Goal: Task Accomplishment & Management: Complete application form

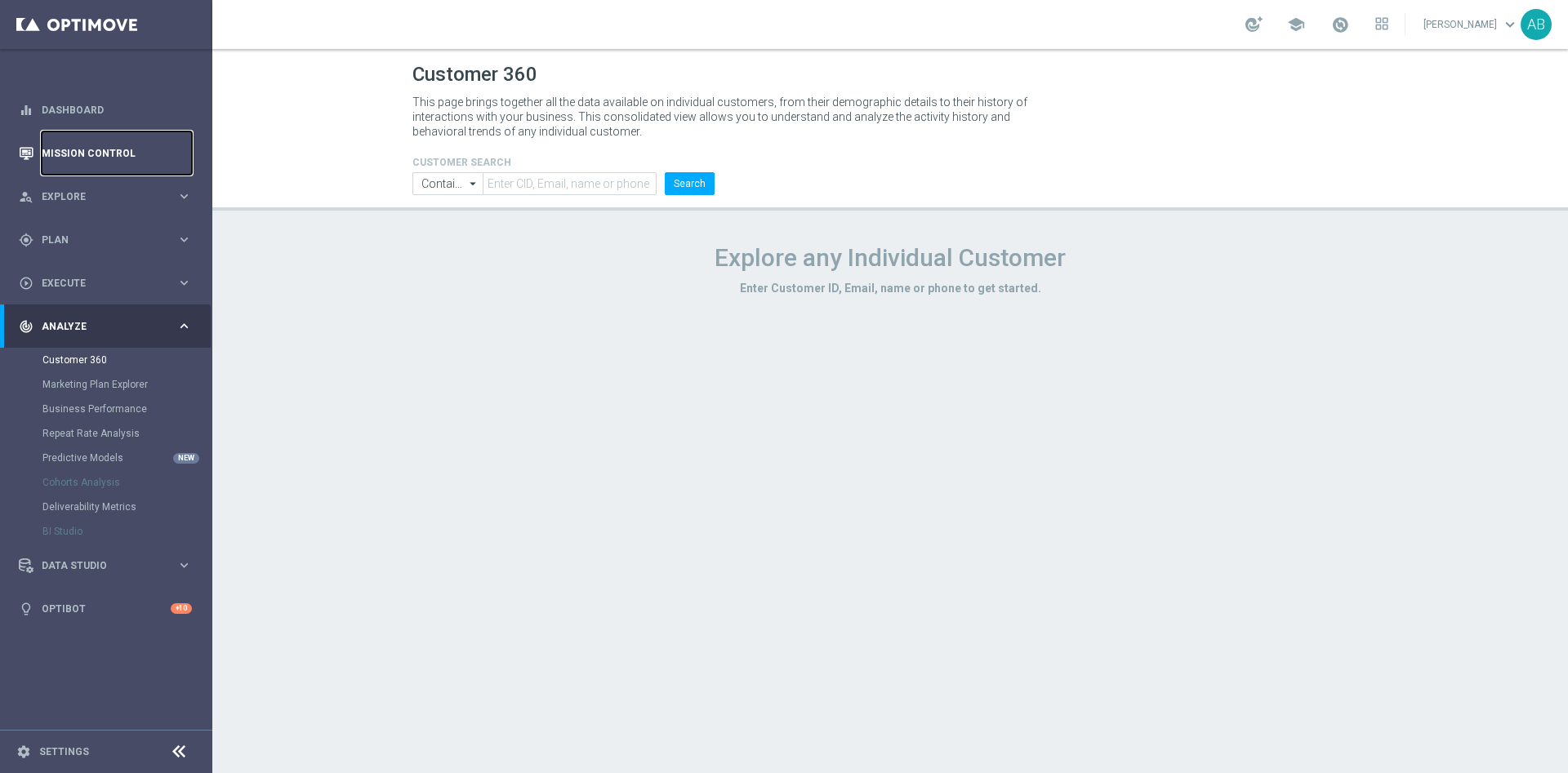
click at [129, 155] on link "Mission Control" at bounding box center [117, 152] width 150 height 43
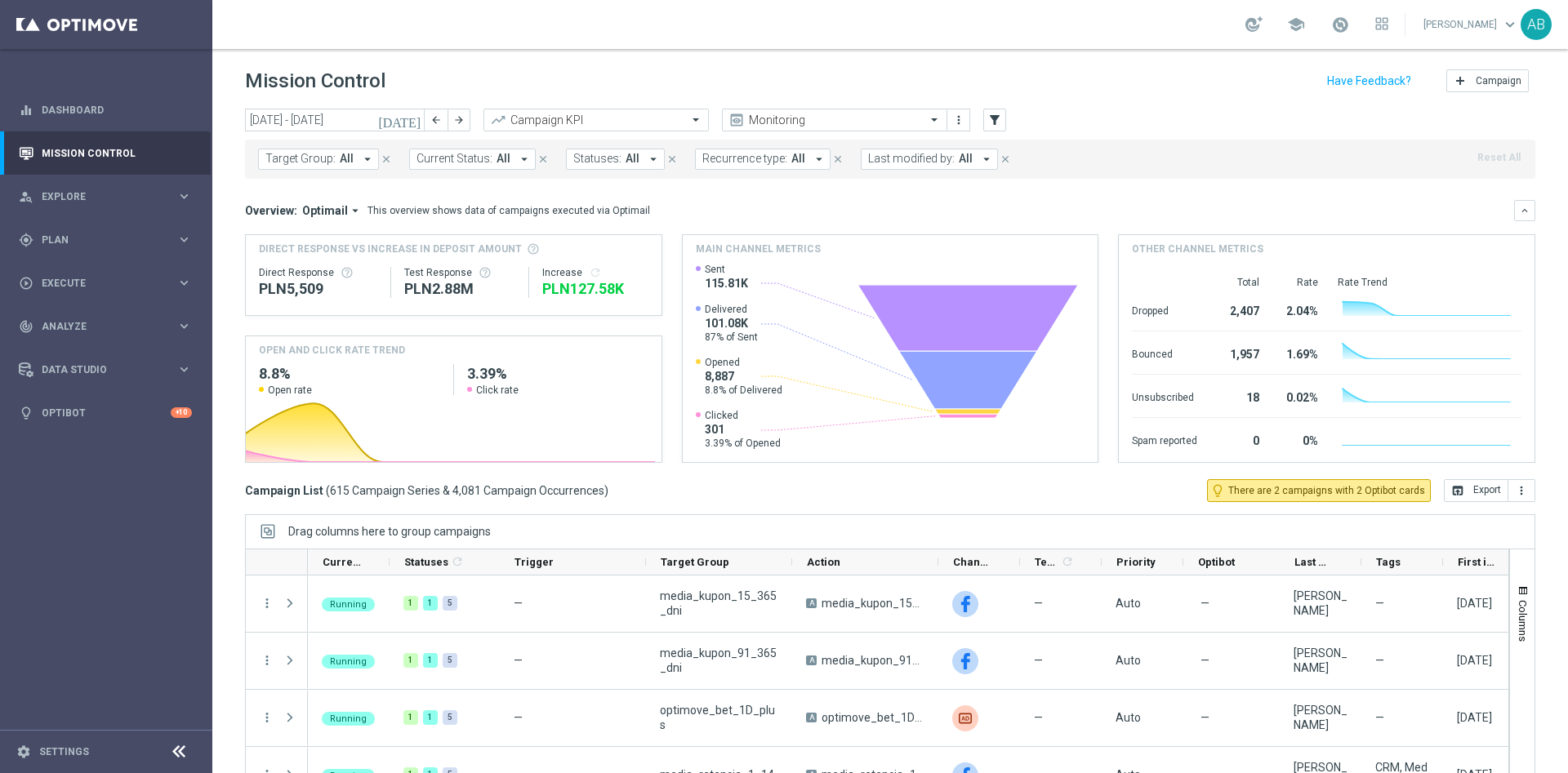
click at [1006, 113] on div "[DATE] [DATE] - [DATE] arrow_back arrow_forward Campaign KPI trending_up Monito…" at bounding box center [890, 121] width 1290 height 25
click at [999, 118] on icon "filter_alt" at bounding box center [994, 119] width 14 height 14
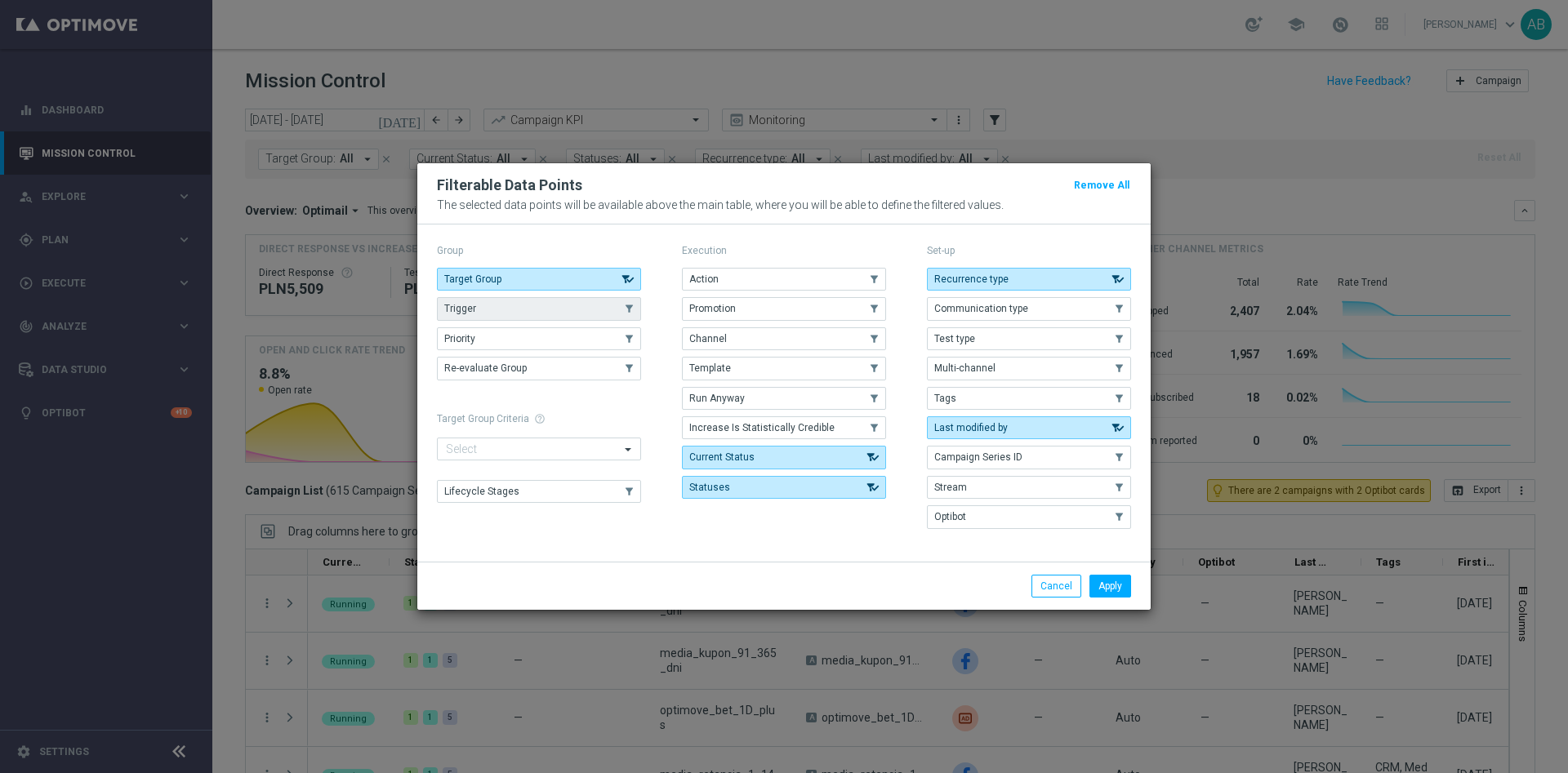
click at [567, 310] on button "Trigger" at bounding box center [539, 308] width 204 height 23
click at [1117, 583] on button "Apply" at bounding box center [1110, 586] width 42 height 23
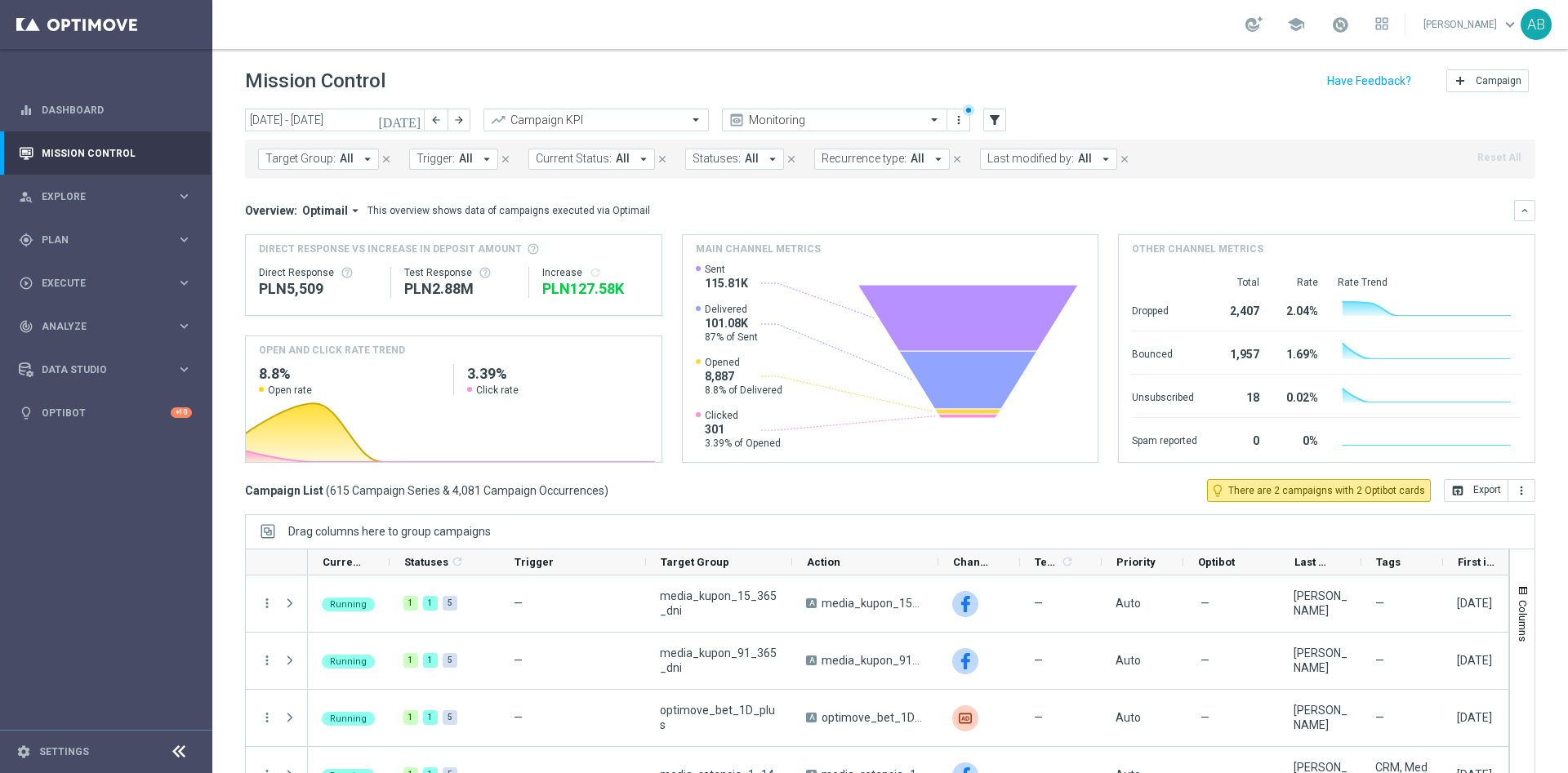
click at [462, 165] on span "All" at bounding box center [466, 158] width 14 height 14
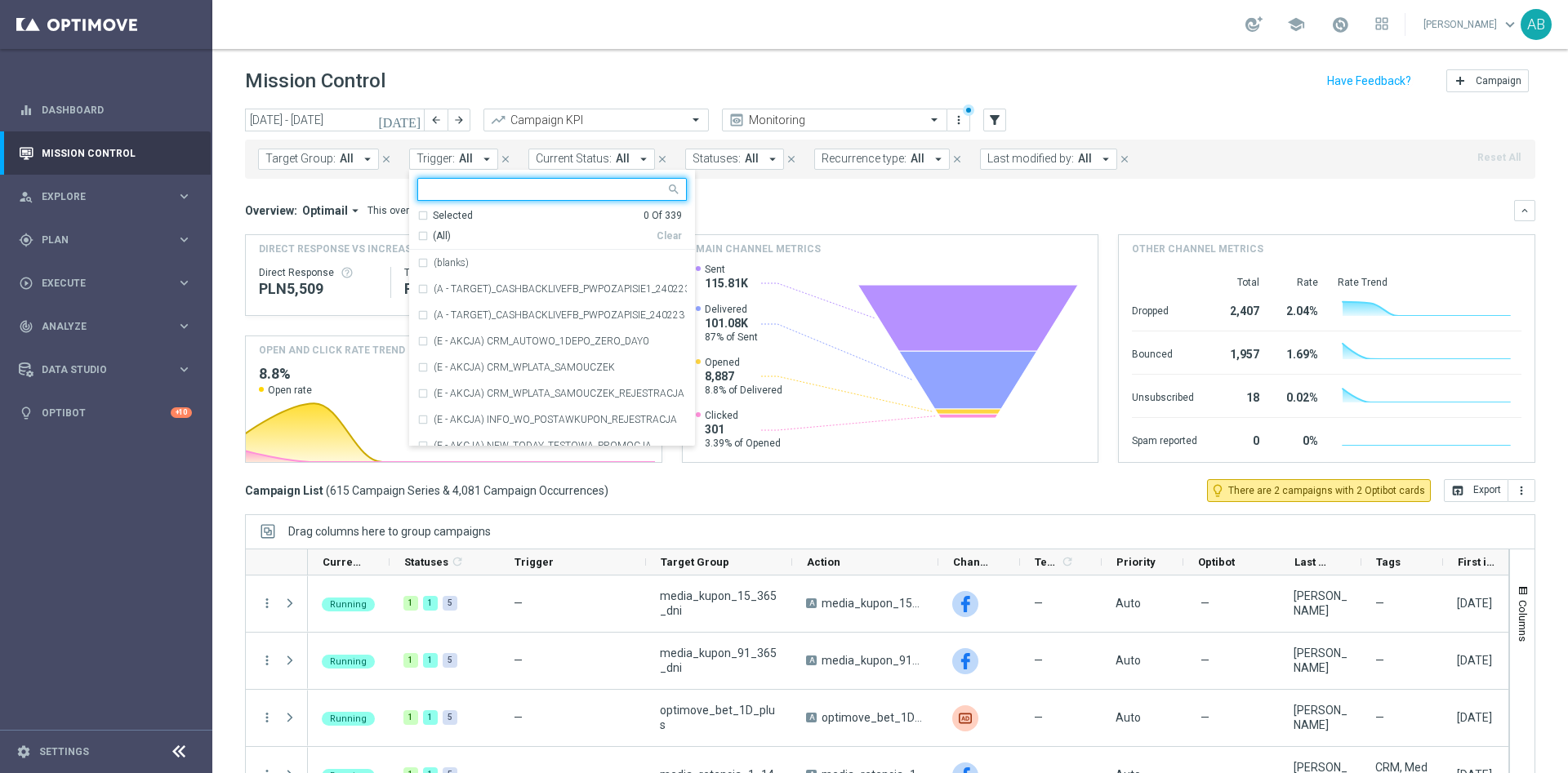
type input "v"
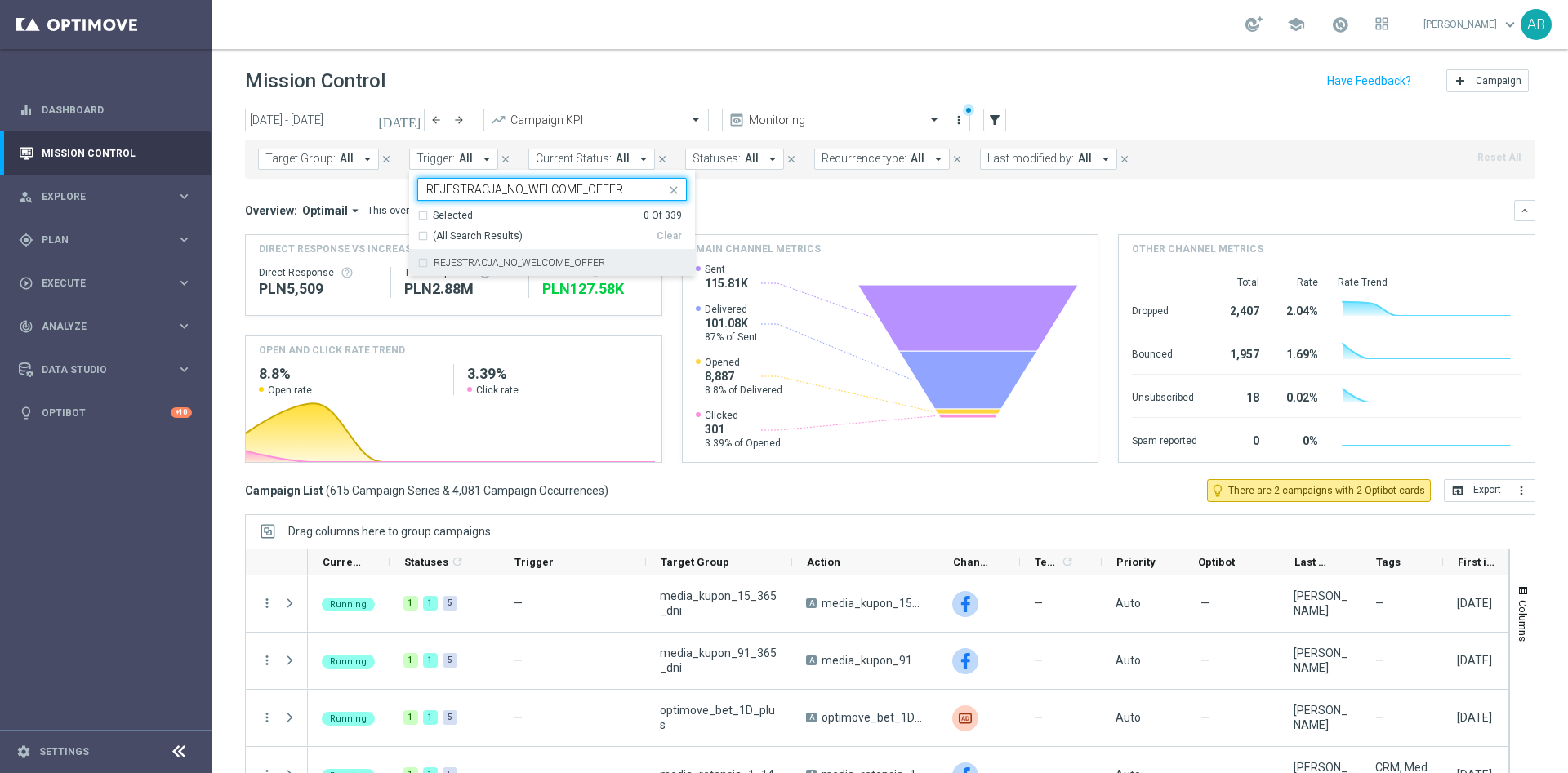
click at [514, 270] on div "REJESTRACJA_NO_WELCOME_OFFER" at bounding box center [552, 262] width 269 height 26
type input "REJESTRACJA_NO_WELCOME_OFFER"
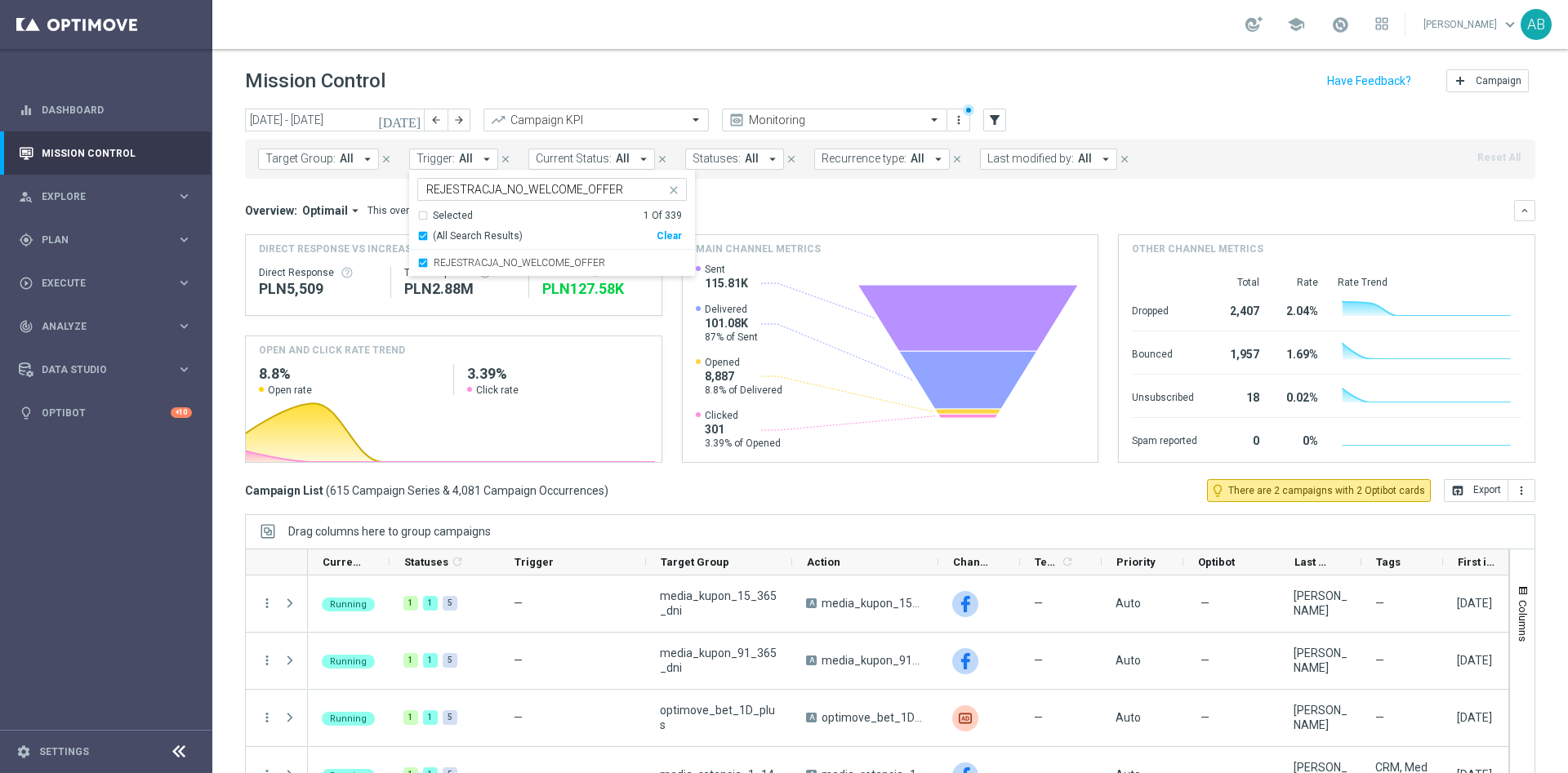
click at [989, 225] on div "Overview: Optimail arrow_drop_down This overview shows data of campaigns execut…" at bounding box center [890, 331] width 1290 height 263
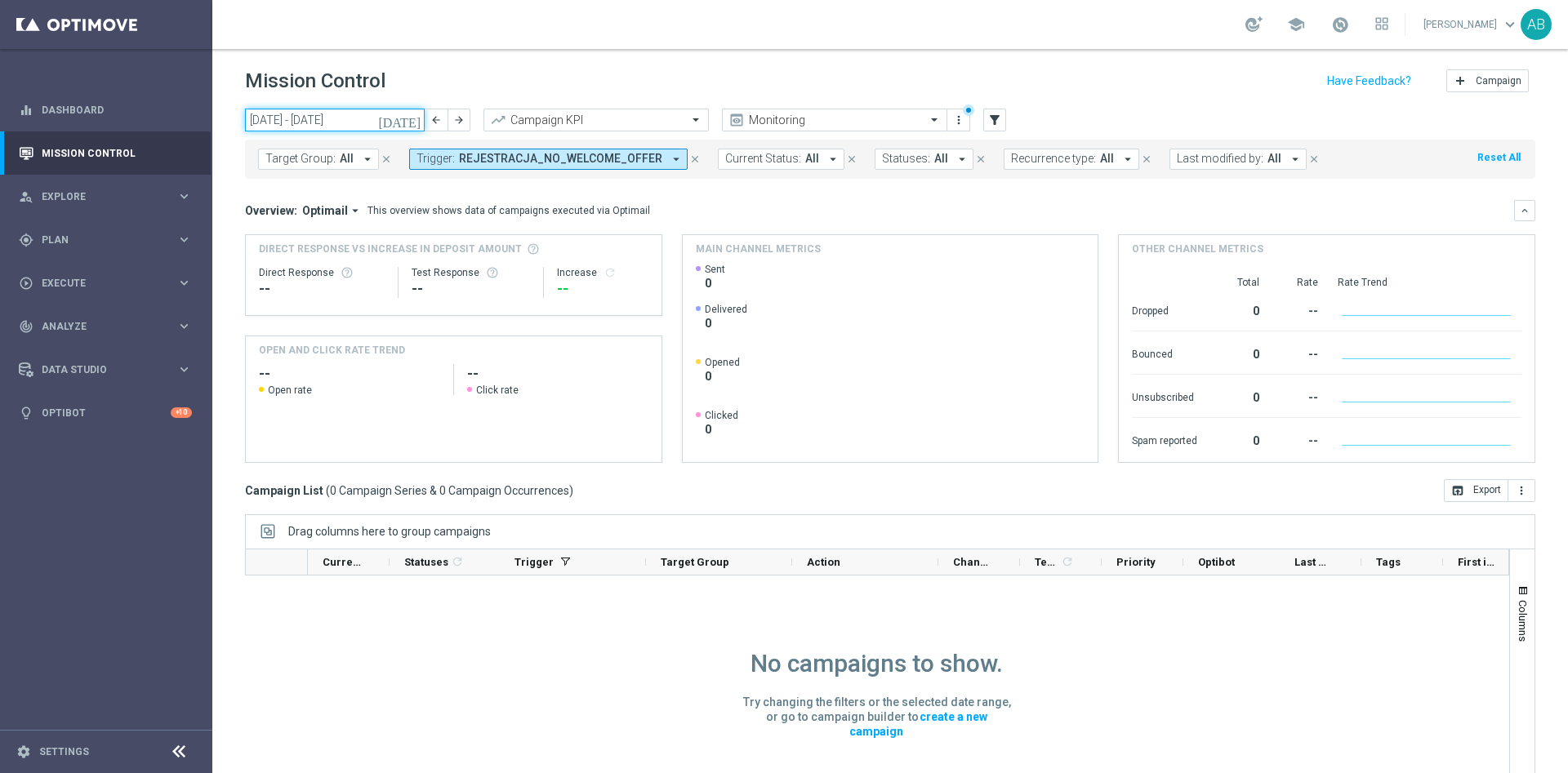
click at [330, 129] on input "[DATE] - [DATE]" at bounding box center [335, 120] width 180 height 23
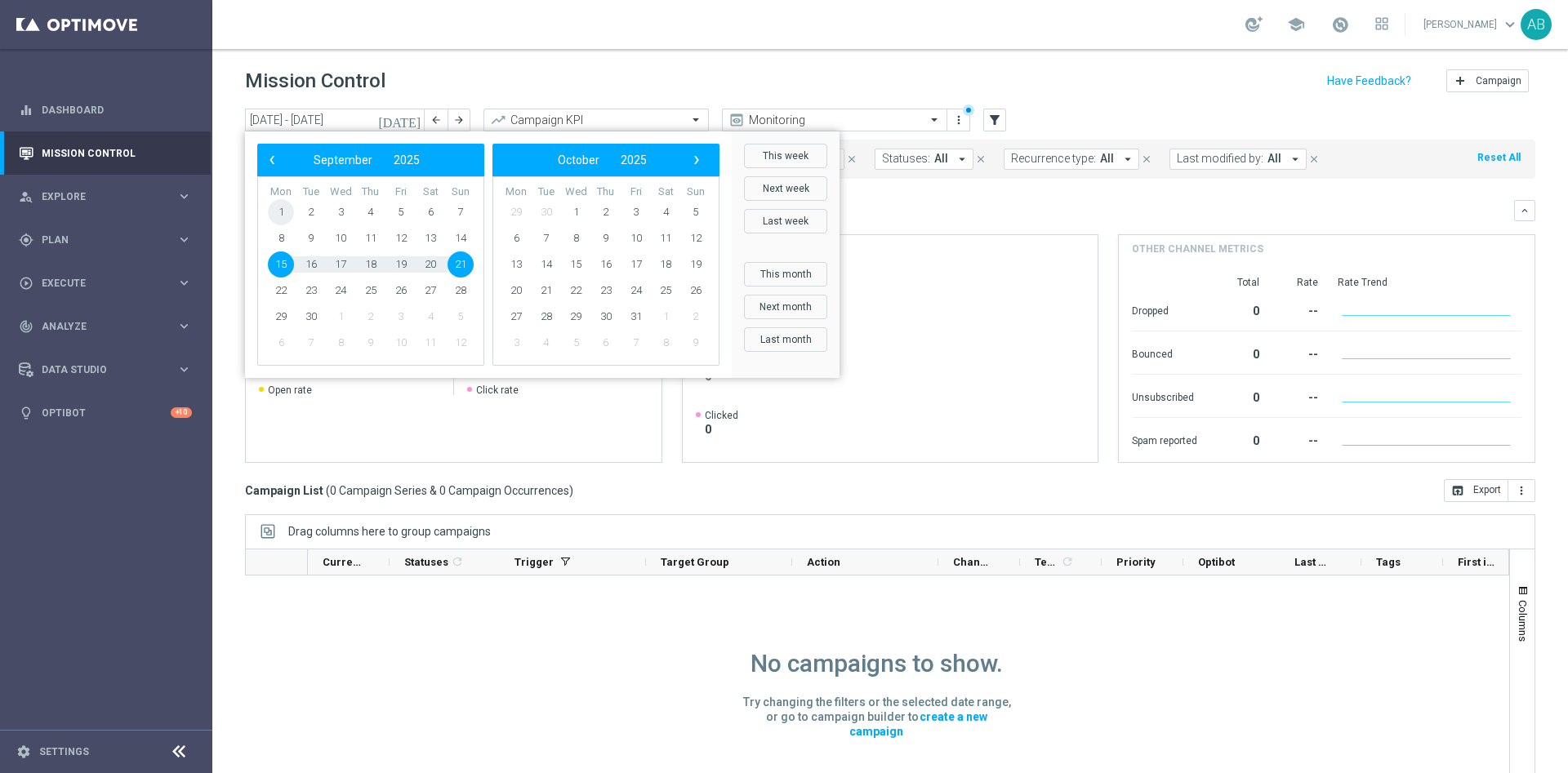
click at [285, 214] on span "1" at bounding box center [280, 212] width 26 height 26
click at [462, 266] on span "21" at bounding box center [460, 264] width 26 height 26
type input "[DATE] - [DATE]"
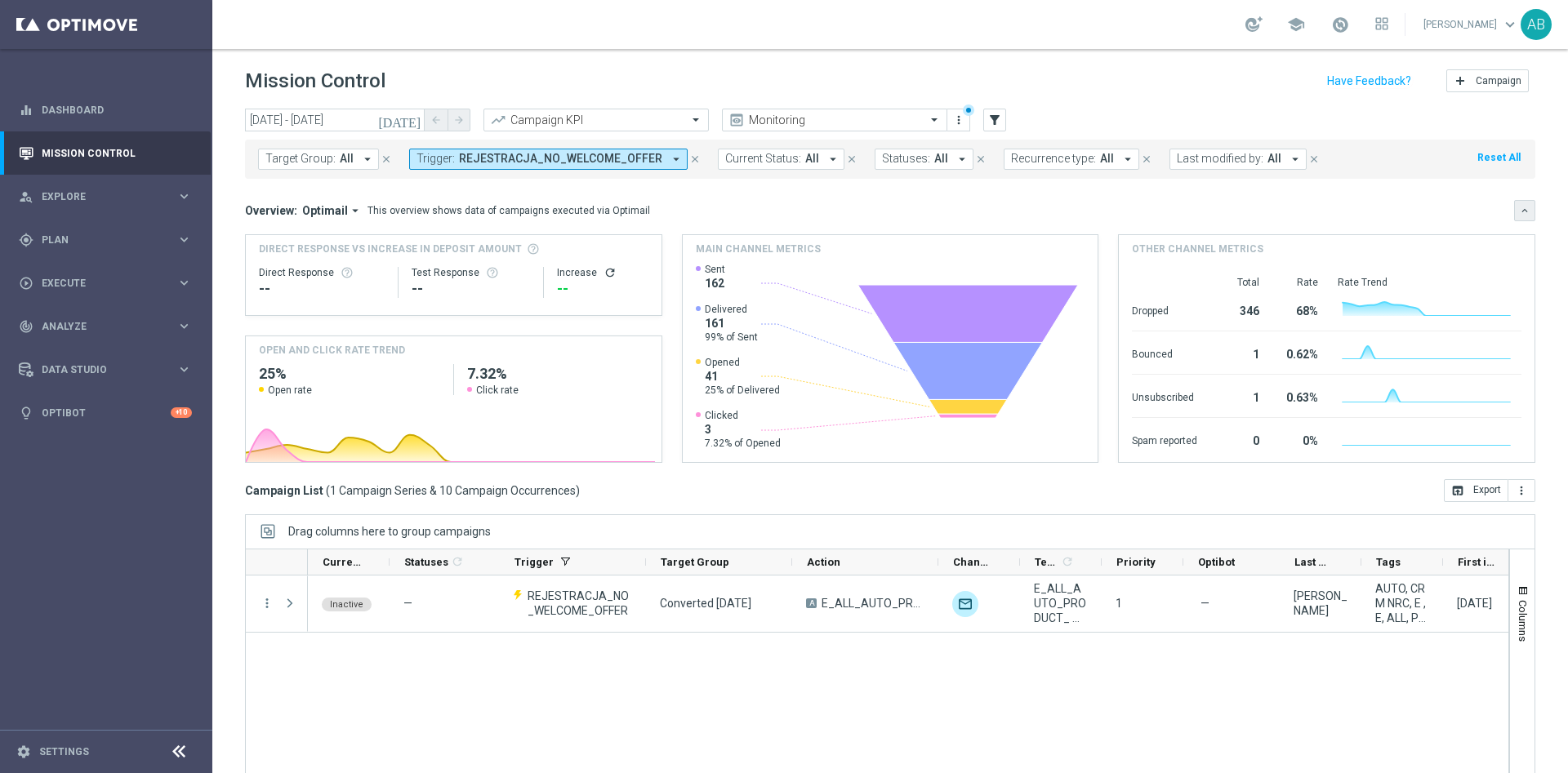
click at [1519, 207] on icon "keyboard_arrow_down" at bounding box center [1524, 210] width 11 height 11
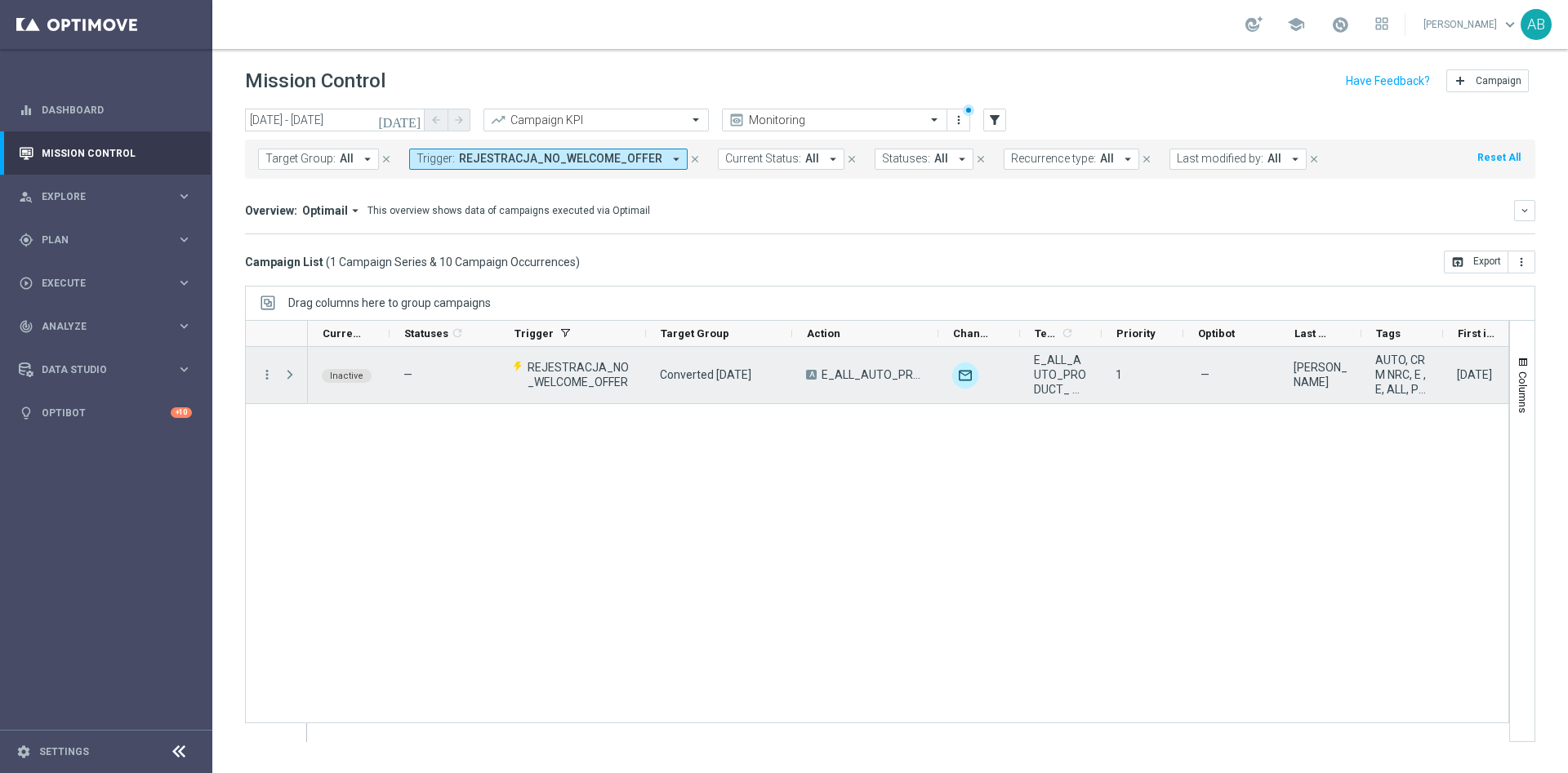
click at [265, 382] on menu-column "more_vert" at bounding box center [267, 375] width 14 height 15
click at [267, 381] on overflow-menu "more_vert" at bounding box center [267, 375] width 14 height 13
click at [267, 375] on icon "more_vert" at bounding box center [267, 374] width 14 height 14
click at [298, 386] on div "list" at bounding box center [286, 385] width 25 height 11
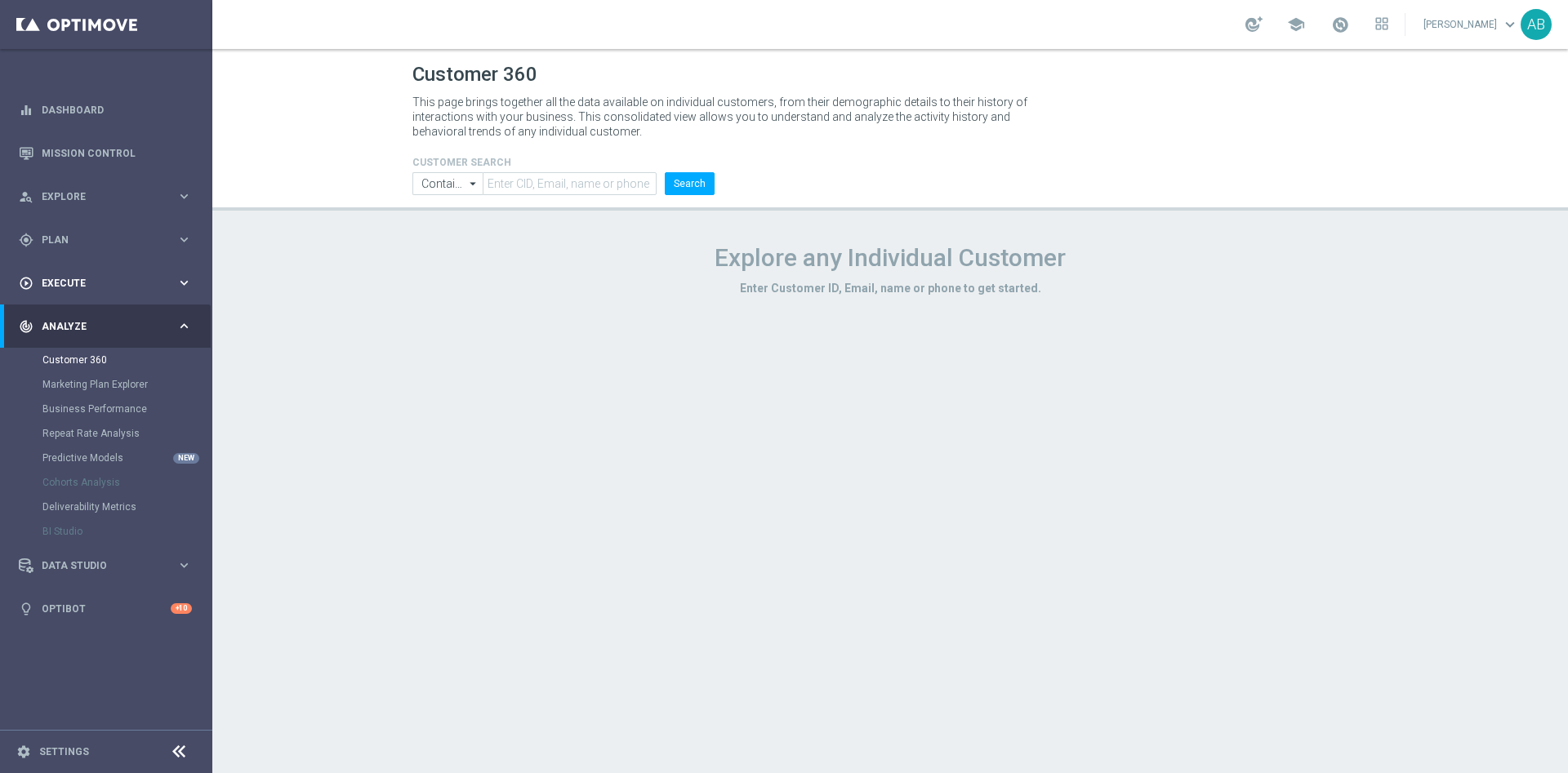
click at [89, 295] on div "play_circle_outline Execute keyboard_arrow_right" at bounding box center [105, 283] width 210 height 43
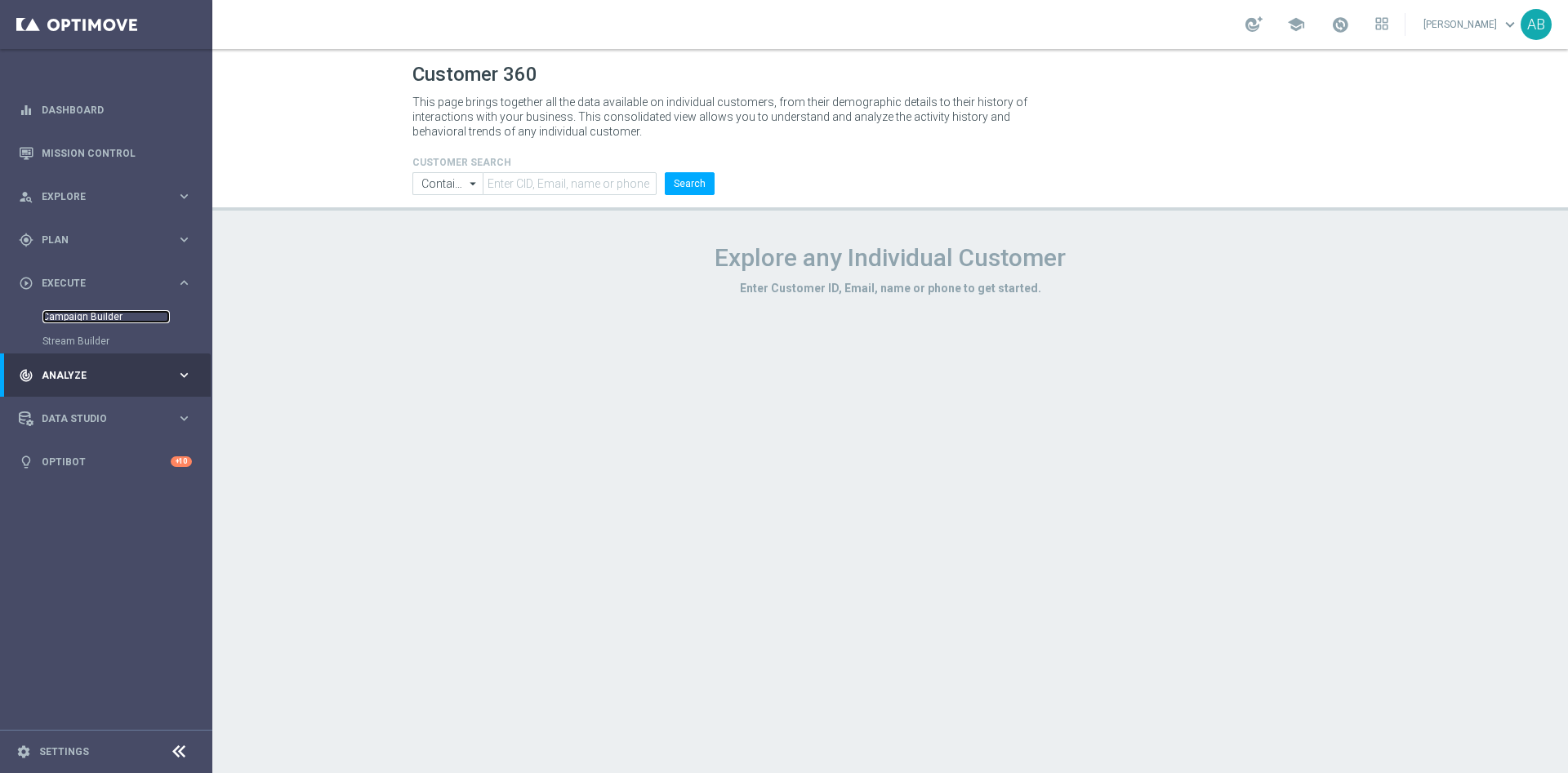
click at [89, 321] on link "Campaign Builder" at bounding box center [106, 316] width 128 height 13
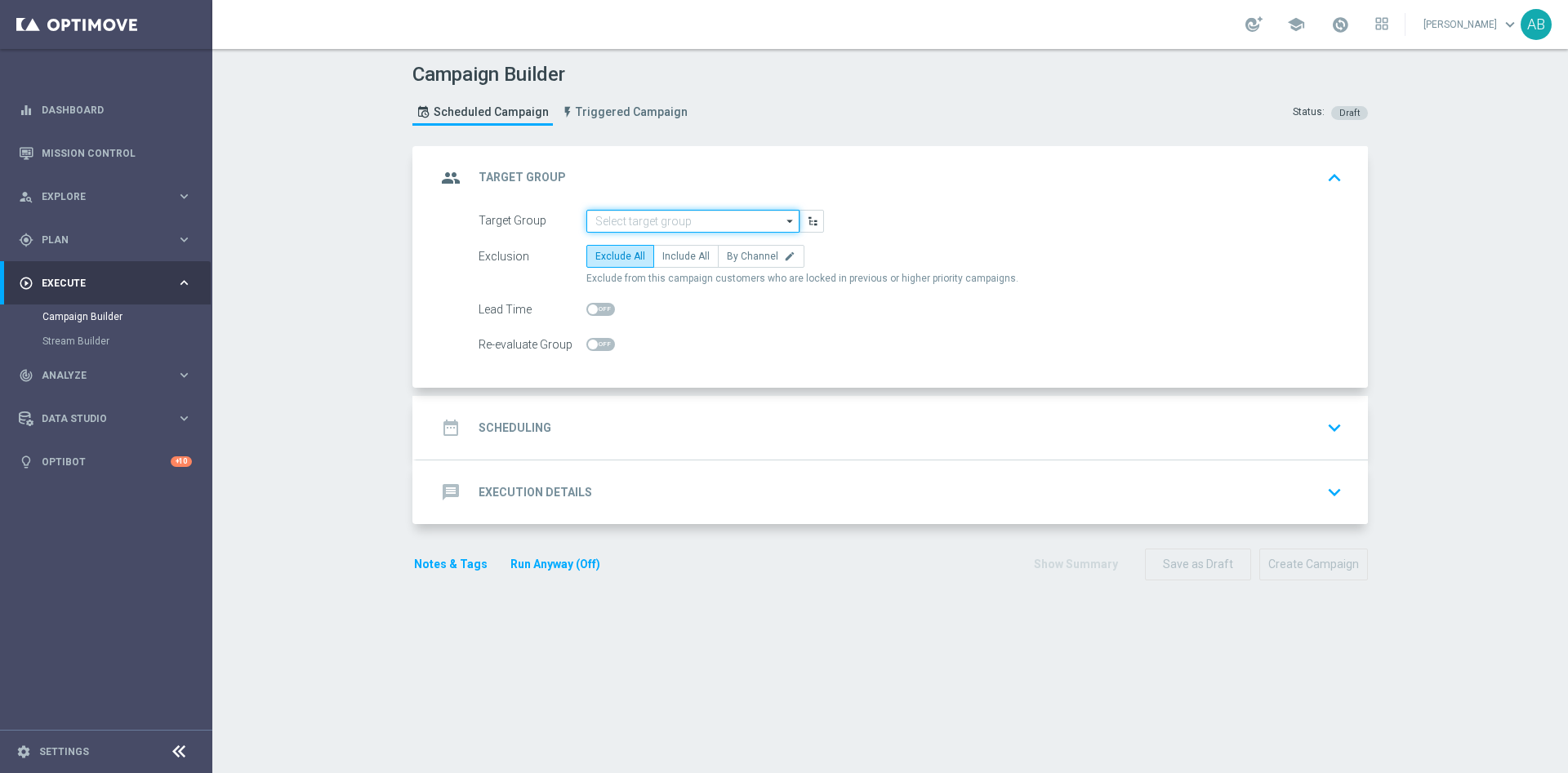
click at [725, 220] on input at bounding box center [692, 220] width 213 height 23
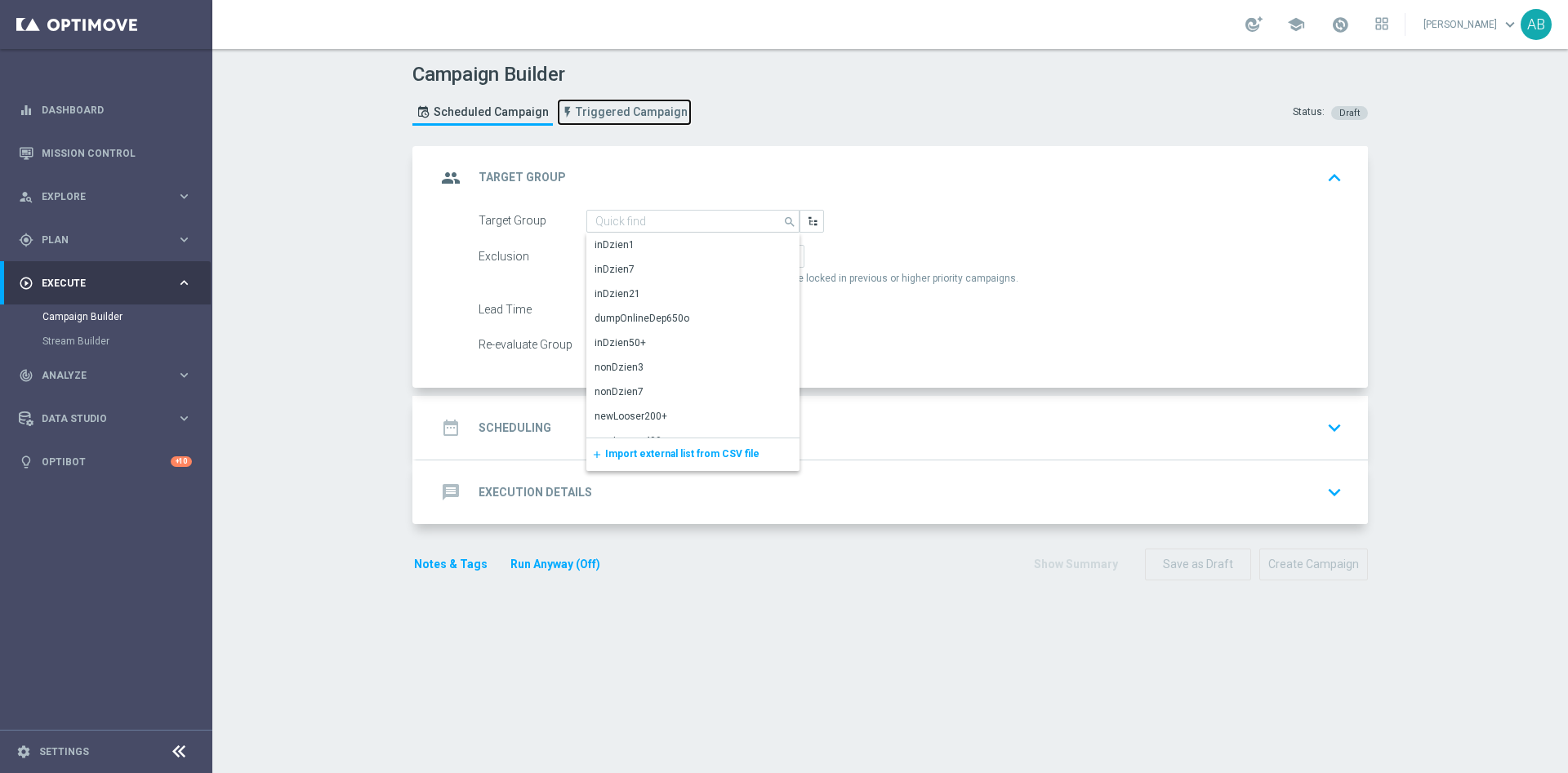
click at [603, 106] on span "Triggered Campaign" at bounding box center [631, 112] width 112 height 14
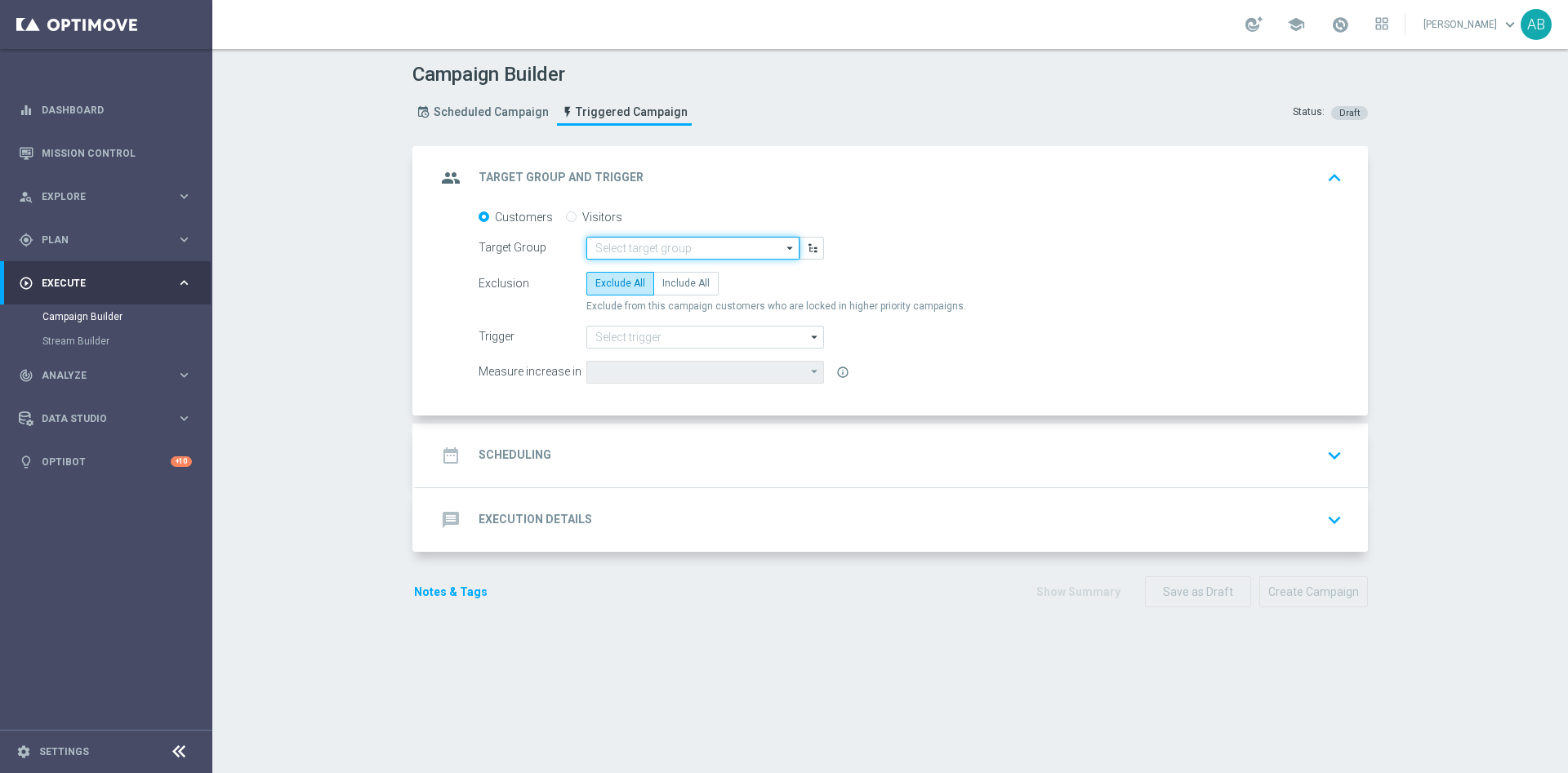
click at [738, 255] on input at bounding box center [692, 248] width 213 height 23
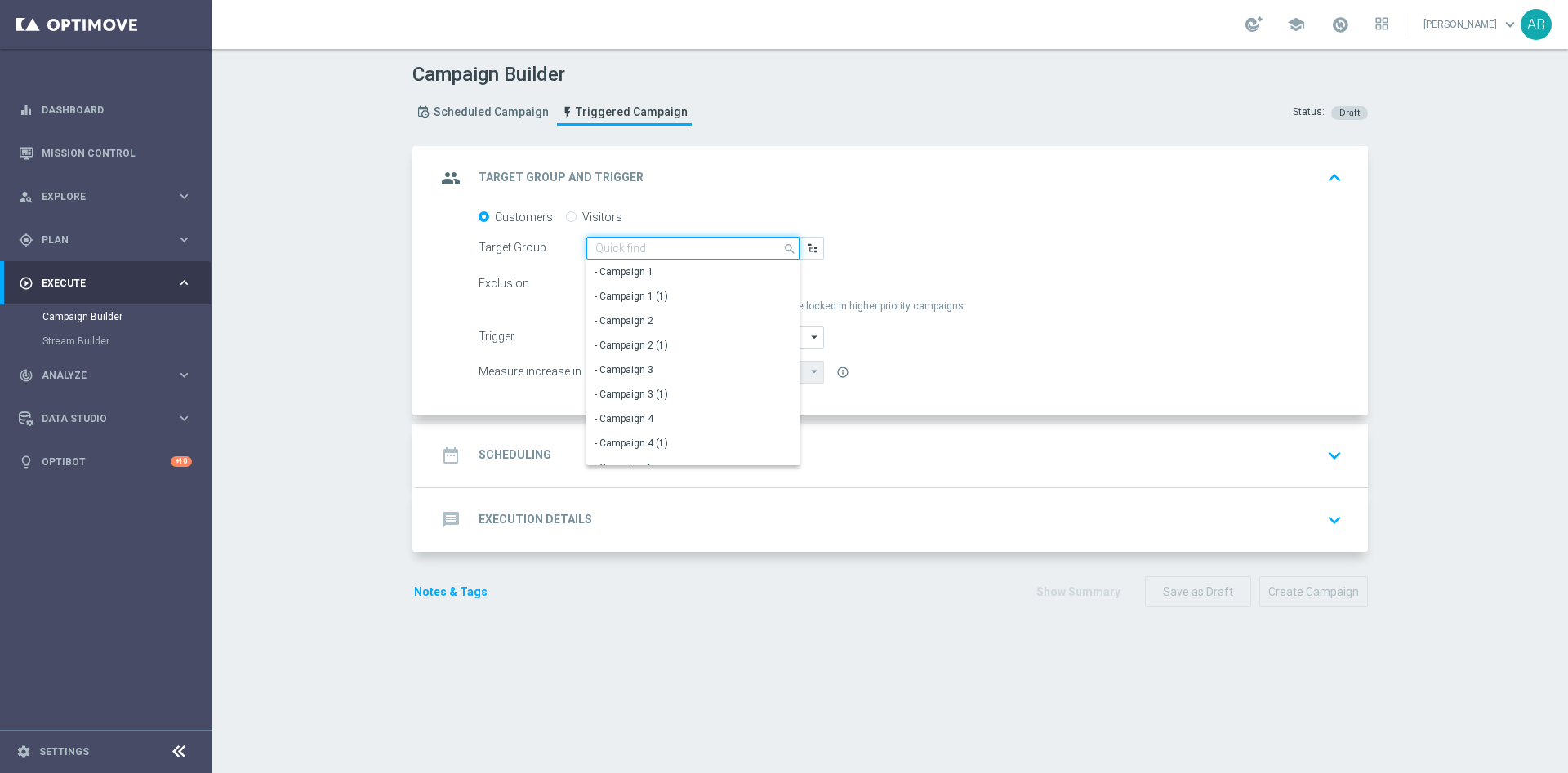
paste input "E_ALL_AUTO_PRODUCT_ WELCOME MAIL CONVERTED [DATE] KUPON BARDZIEJ_DAILY"
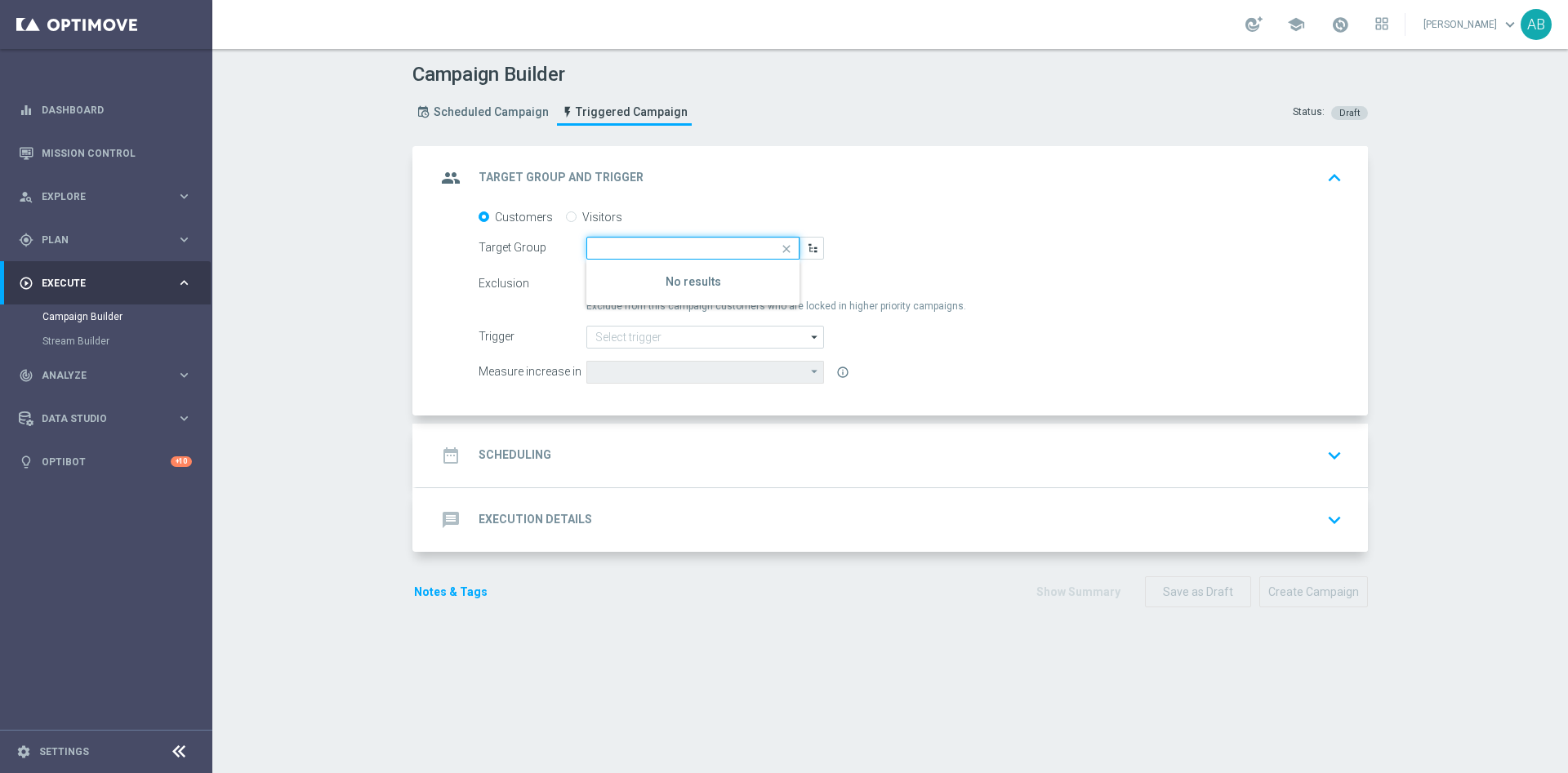
type input "E_ALL_AUTO_PRODUCT_ WELCOME MAIL CONVERTED [DATE] KUPON BARDZIEJ_DAILY"
click at [1054, 208] on div "group Target Group and Trigger keyboard_arrow_up" at bounding box center [892, 178] width 951 height 64
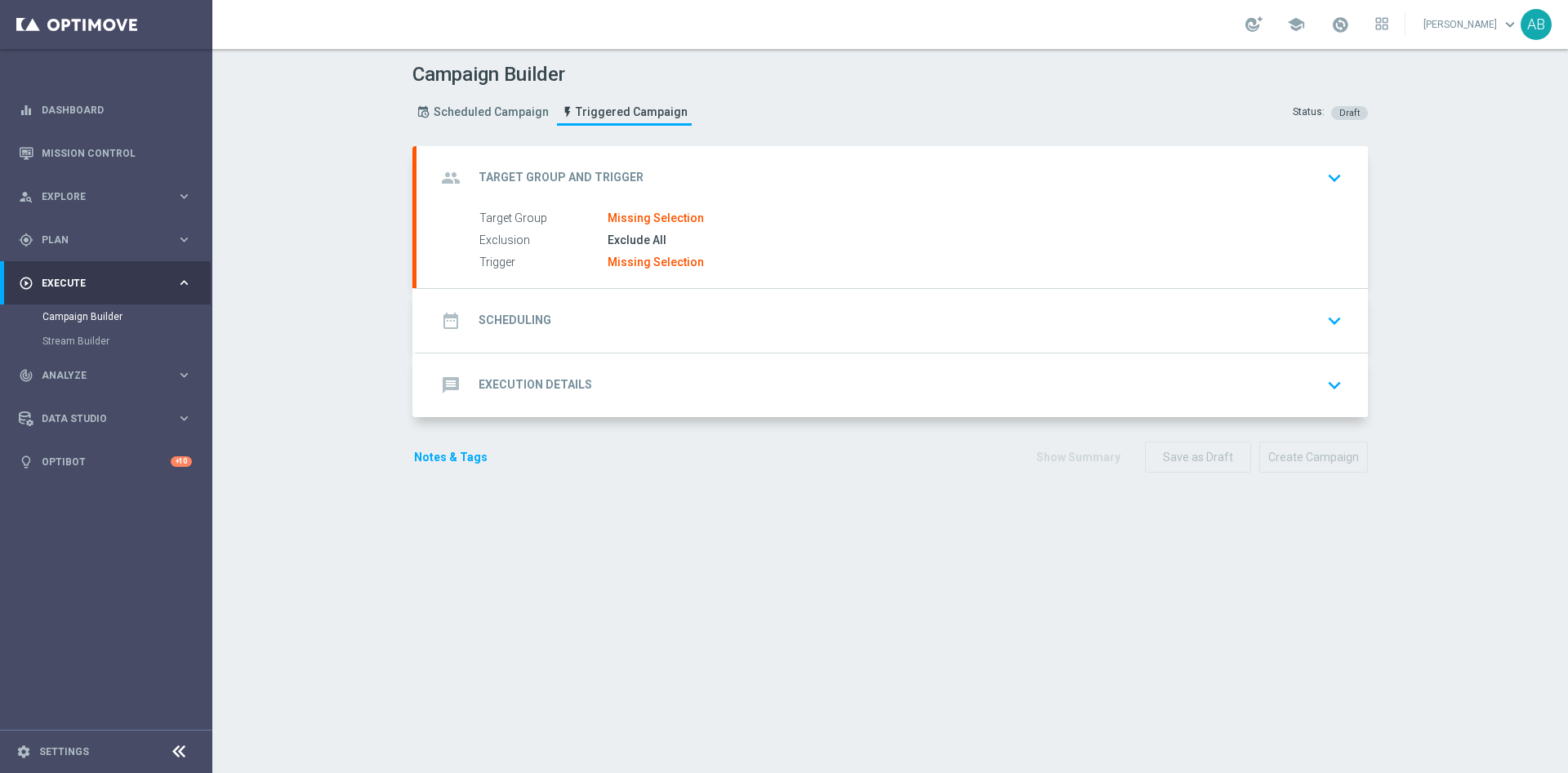
scroll to position [0, 0]
click at [1271, 188] on div "group Target Group and Trigger keyboard_arrow_down" at bounding box center [892, 178] width 912 height 31
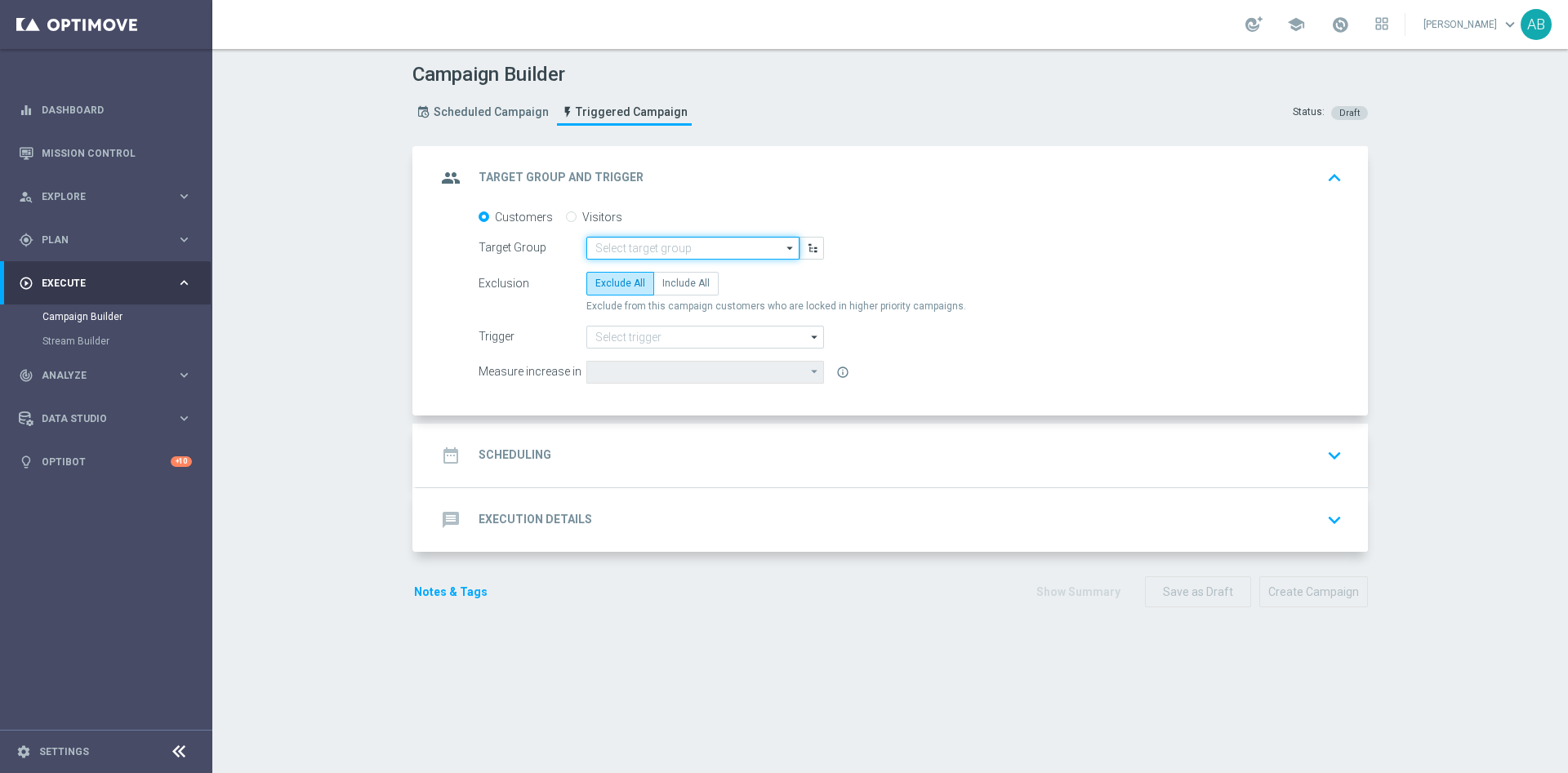
click at [605, 241] on input at bounding box center [692, 248] width 213 height 23
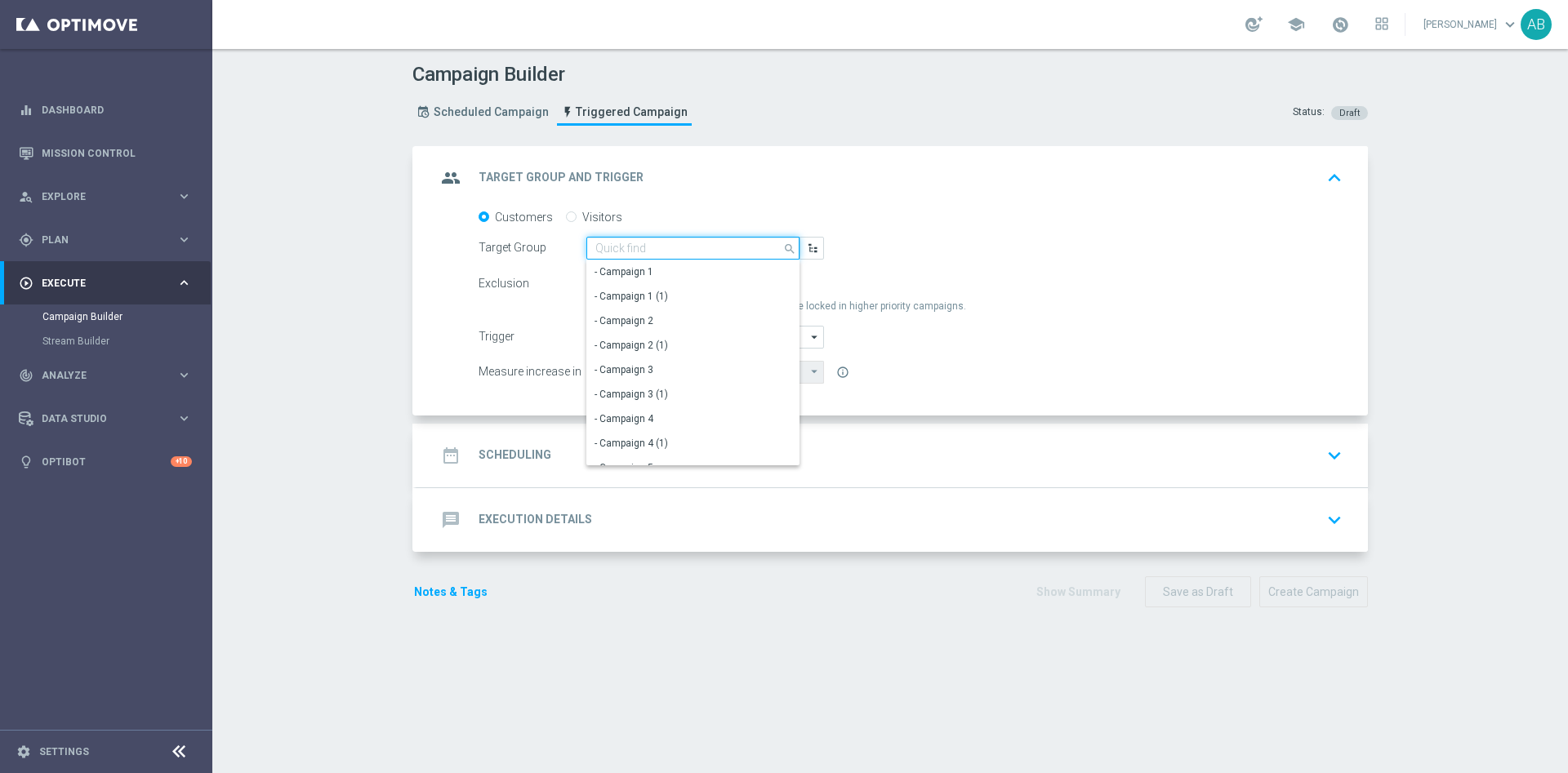
paste input "REJESTRACJA_NO_WELCOME_OFFER"
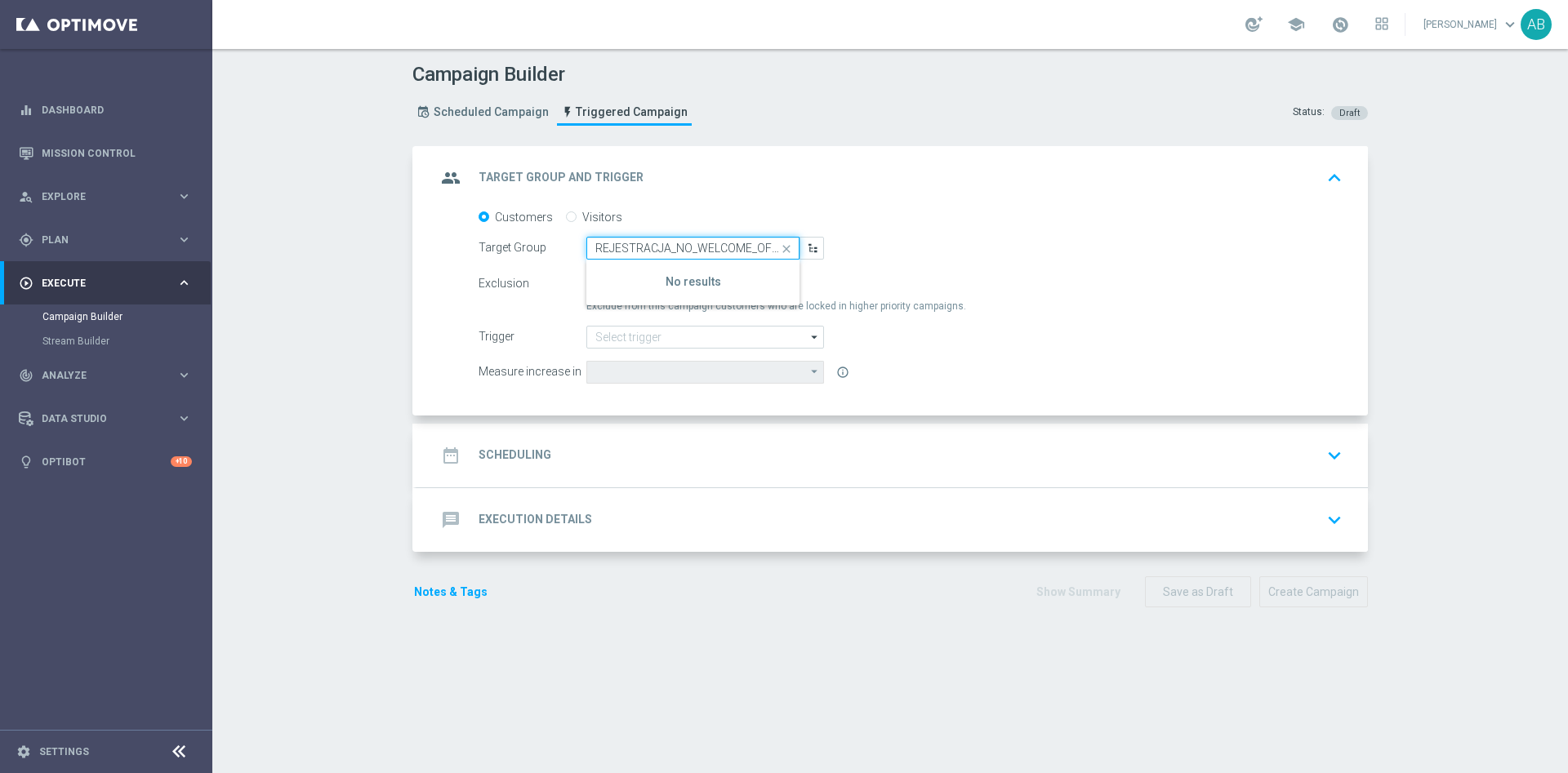
scroll to position [0, 7]
type input "REJESTRACJA_NO_WELCOME_OFFER"
click at [911, 227] on form "Customers Visitors Target Group REJESTRACJA_NO_WELCOME_OFFER close Show Selecte…" at bounding box center [910, 296] width 864 height 174
click at [566, 219] on input "Visitors" at bounding box center [571, 218] width 10 height 10
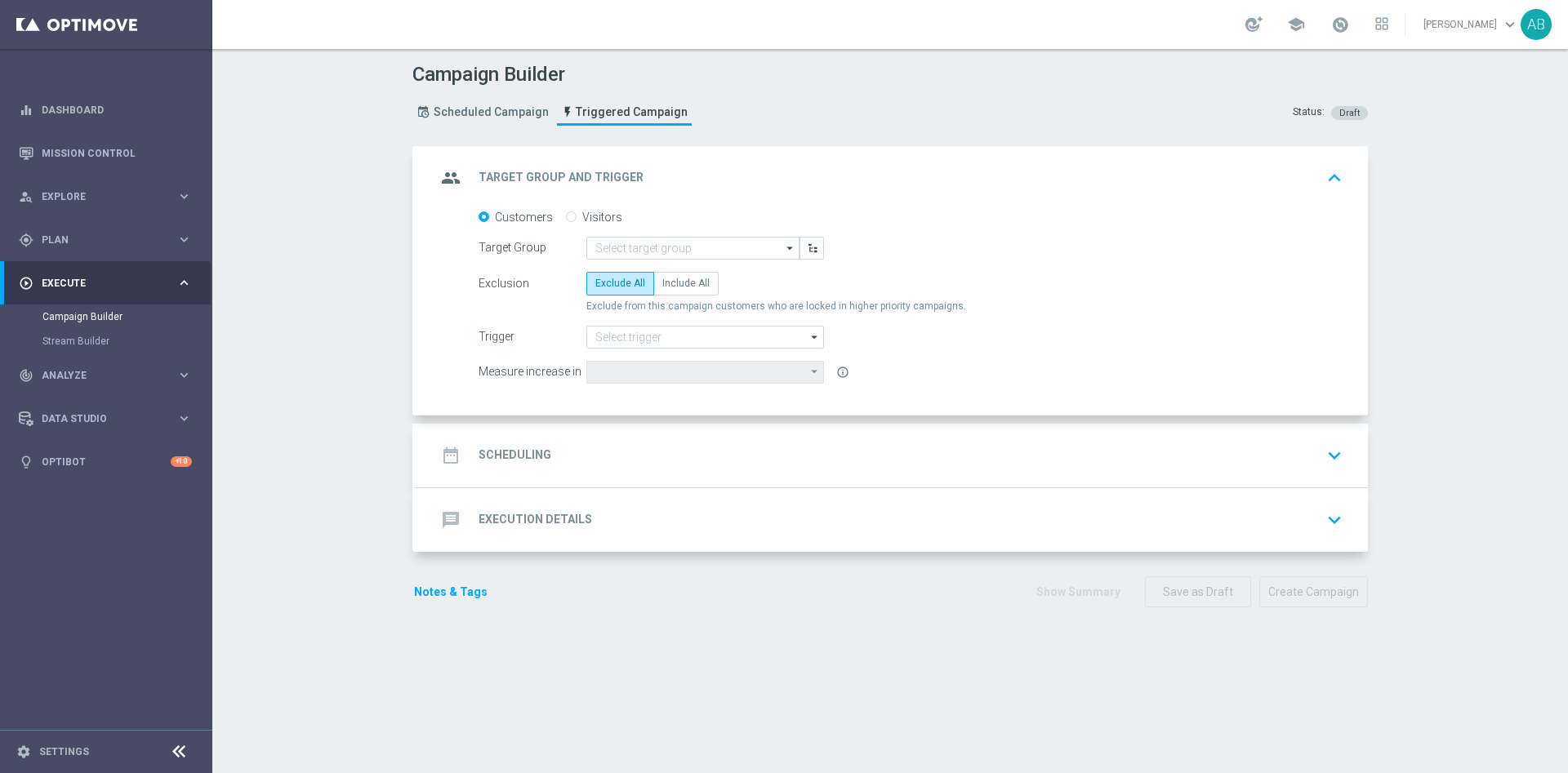
radio input "true"
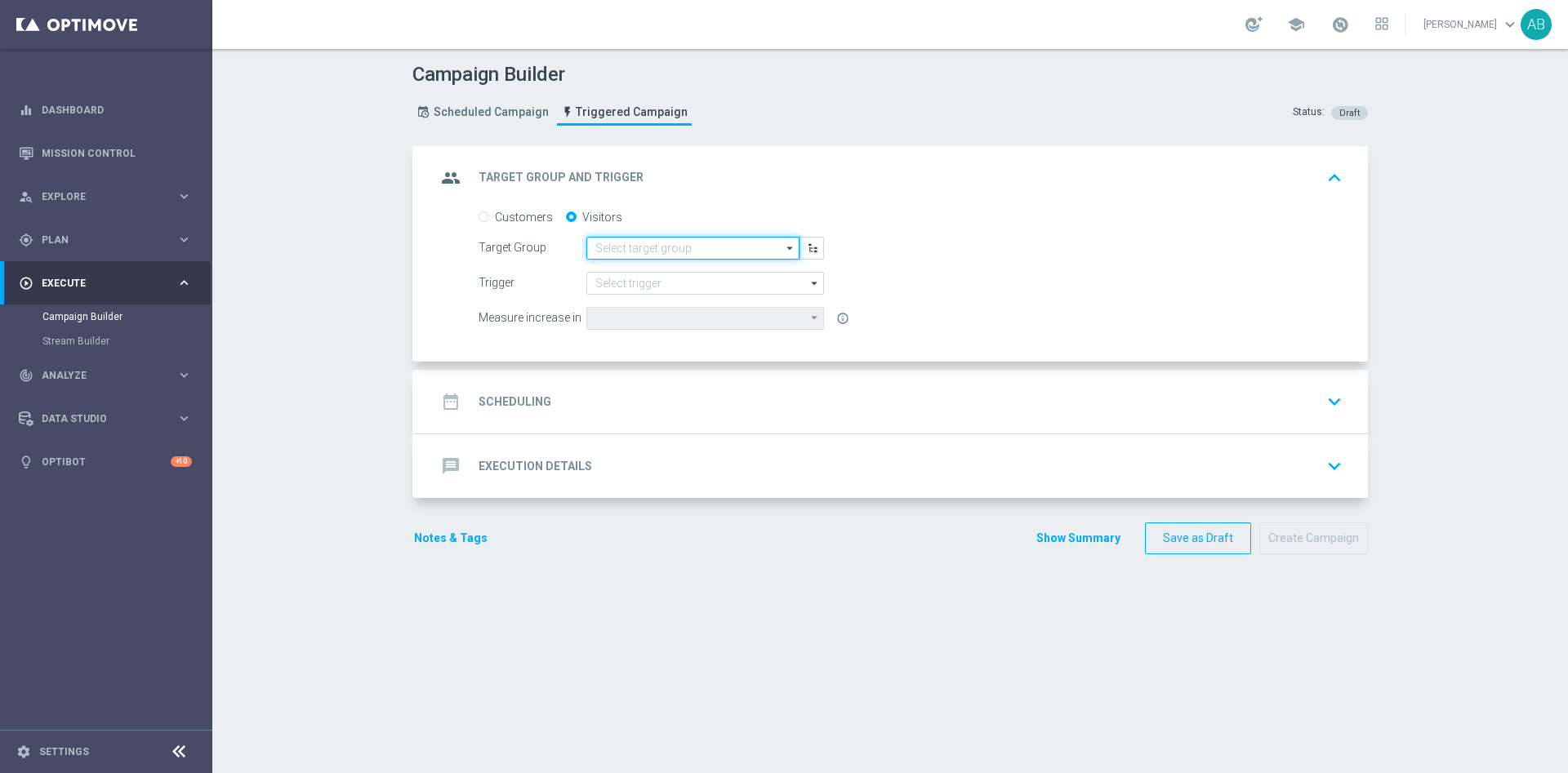
click at [710, 244] on input at bounding box center [692, 248] width 213 height 23
click at [682, 268] on div "Converted [DATE]" at bounding box center [692, 272] width 213 height 23
type input "Converted [DATE]"
type input "Deposit Amount"
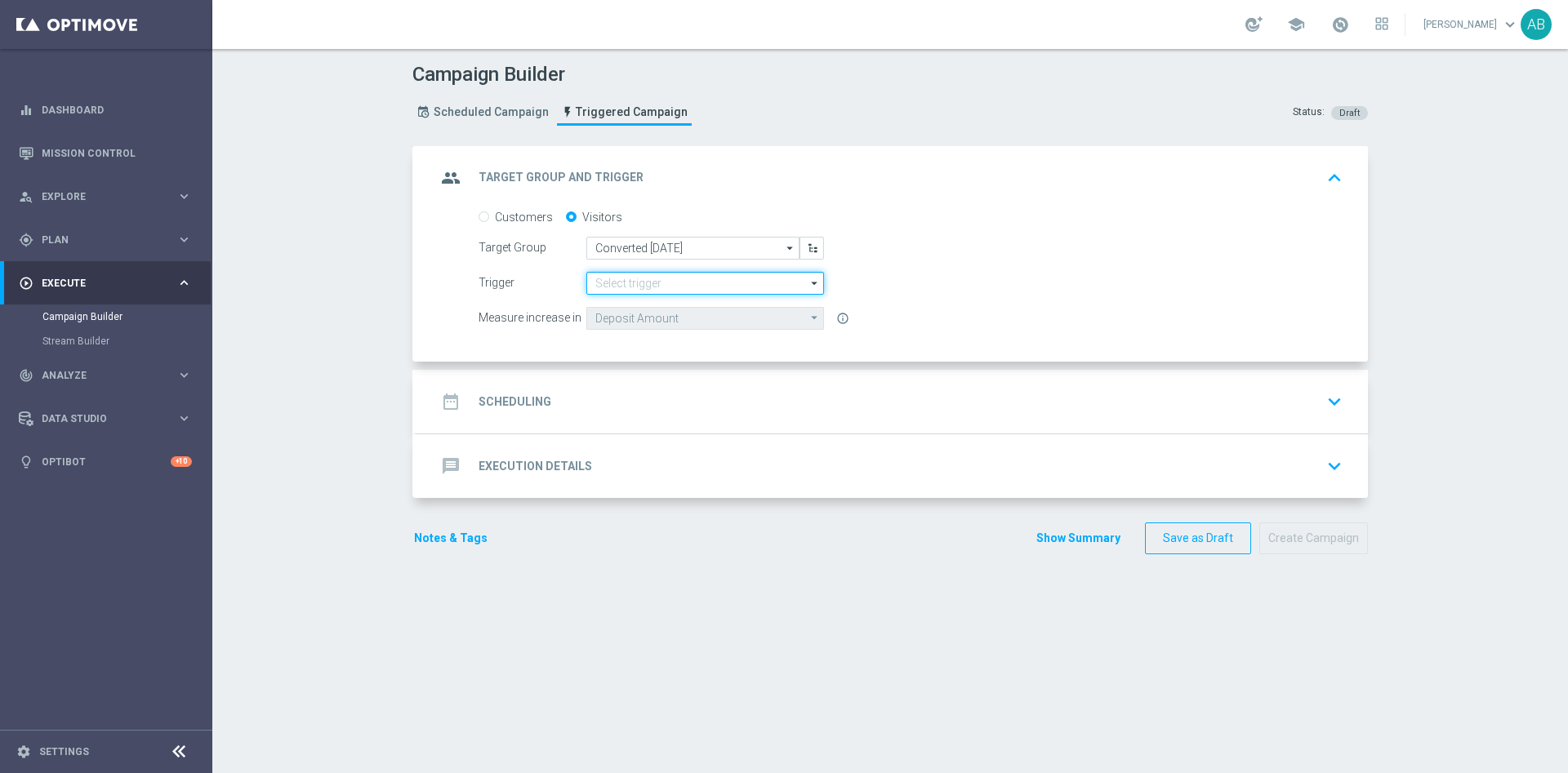
click at [655, 280] on input at bounding box center [704, 283] width 238 height 23
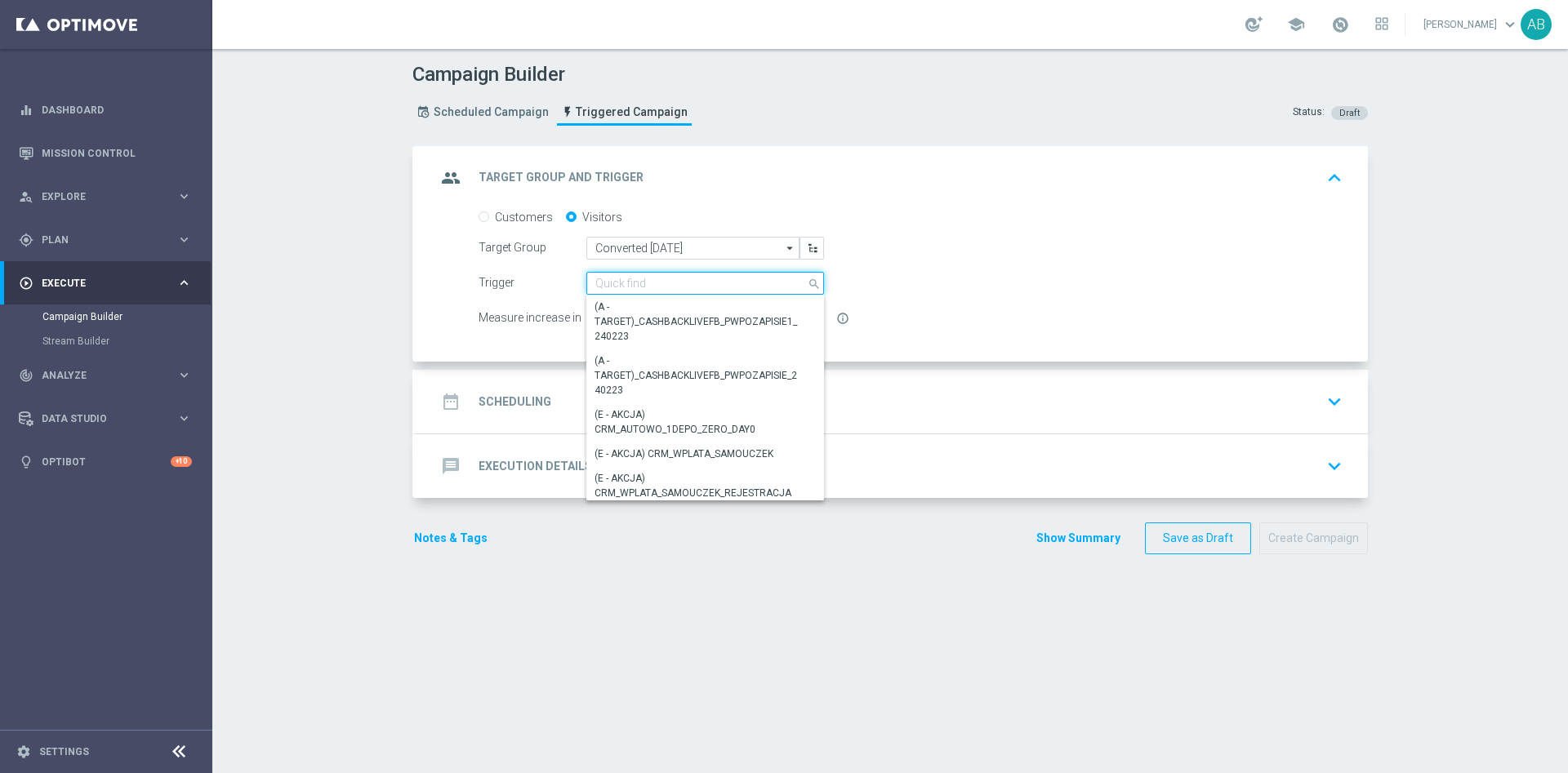
paste input "REJESTRACJA_NO_WELCOME_OFFER"
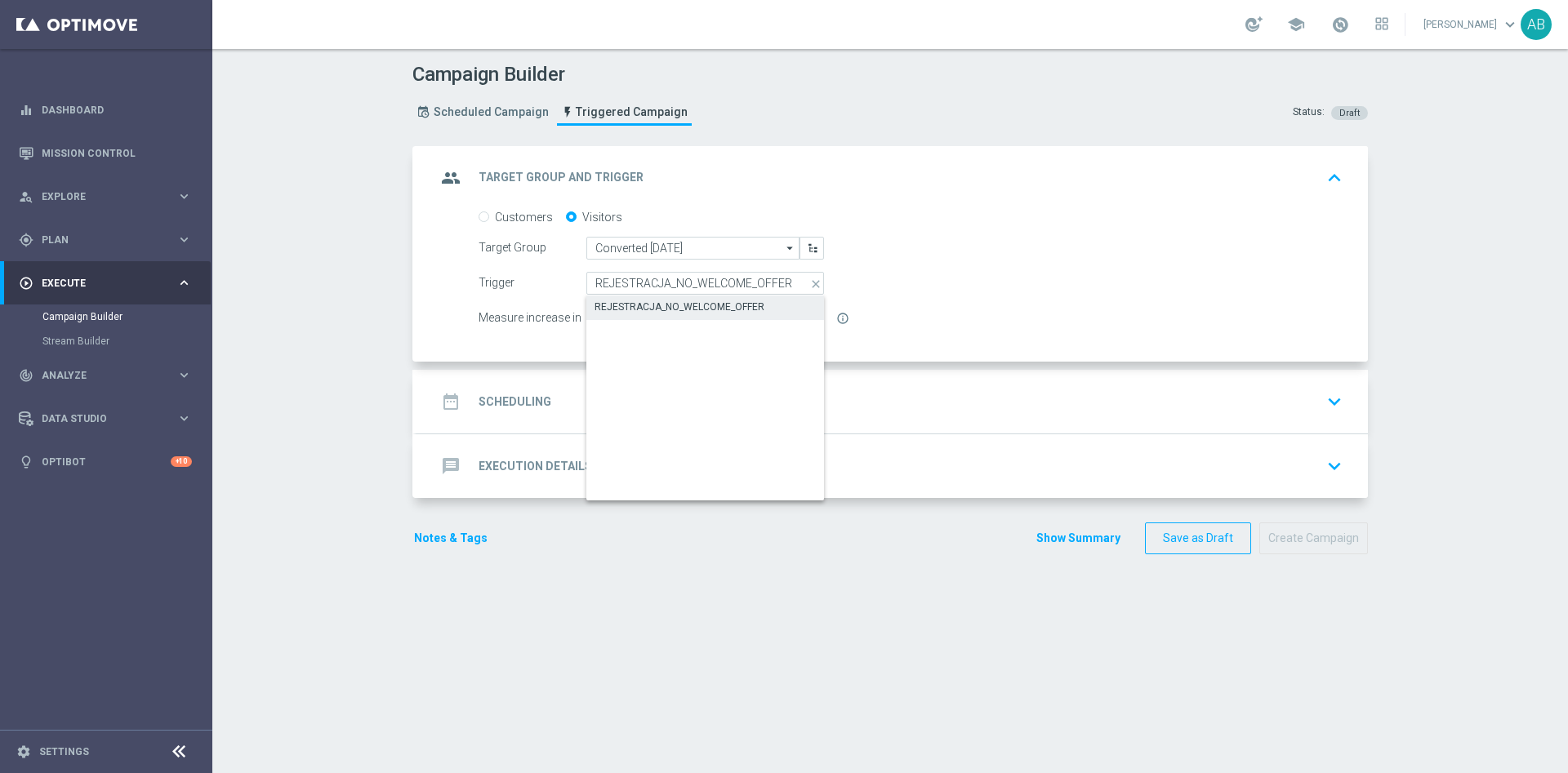
click at [682, 309] on div "REJESTRACJA_NO_WELCOME_OFFER" at bounding box center [679, 306] width 169 height 14
type input "REJESTRACJA_NO_WELCOME_OFFER"
click at [641, 411] on div "date_range Scheduling keyboard_arrow_down" at bounding box center [892, 401] width 912 height 31
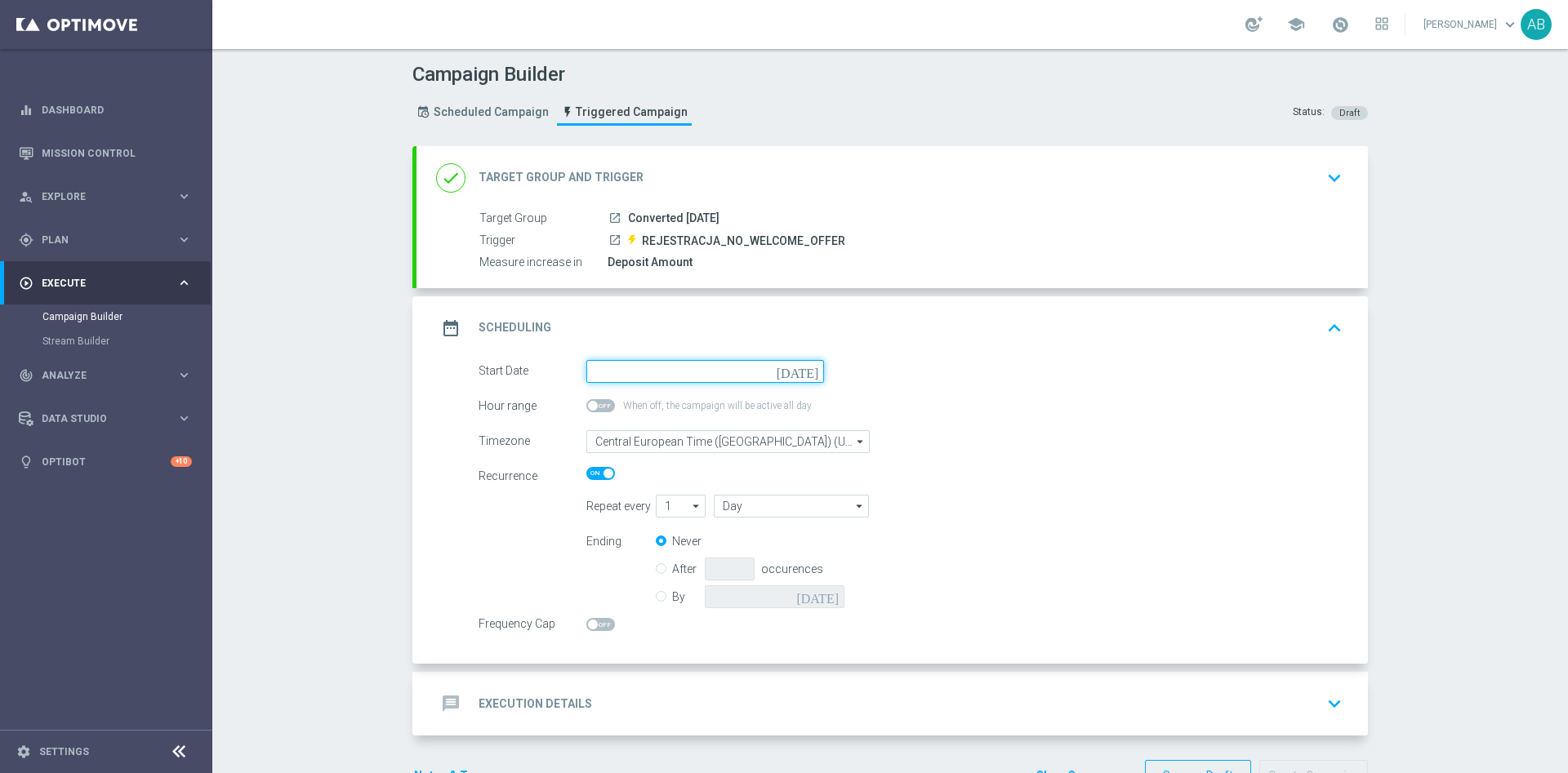
click at [640, 370] on input at bounding box center [704, 371] width 238 height 23
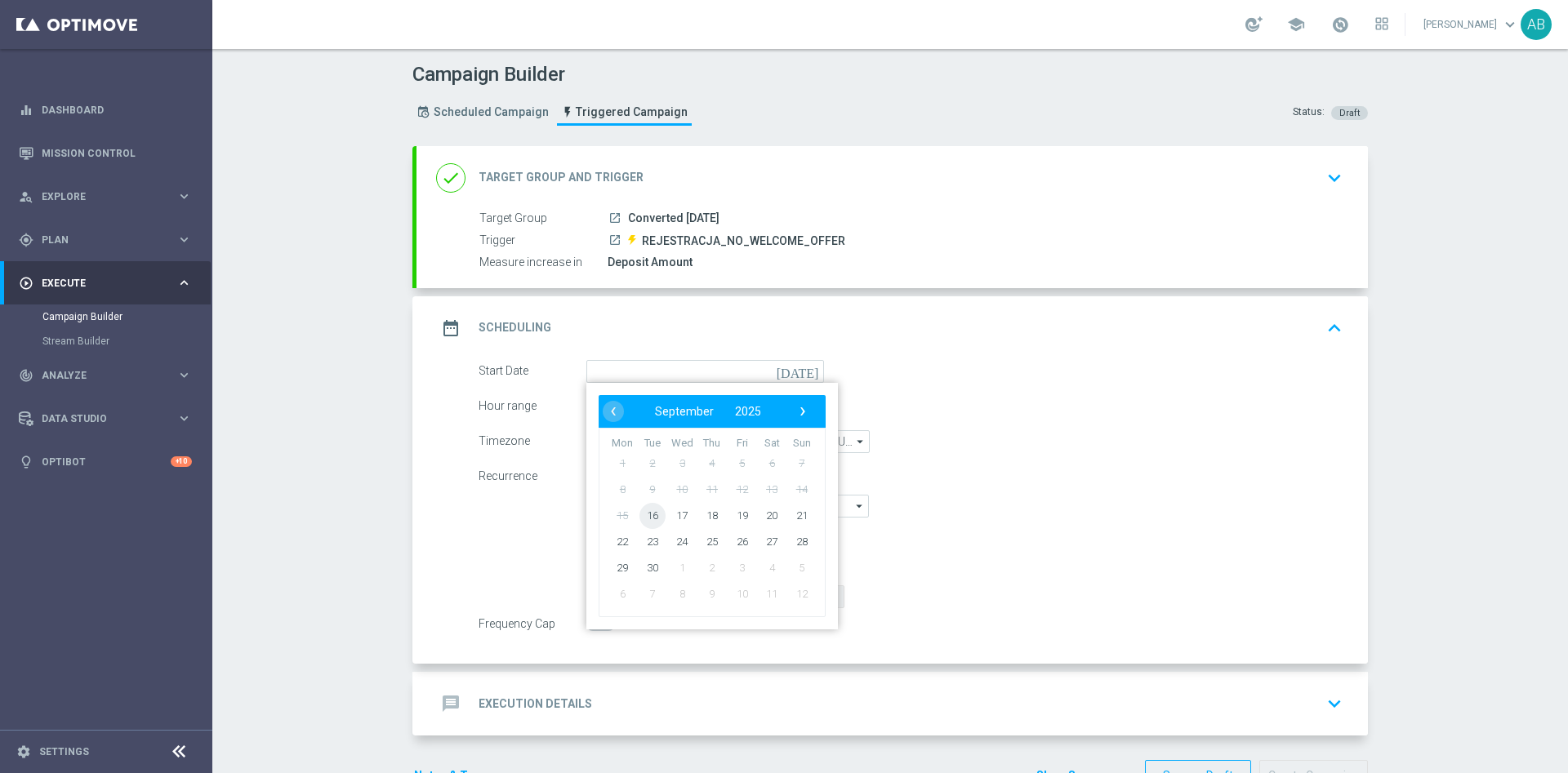
click at [647, 524] on span "16" at bounding box center [652, 515] width 26 height 26
type input "16 Sep 2025"
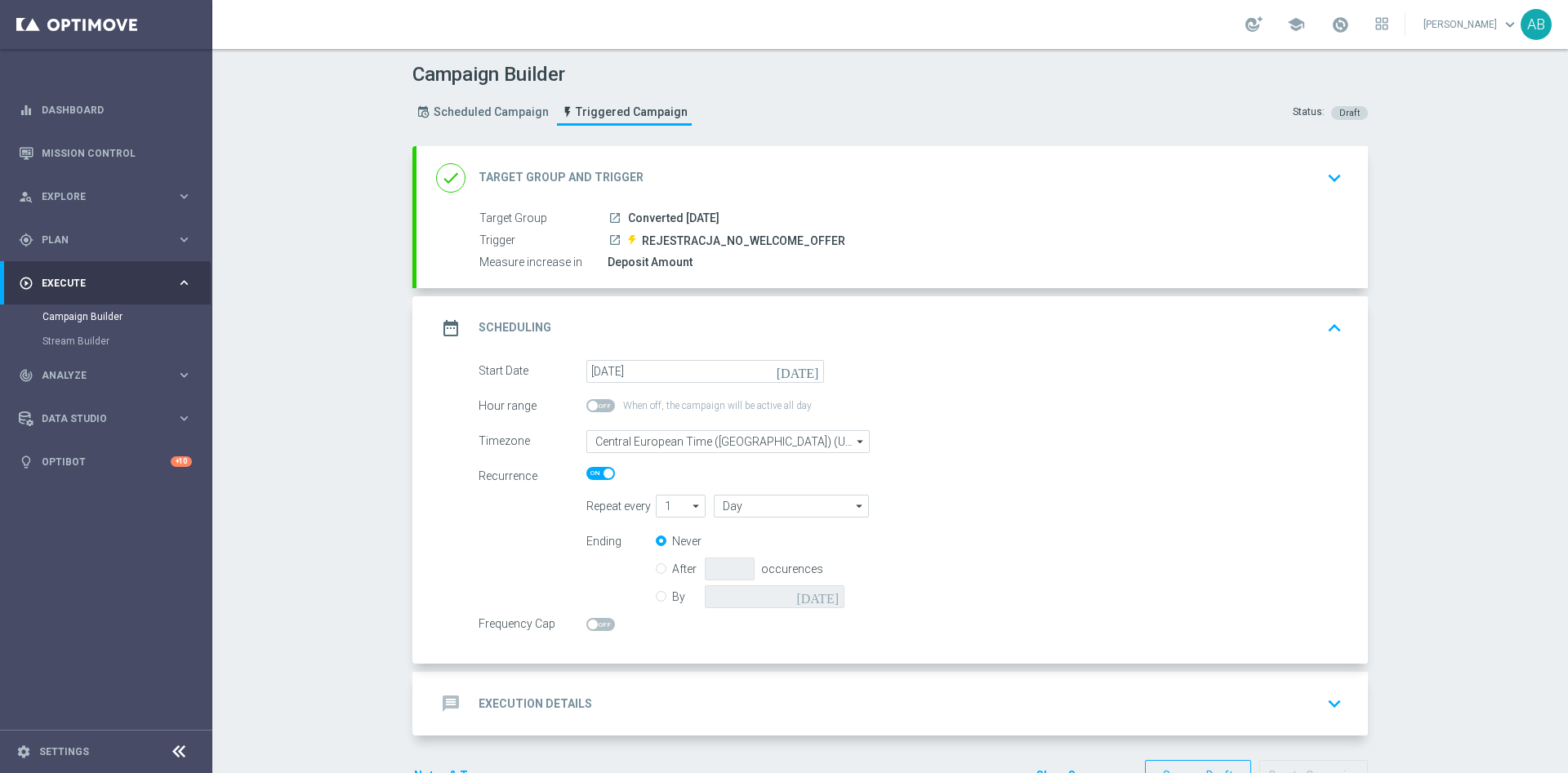
scroll to position [51, 0]
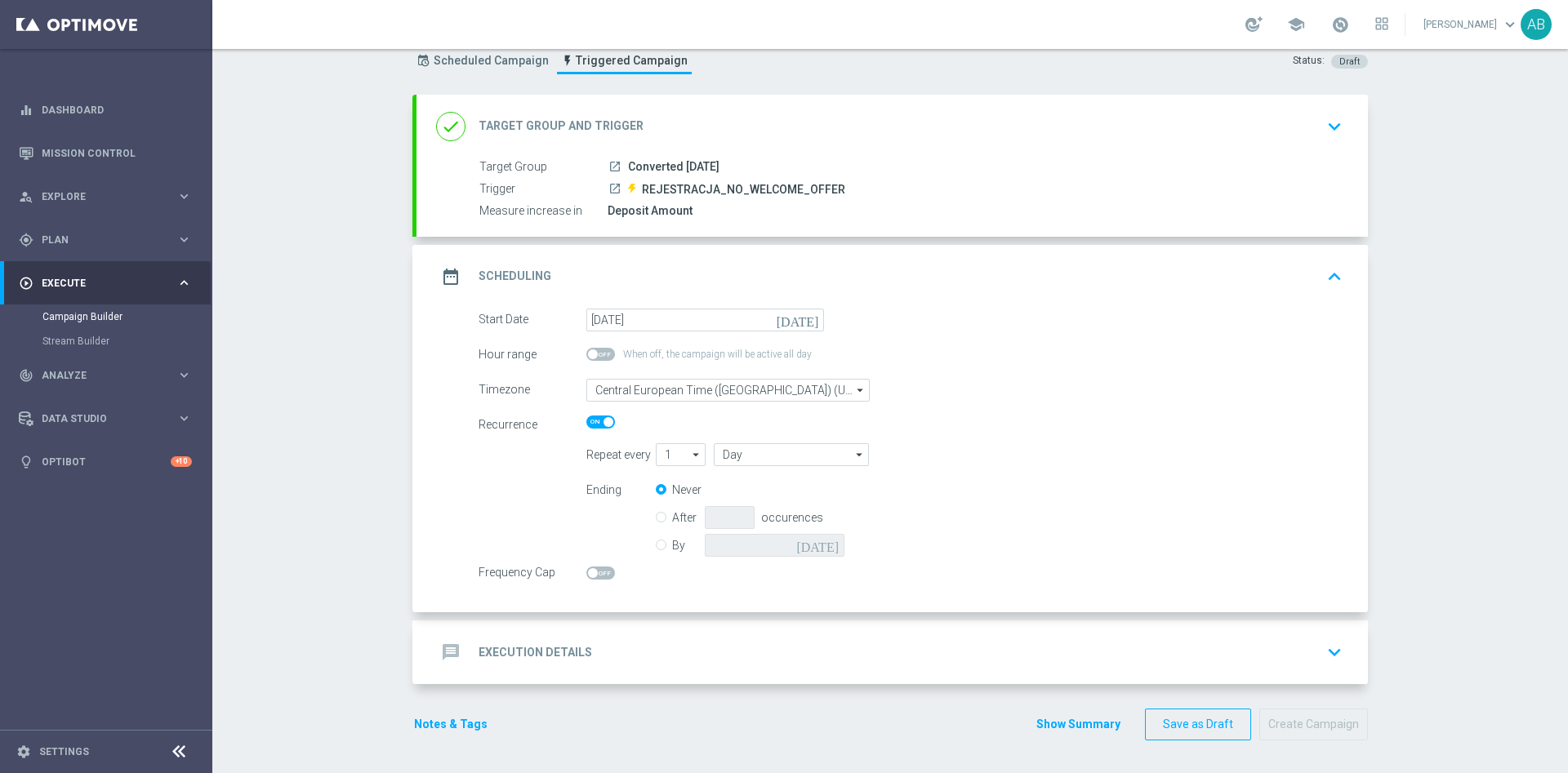
click at [587, 575] on span at bounding box center [600, 572] width 29 height 13
click at [587, 575] on input "checkbox" at bounding box center [600, 572] width 29 height 13
checkbox input "true"
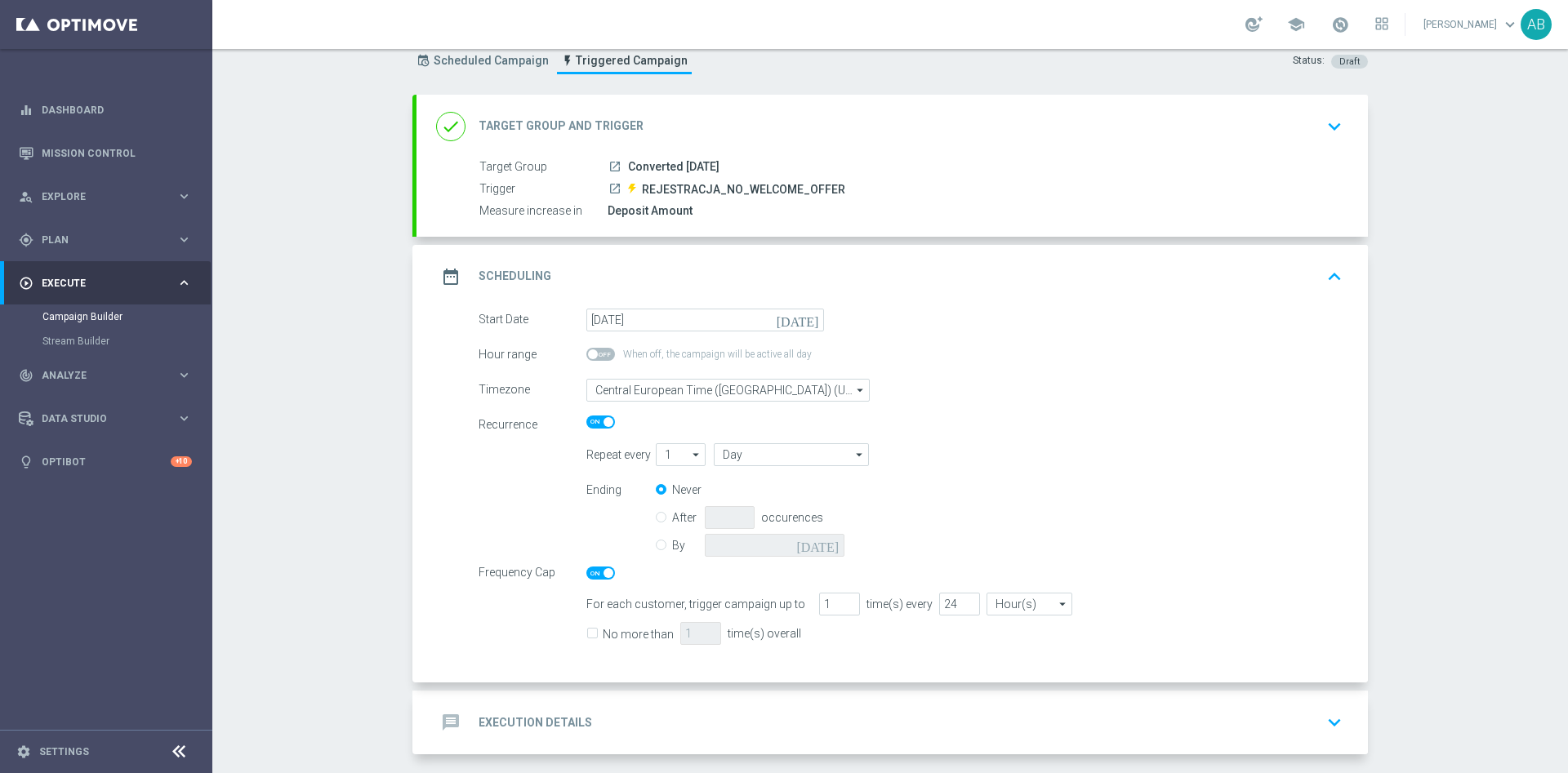
click at [672, 711] on div "message Execution Details keyboard_arrow_down" at bounding box center [892, 722] width 912 height 31
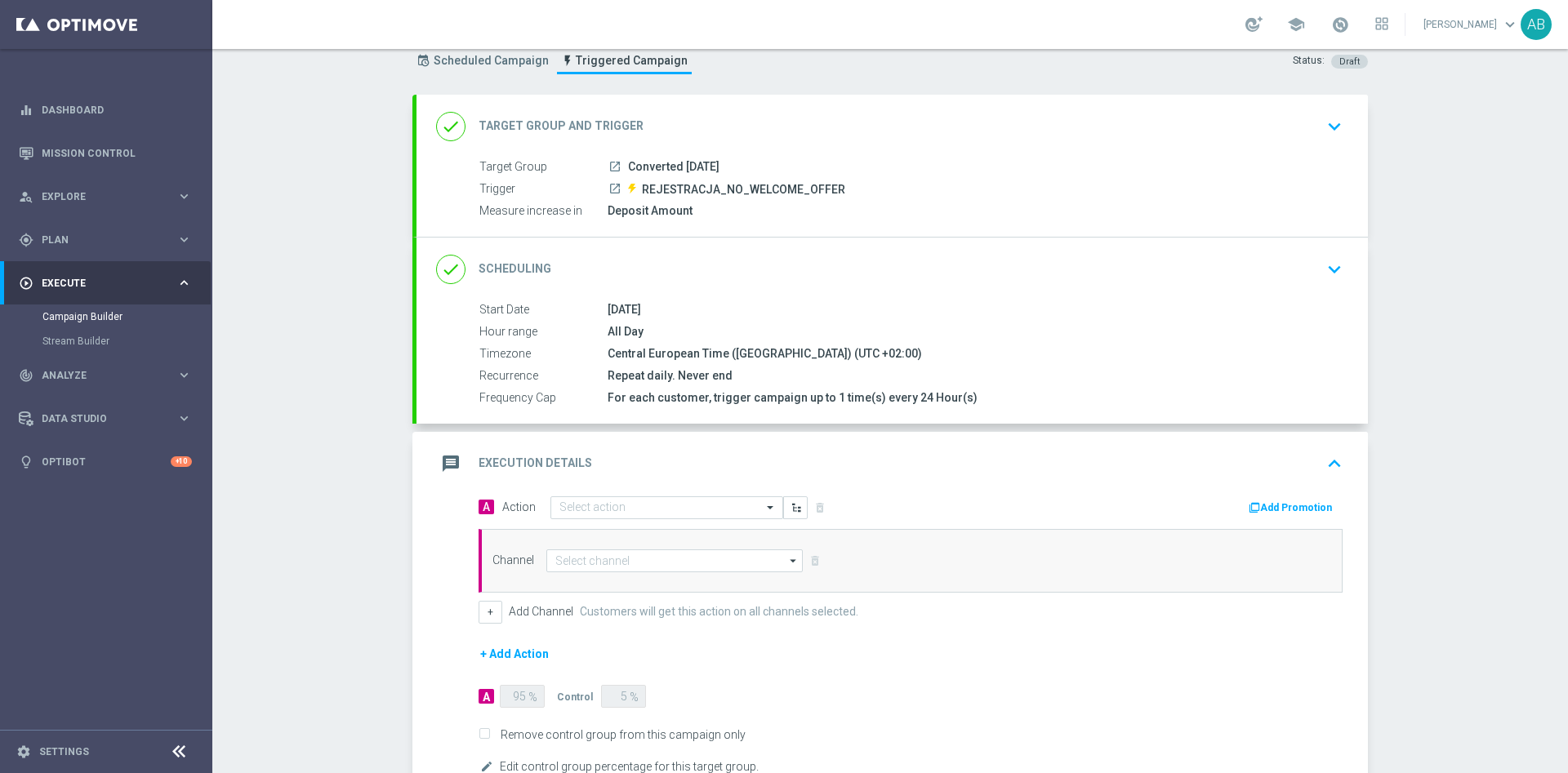
scroll to position [163, 0]
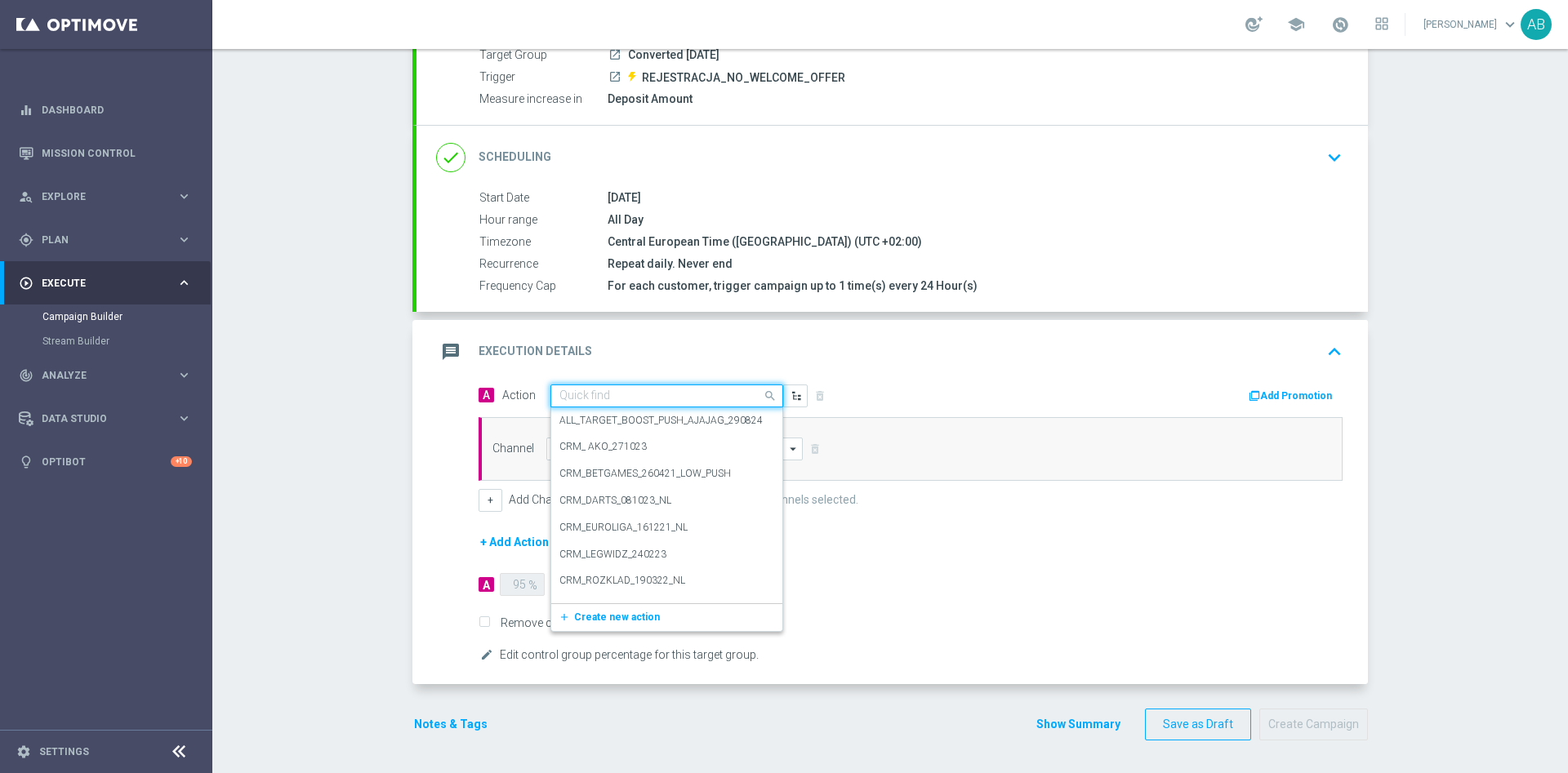
click at [670, 395] on input "text" at bounding box center [651, 396] width 182 height 14
paste input "E_ALL_AUTO_PRODUCT_ WELCOME MAIL CONVERTED [DATE] KUPON BARDZIEJ_DAILY"
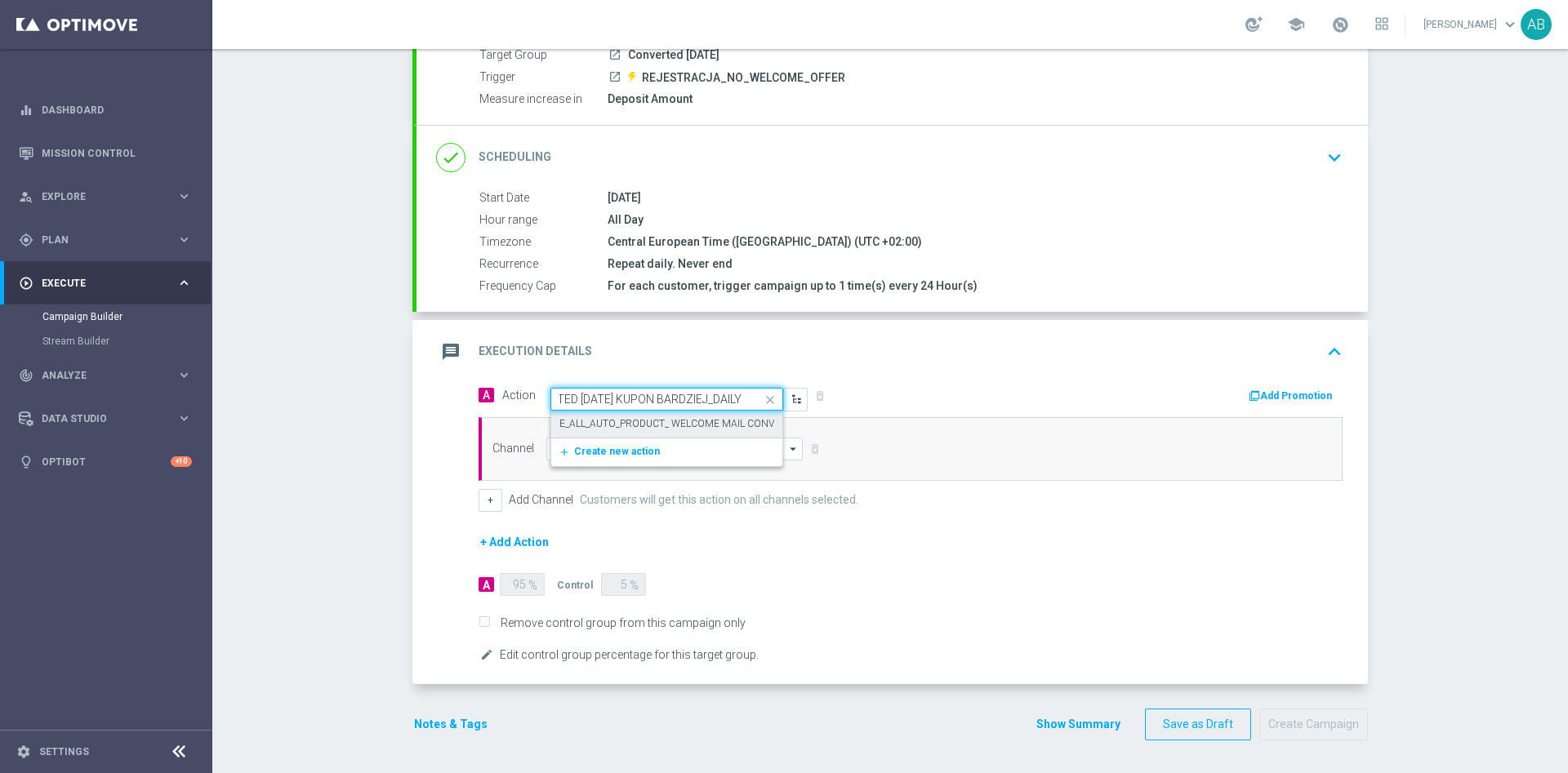
click at [639, 433] on div "E_ALL_AUTO_PRODUCT_ WELCOME MAIL CONVERTED TODAY KUPON BARDZIEJ_DAILY edit" at bounding box center [667, 424] width 215 height 27
type input "E_ALL_AUTO_PRODUCT_ WELCOME MAIL CONVERTED [DATE] KUPON BARDZIEJ_DAILY"
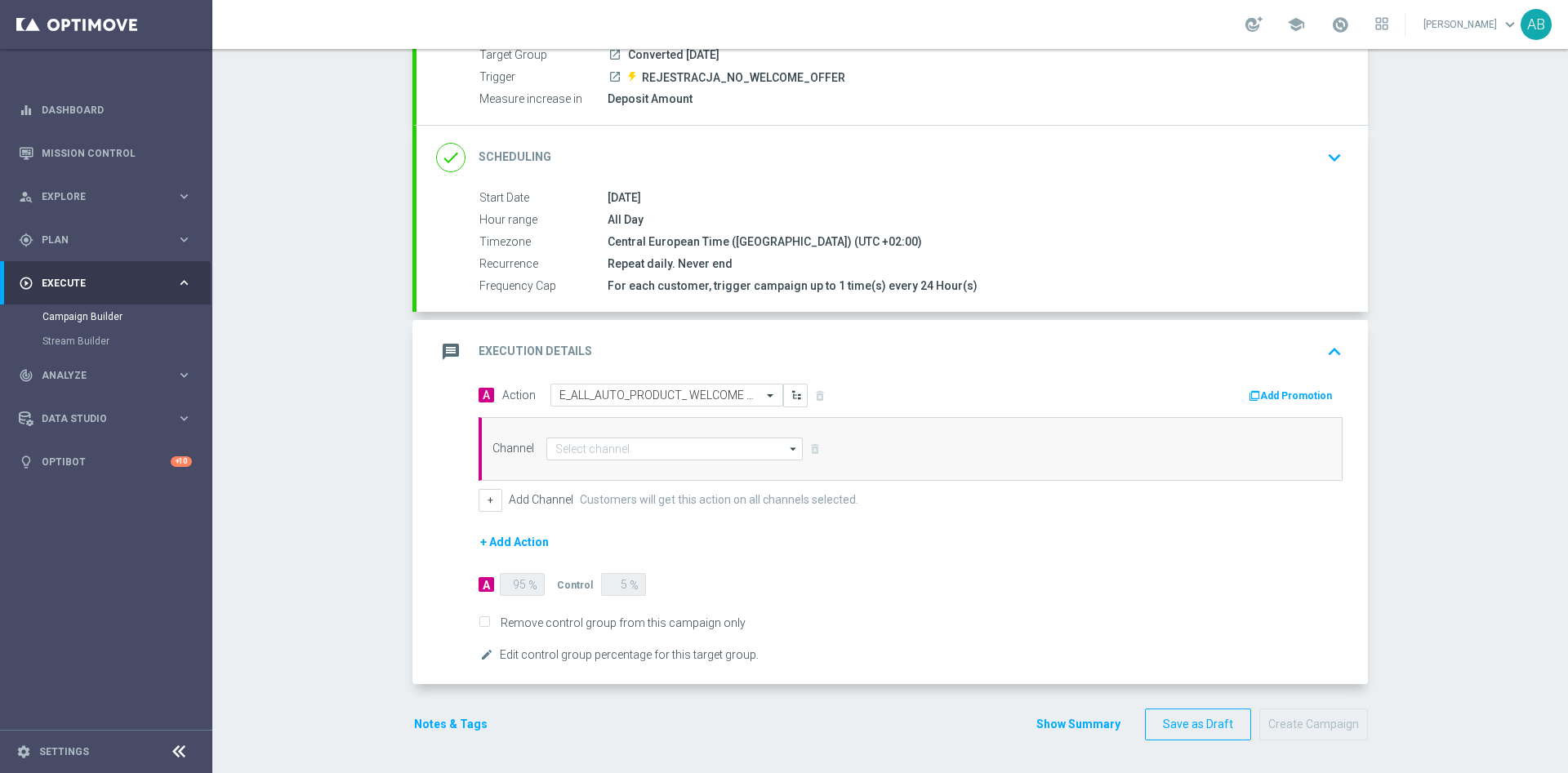
scroll to position [0, 0]
click at [619, 459] on input at bounding box center [674, 449] width 256 height 23
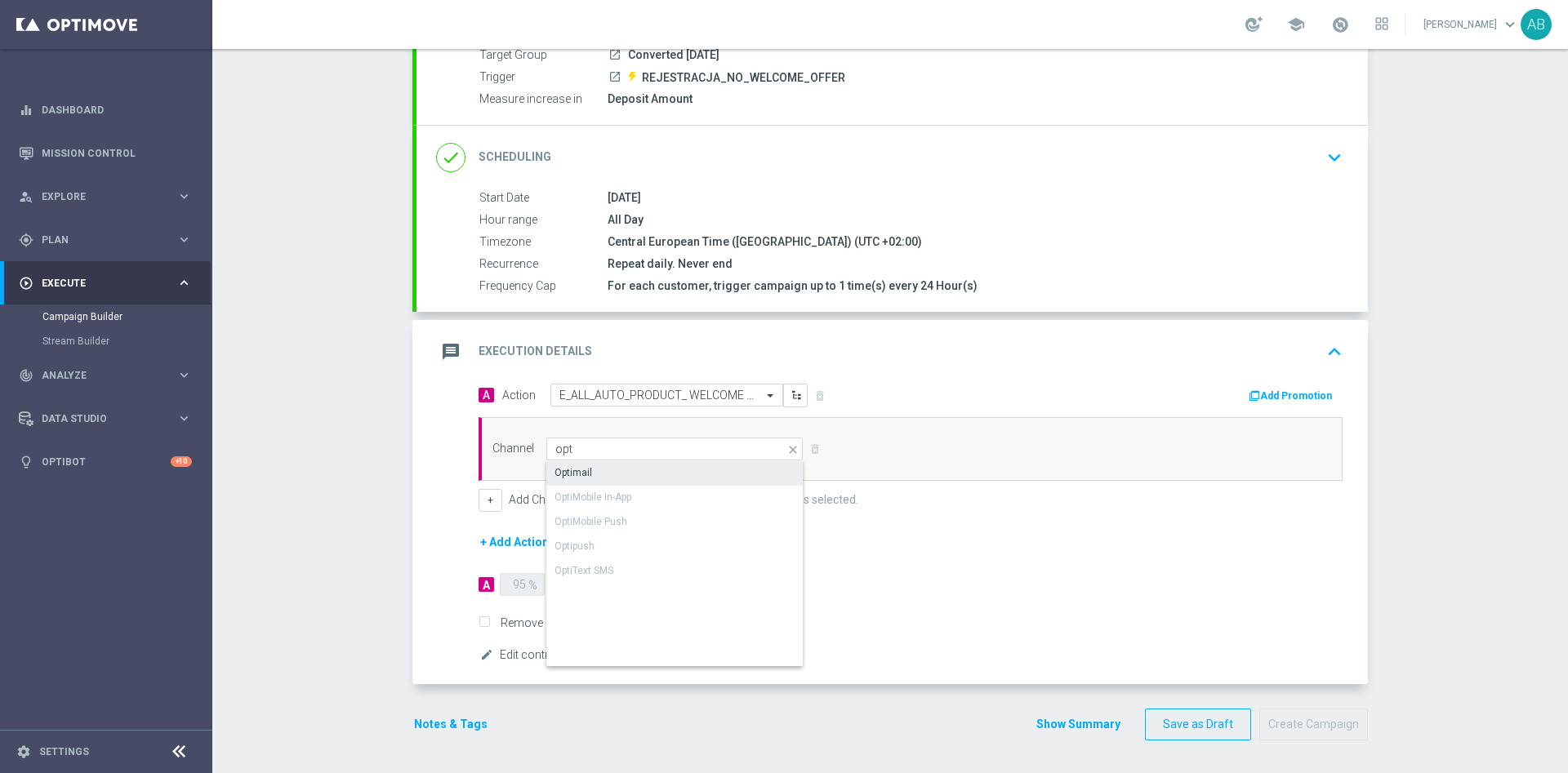
click at [666, 465] on div "Optimail" at bounding box center [675, 472] width 257 height 23
type input "Optimail"
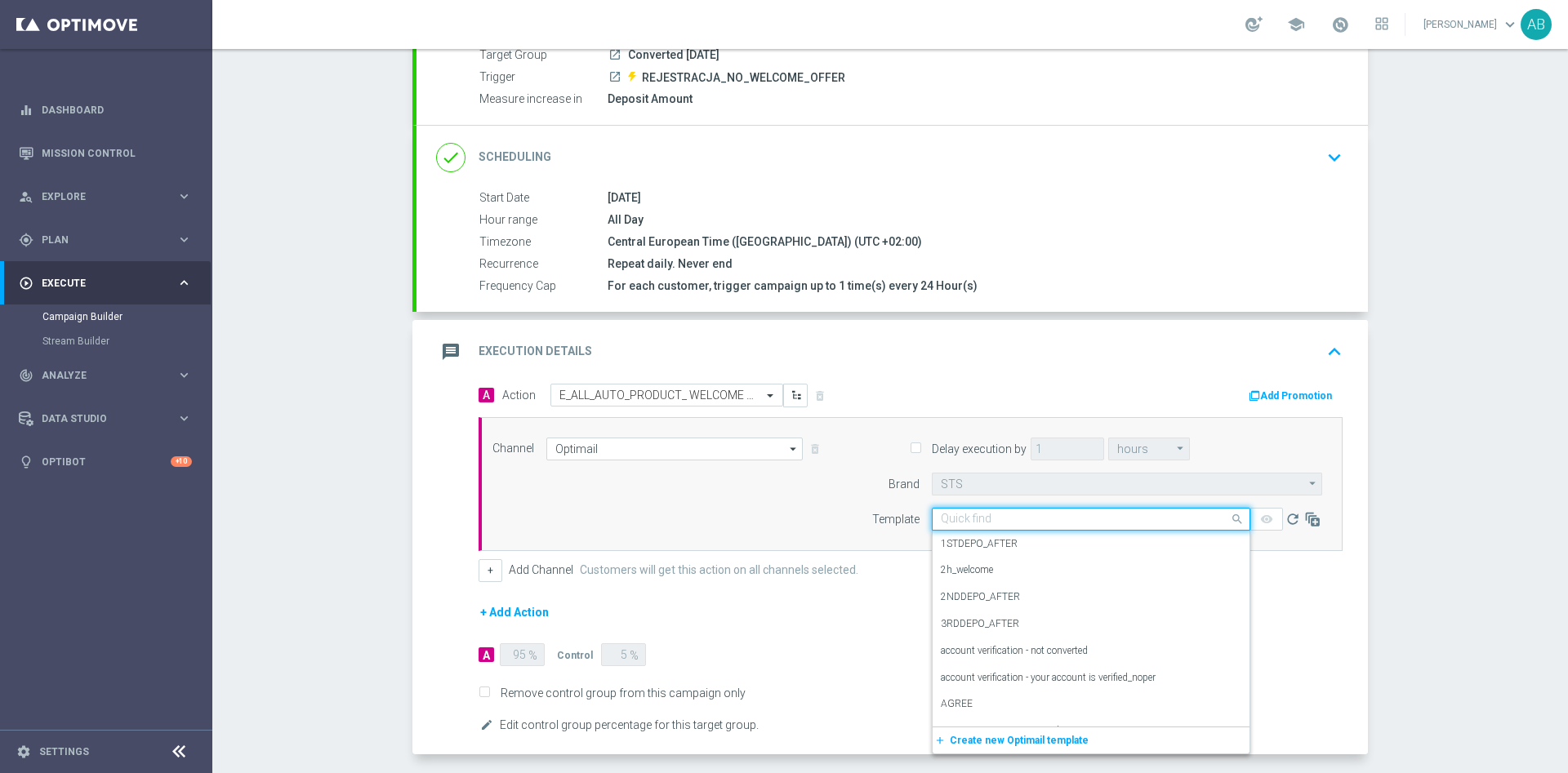
click at [986, 521] on input "text" at bounding box center [1074, 519] width 267 height 14
paste input "E_ALL_AUTO_PRODUCT_ WELCOME MAIL CONVERTED [DATE] KUPON BARDZIEJ_DAILY"
type input "E_ALL_AUTO_PRODUCT_ WELCOME MAIL CONVERTED [DATE] KUPON BARDZIEJ_DAILY"
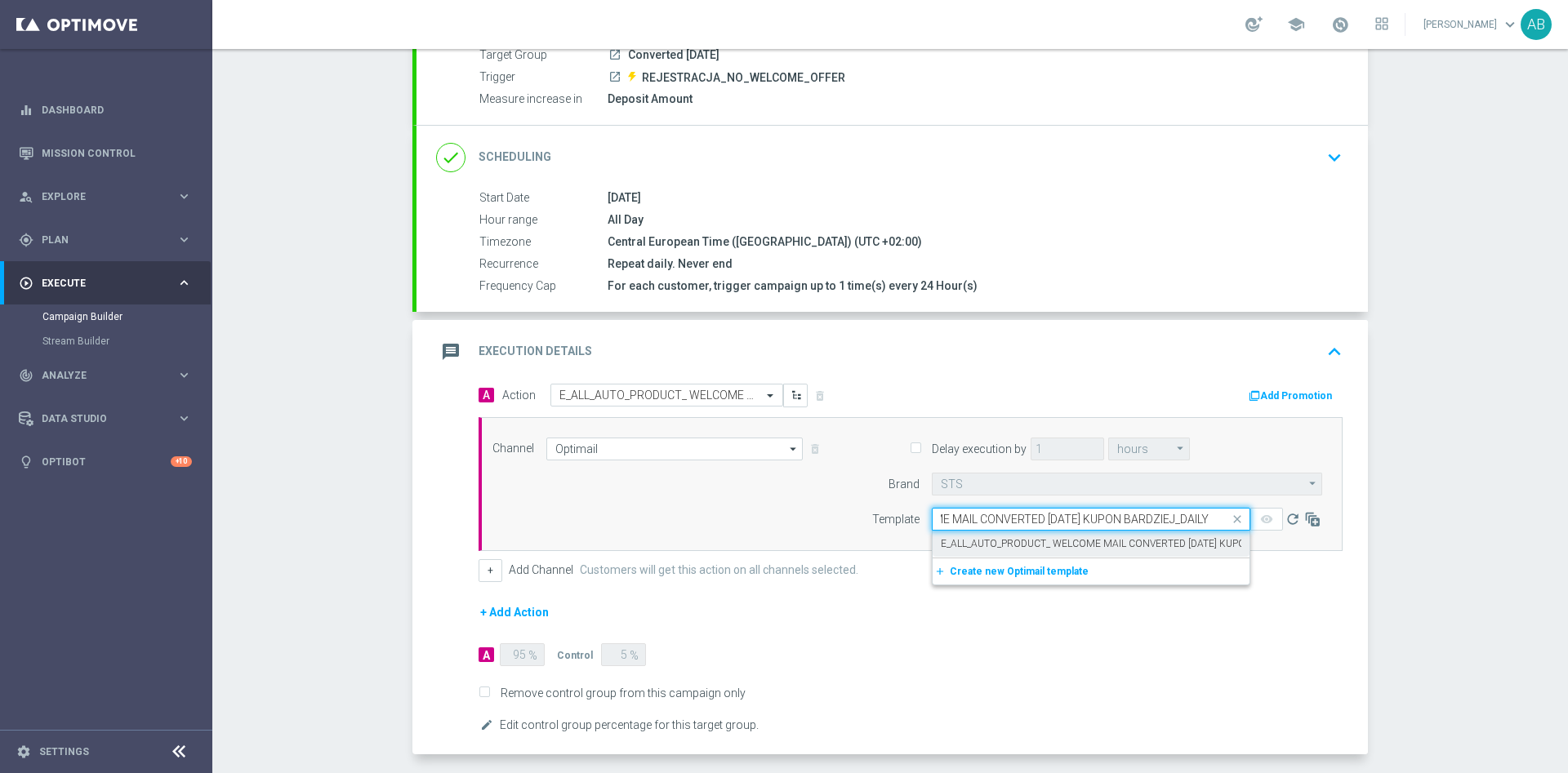
click at [984, 535] on div "E_ALL_AUTO_PRODUCT_ WELCOME MAIL CONVERTED [DATE] KUPON BARDZIEJ_DAILY" at bounding box center [1090, 544] width 301 height 27
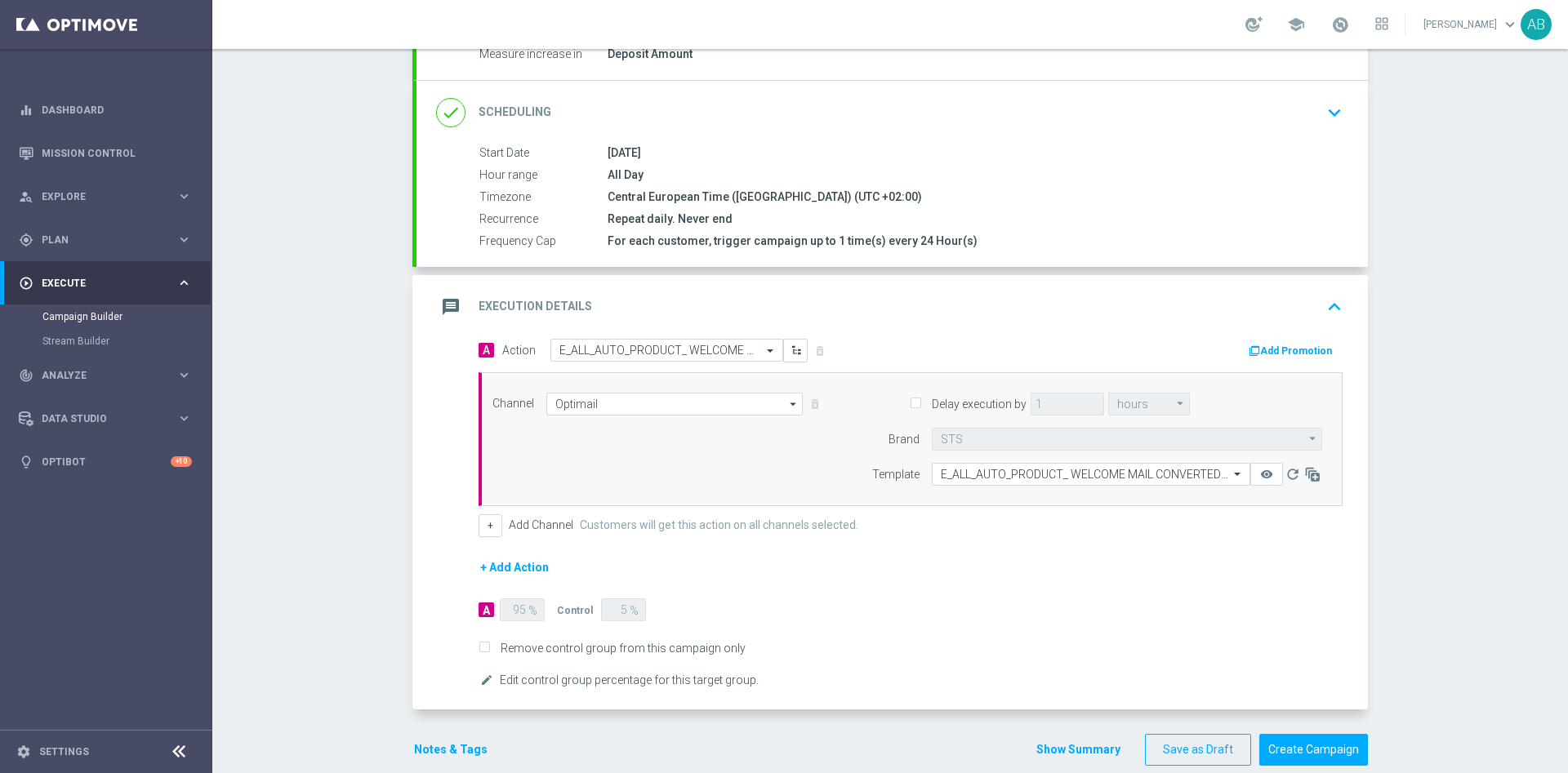
scroll to position [233, 0]
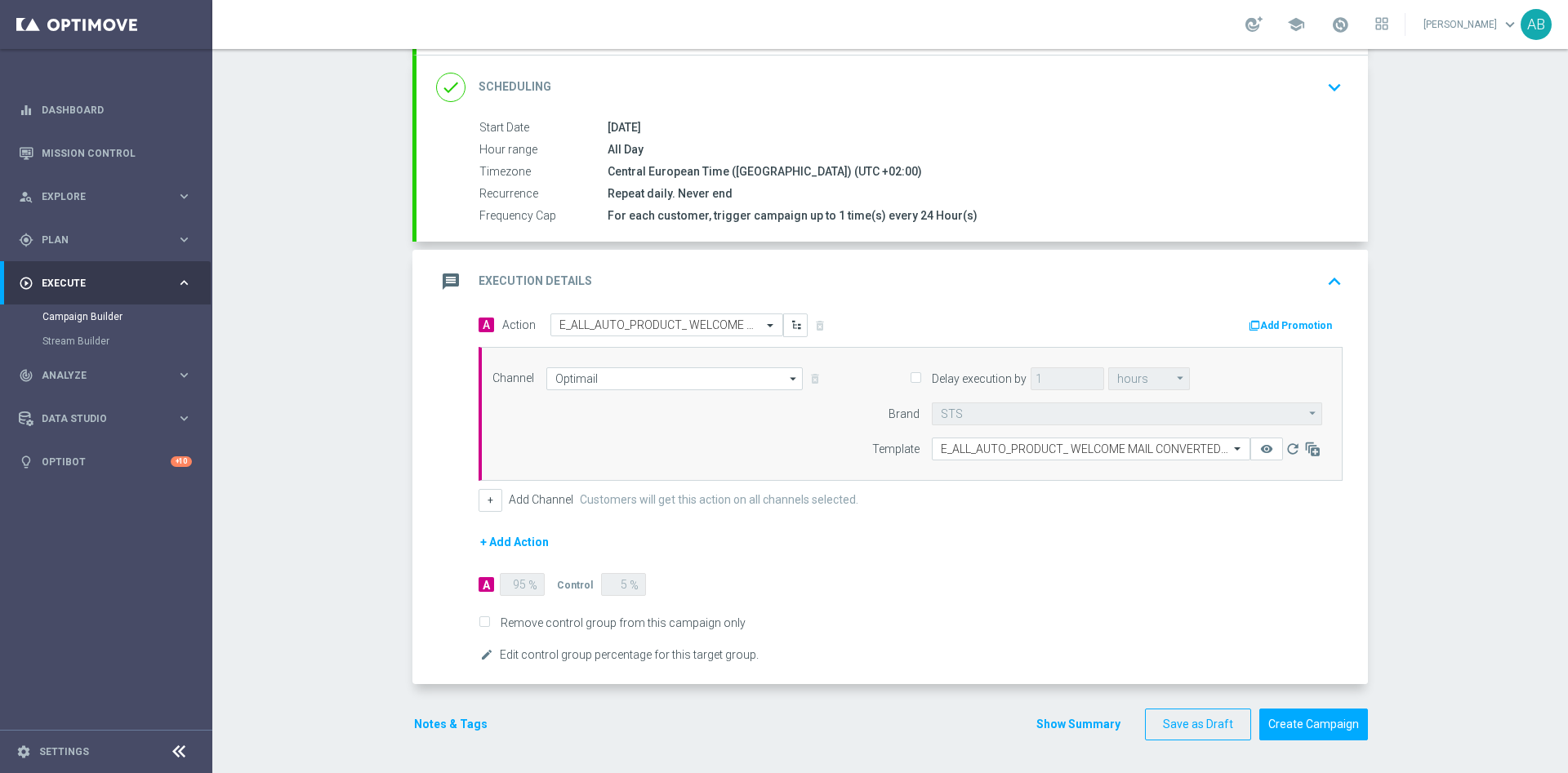
click at [448, 722] on button "Notes & Tags" at bounding box center [451, 724] width 77 height 20
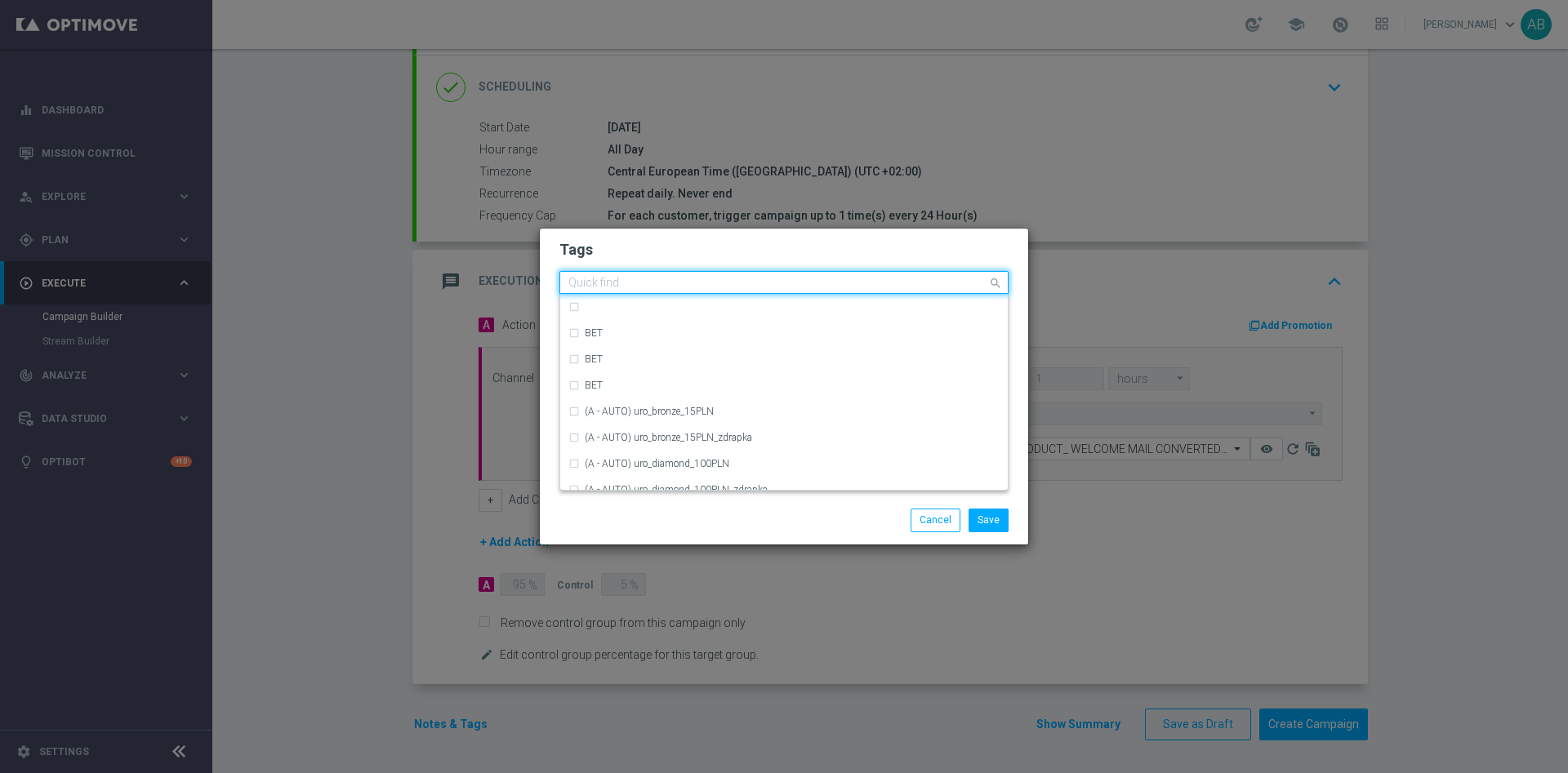
click at [686, 279] on input "text" at bounding box center [778, 283] width 419 height 14
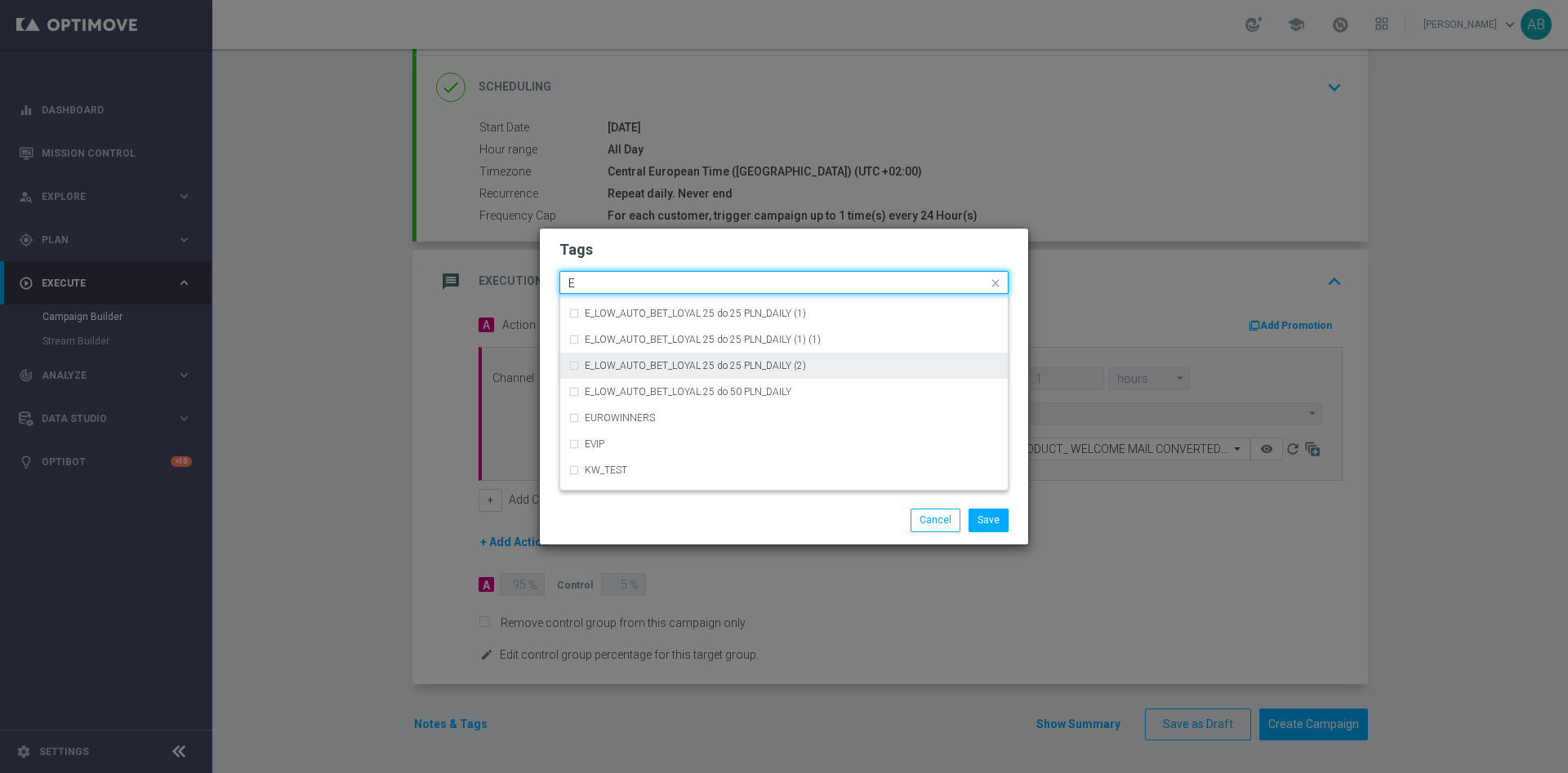
scroll to position [2326, 0]
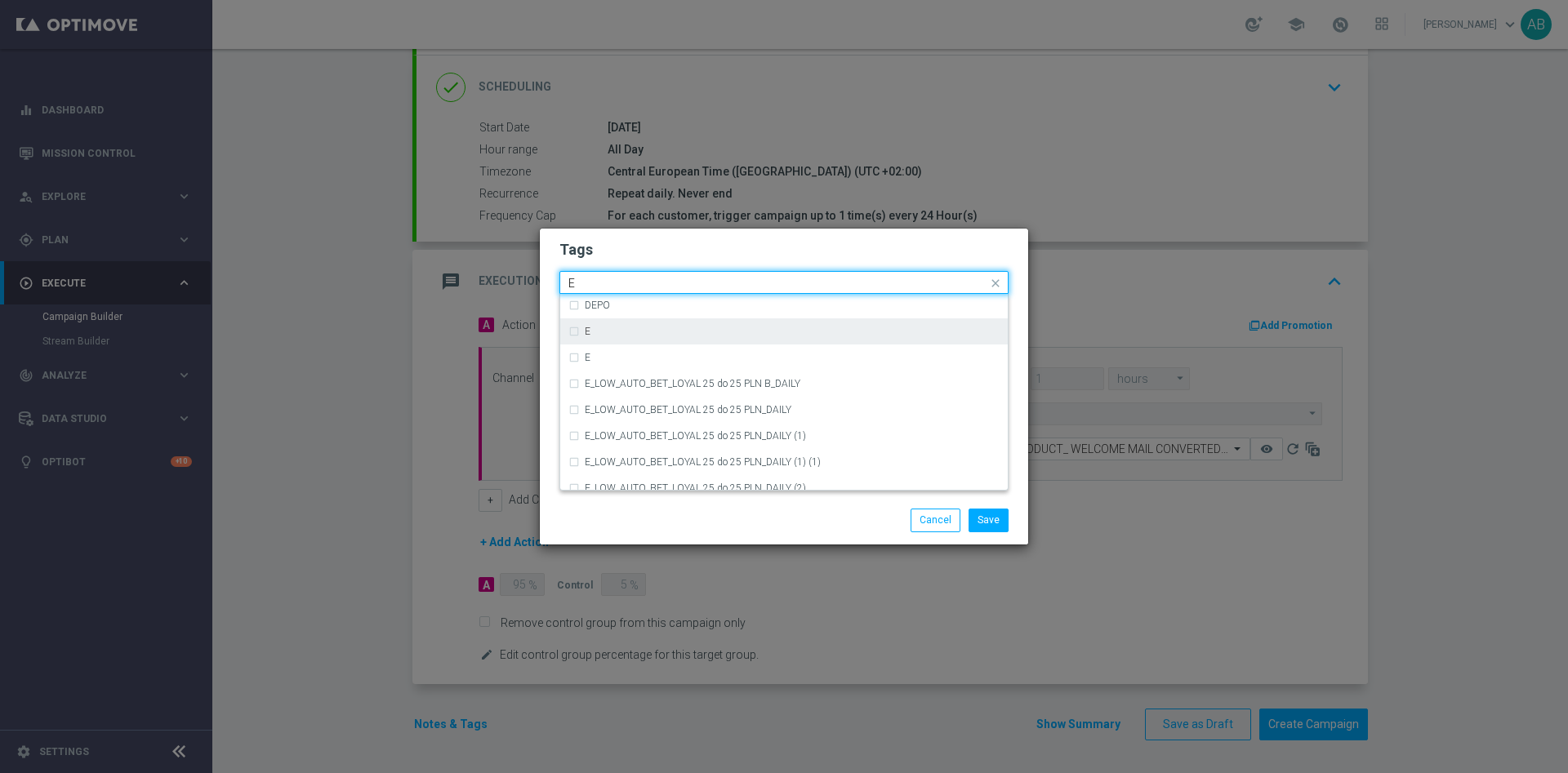
click at [669, 334] on div "E" at bounding box center [791, 331] width 415 height 10
type input "E"
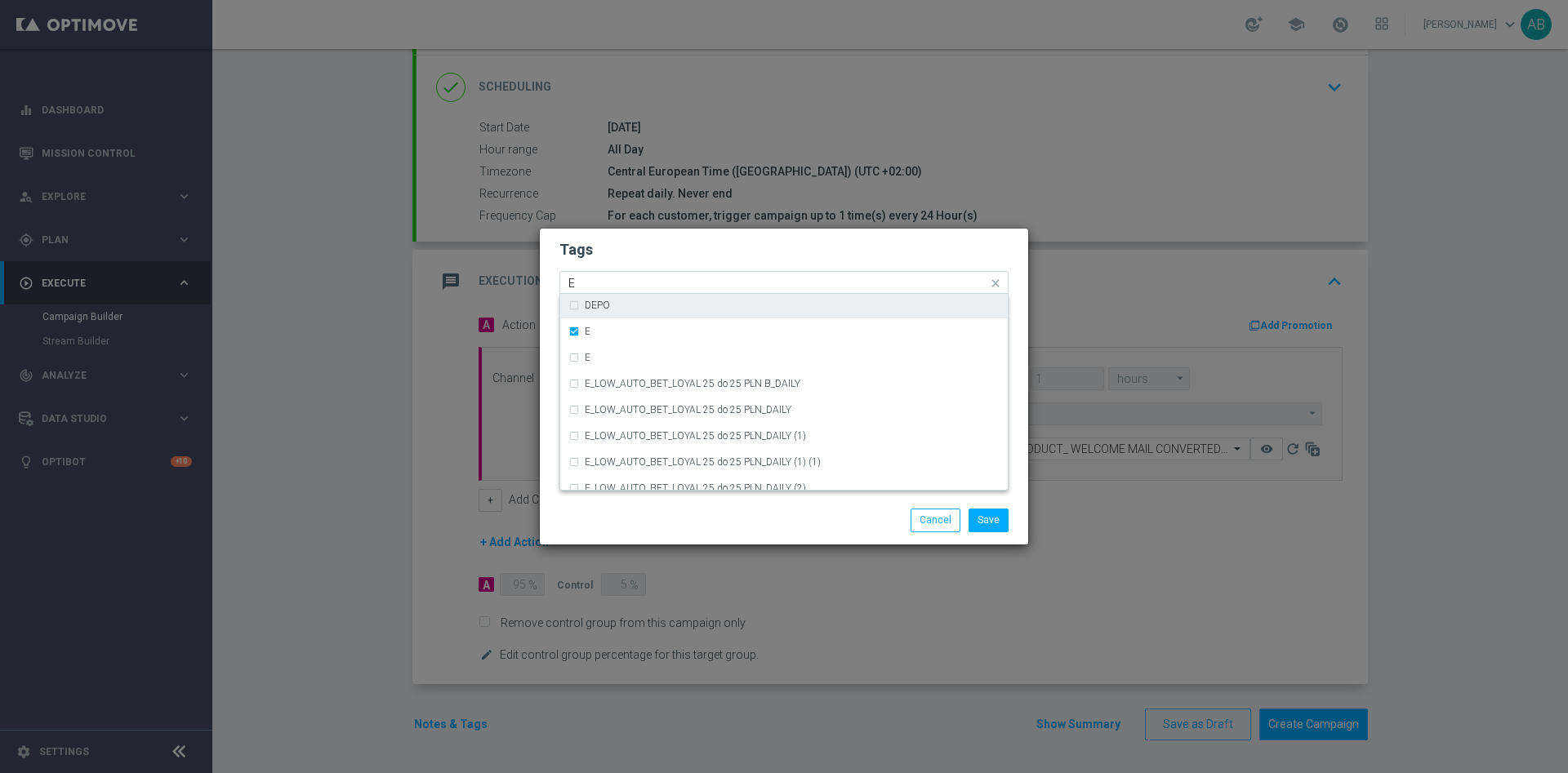
click at [652, 277] on input "E" at bounding box center [778, 283] width 419 height 14
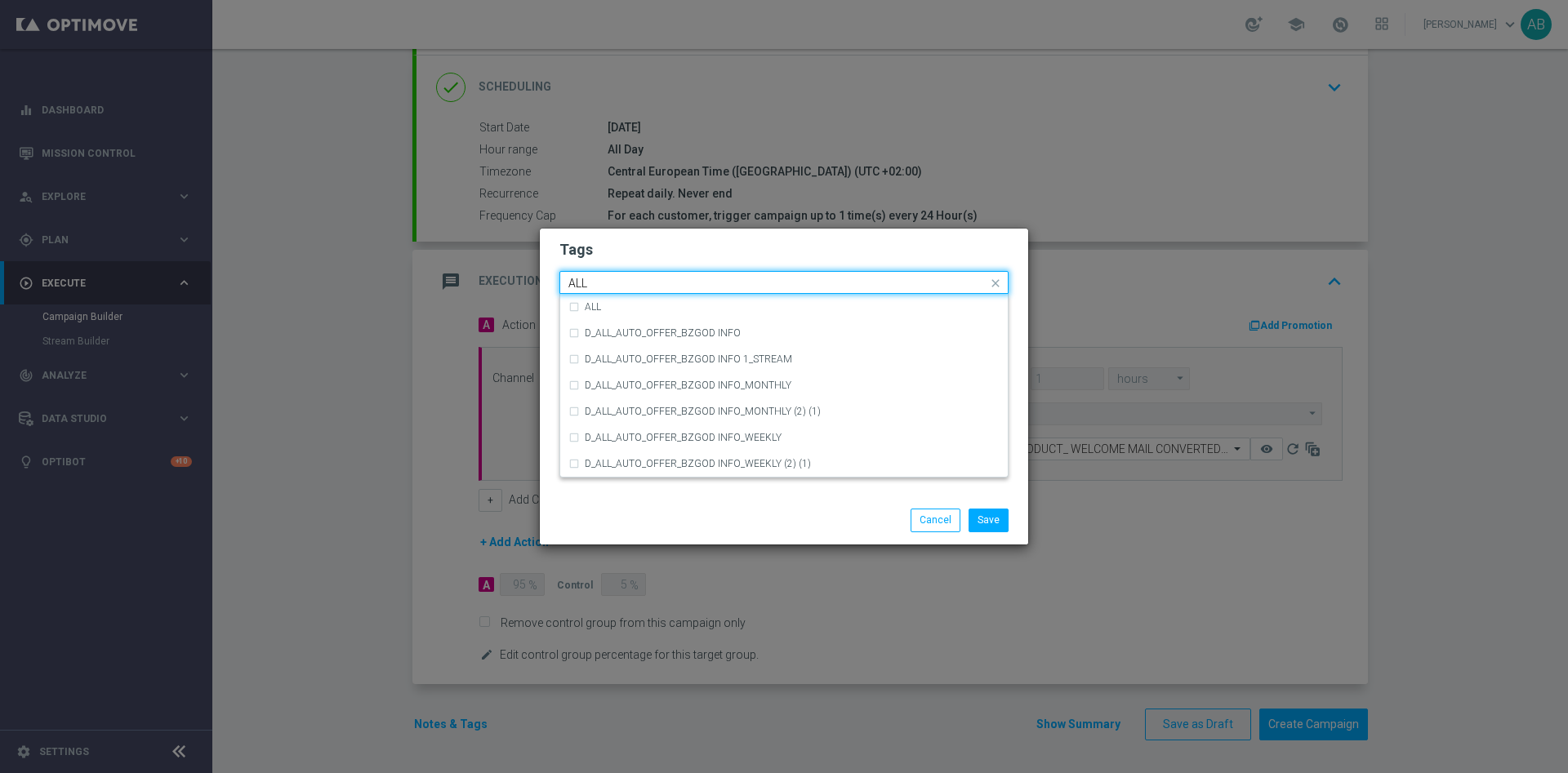
scroll to position [0, 0]
click at [606, 318] on div "ALL" at bounding box center [784, 306] width 431 height 26
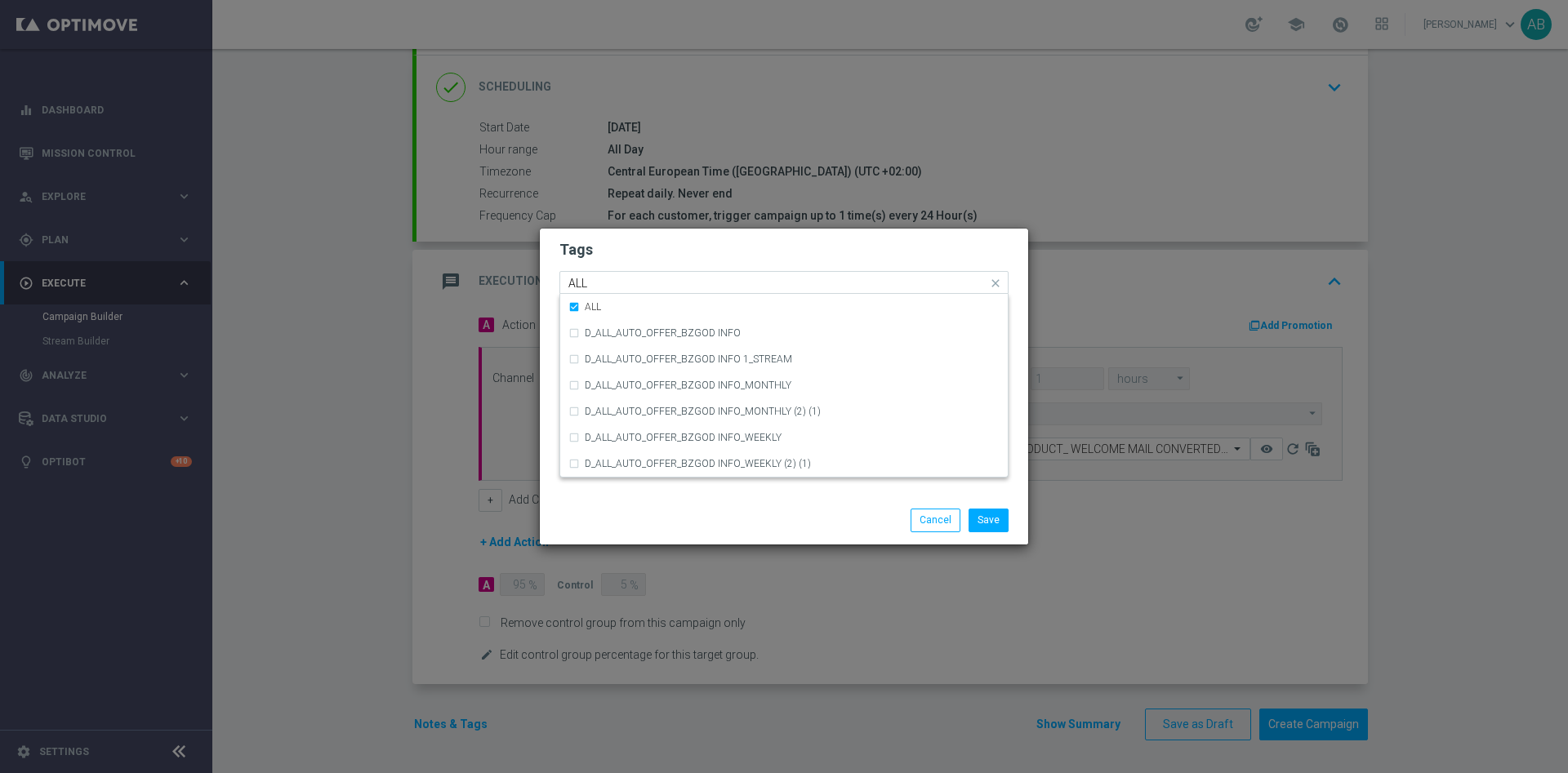
click at [618, 289] on input "ALL" at bounding box center [778, 283] width 419 height 14
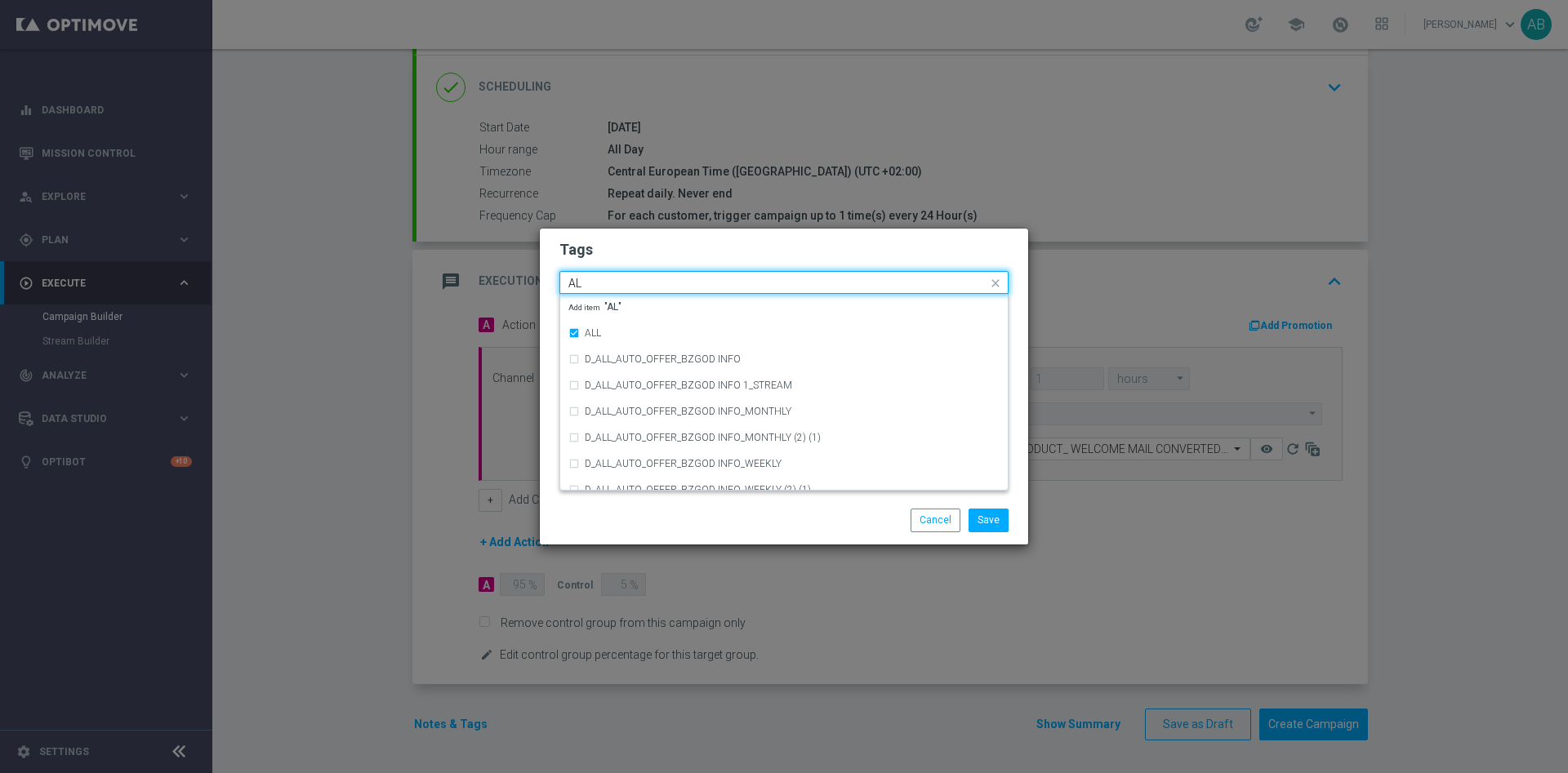
type input "A"
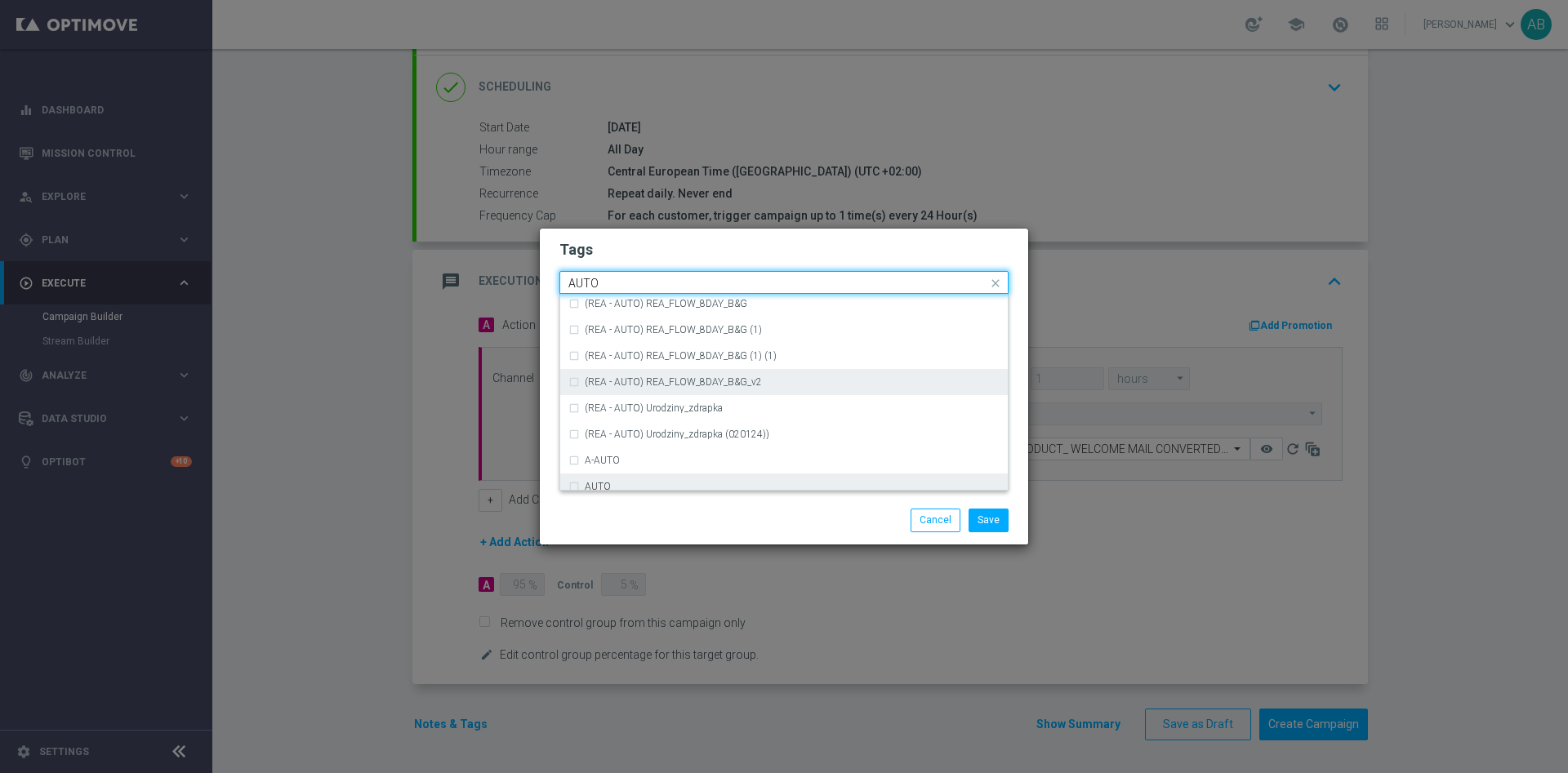
scroll to position [1866, 0]
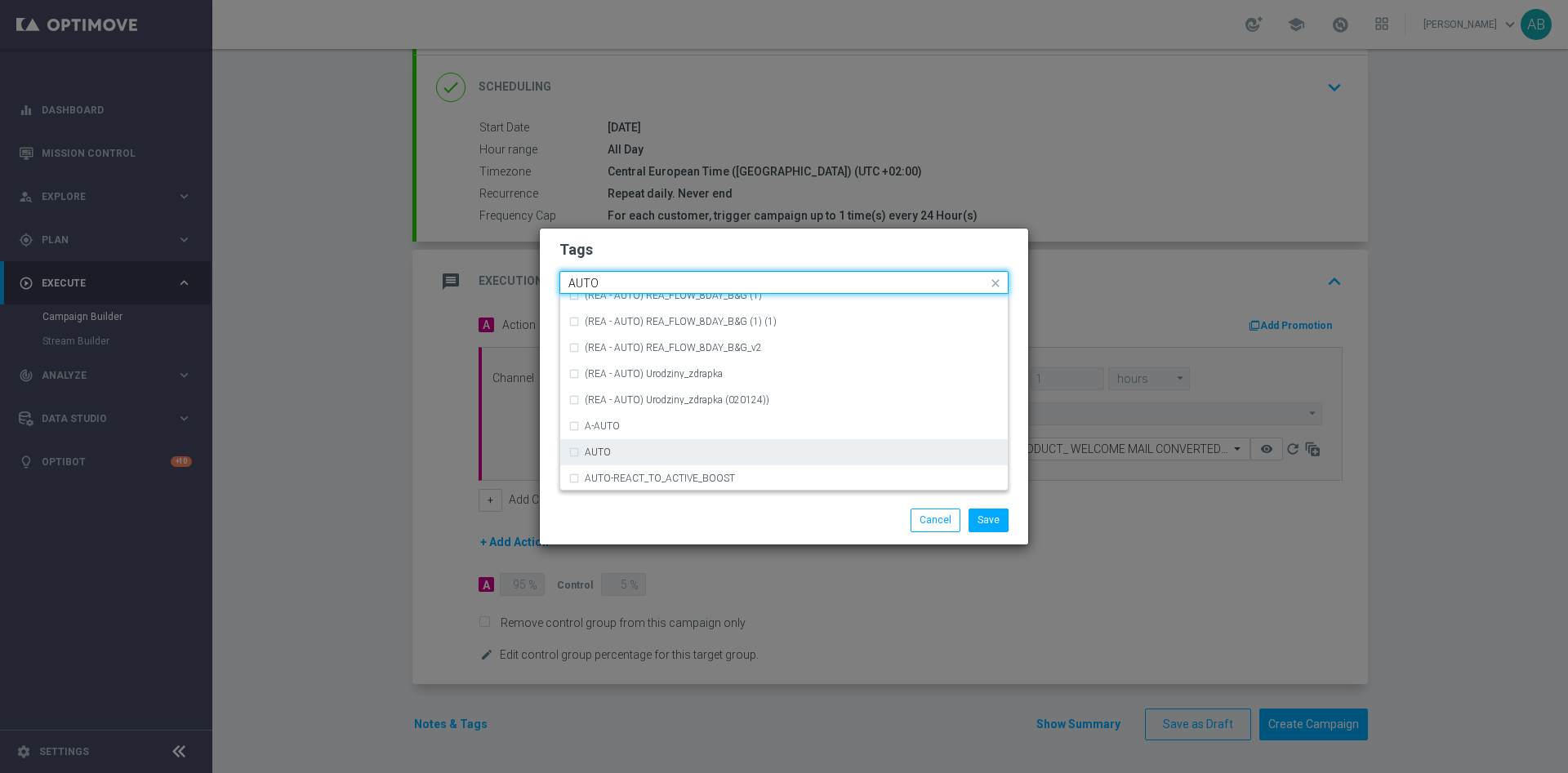
click at [667, 449] on div "AUTO" at bounding box center [791, 452] width 415 height 10
type input "AUTO"
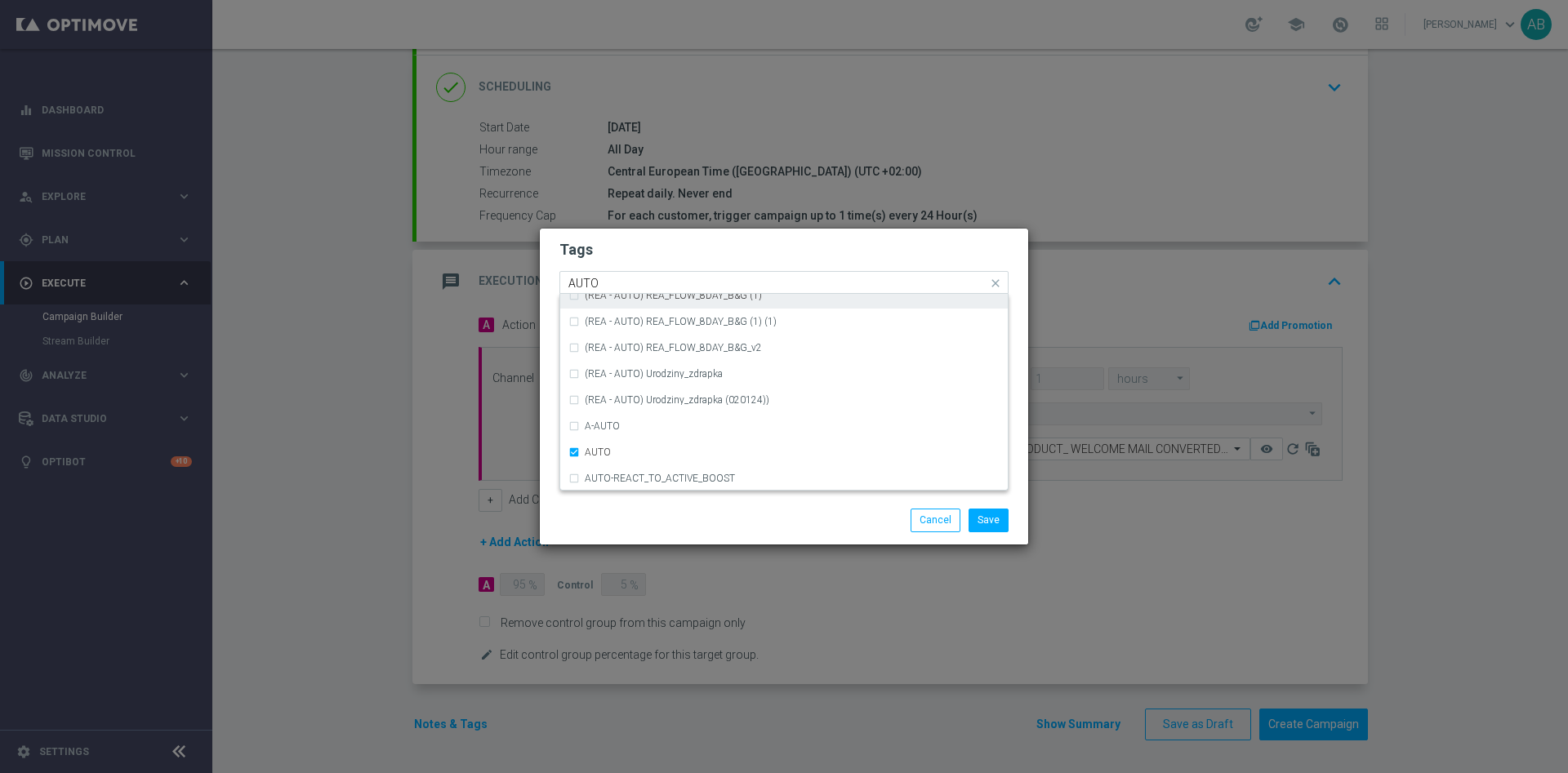
click at [658, 277] on input "AUTO" at bounding box center [778, 283] width 419 height 14
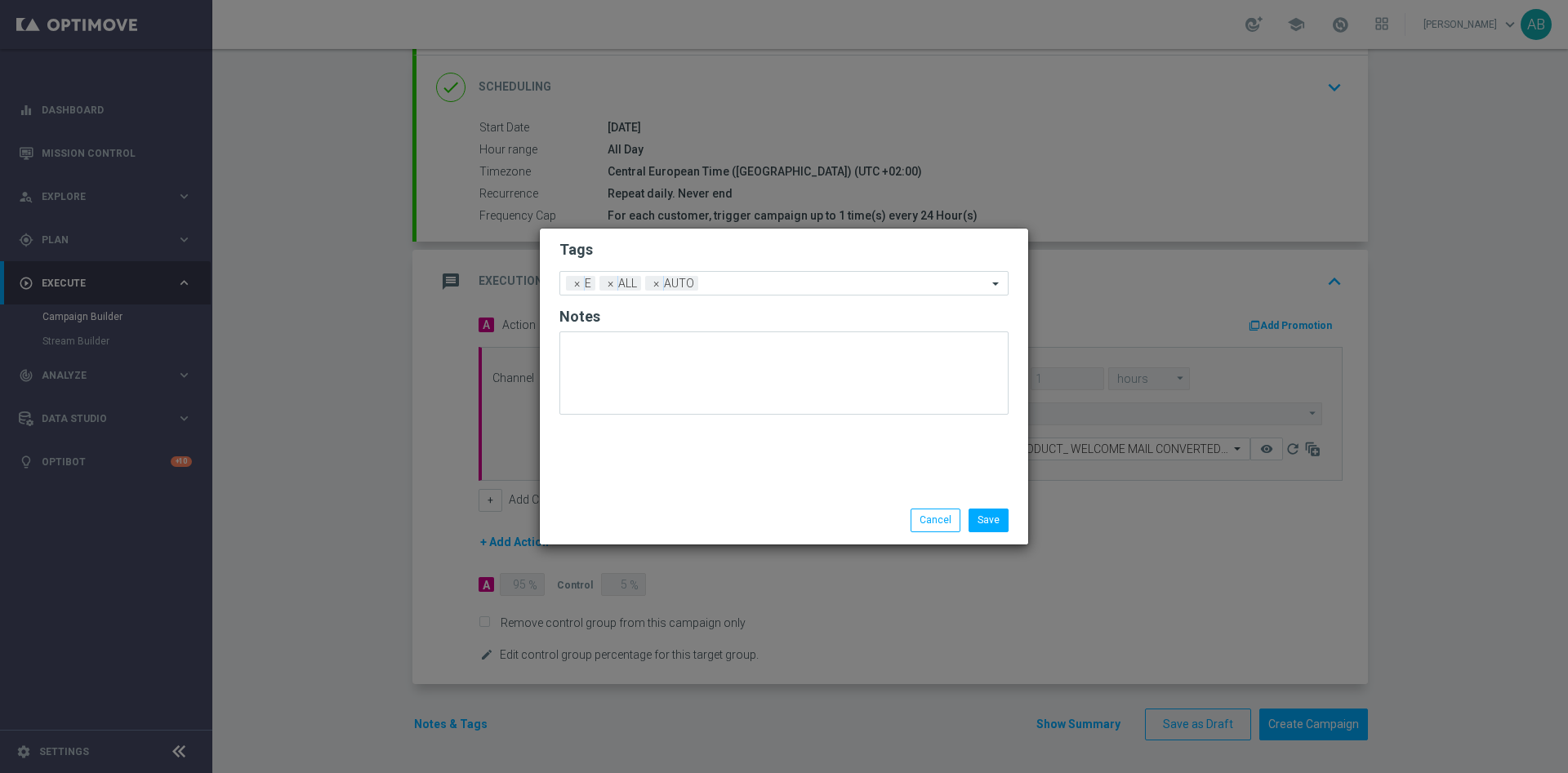
click at [698, 238] on form "Tags Add a new tag × E × ALL × AUTO Notes" at bounding box center [784, 331] width 449 height 191
click at [1002, 521] on button "Save" at bounding box center [988, 519] width 40 height 23
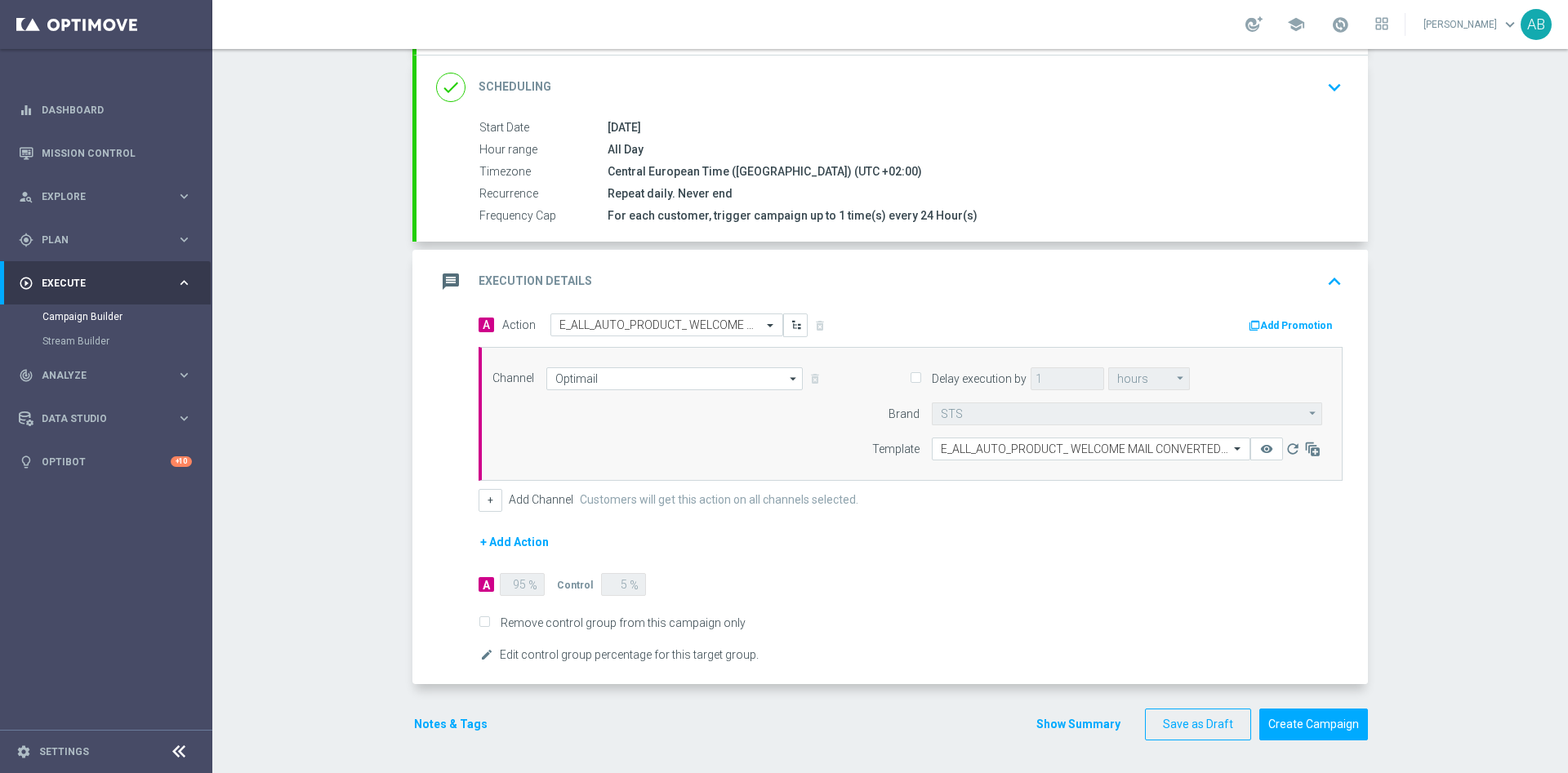
click at [443, 723] on button "Notes & Tags" at bounding box center [451, 724] width 77 height 20
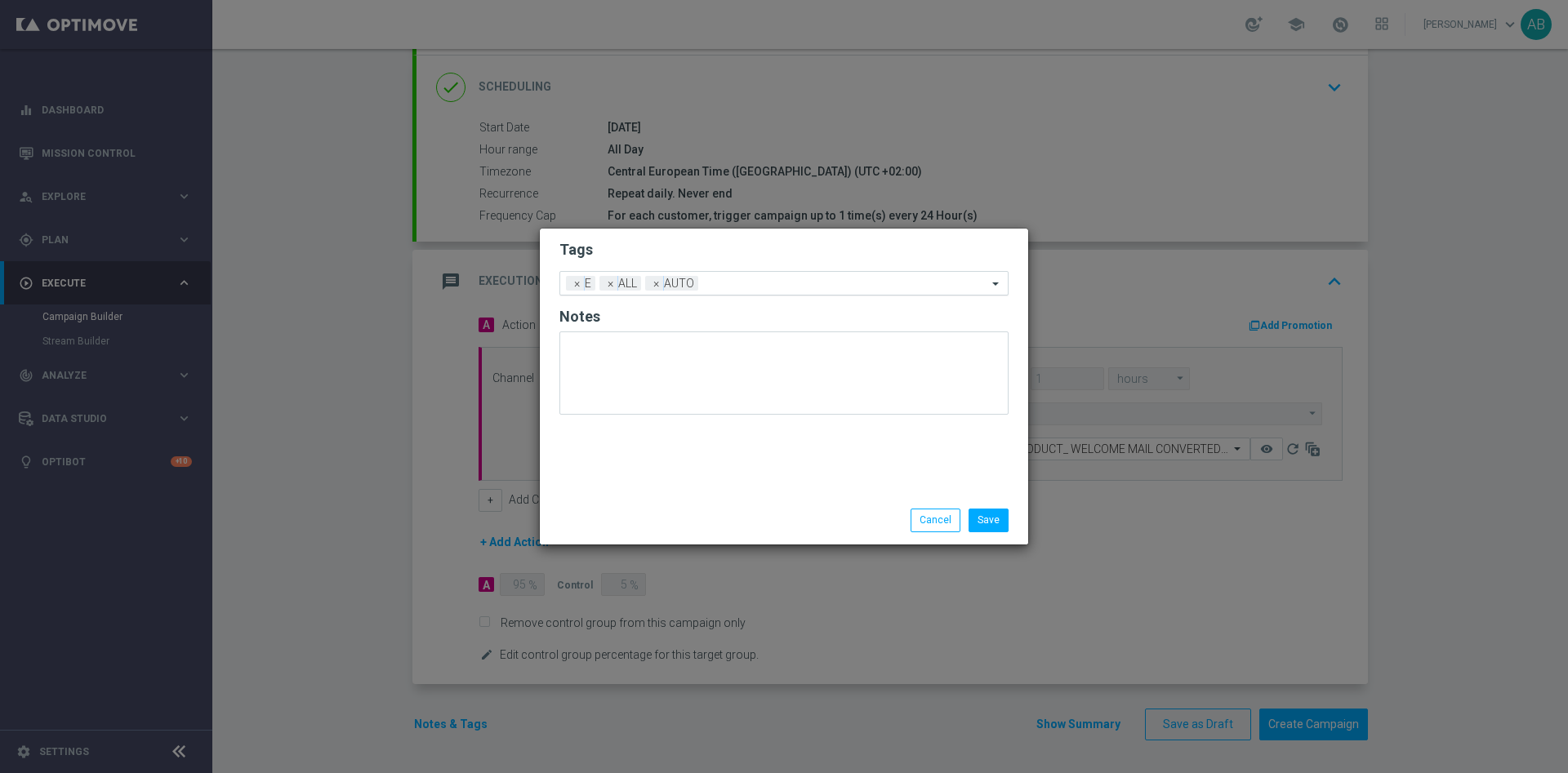
click at [724, 291] on div at bounding box center [845, 285] width 285 height 16
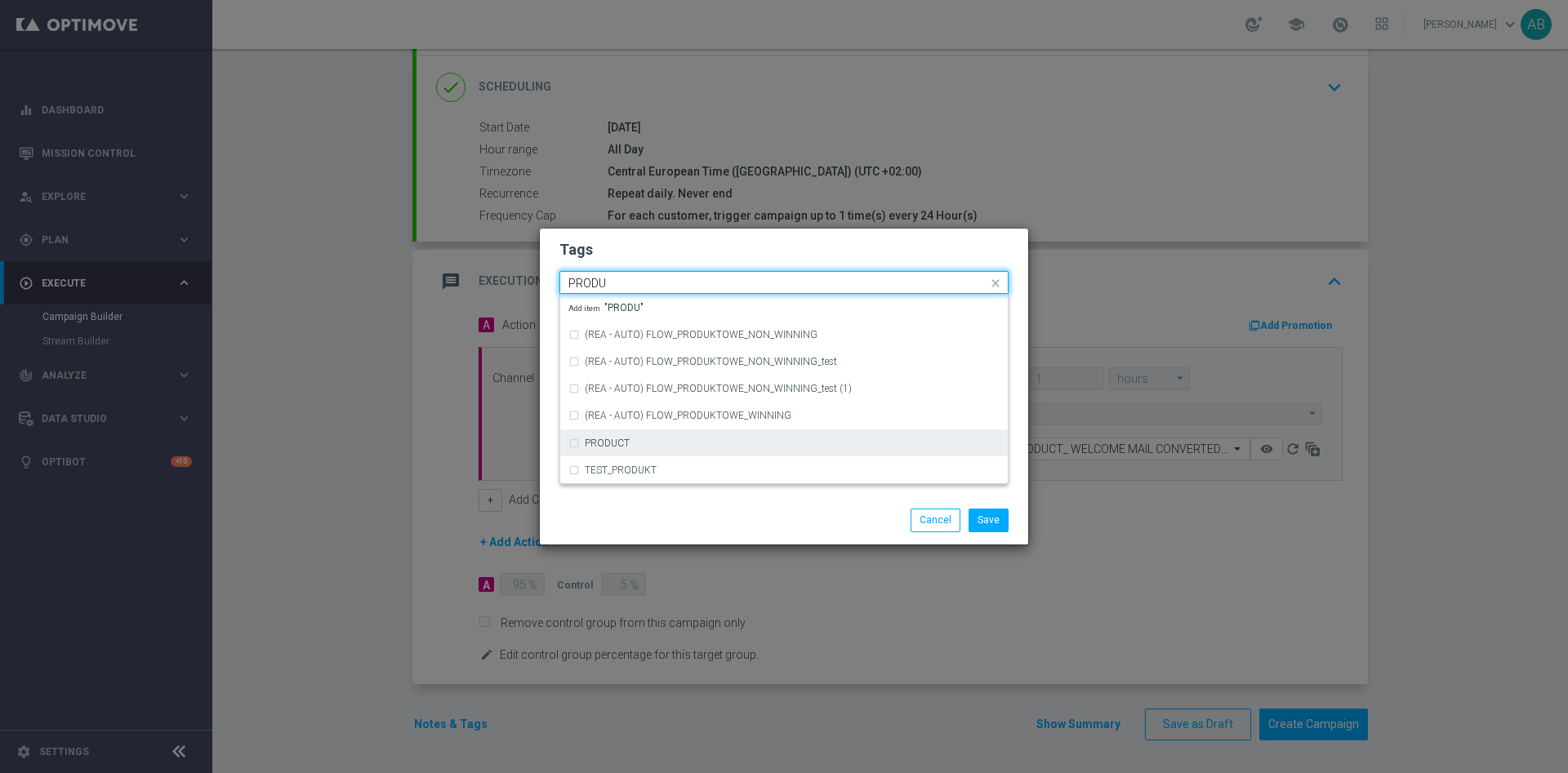
click at [611, 436] on div "PRODUCT" at bounding box center [784, 443] width 431 height 26
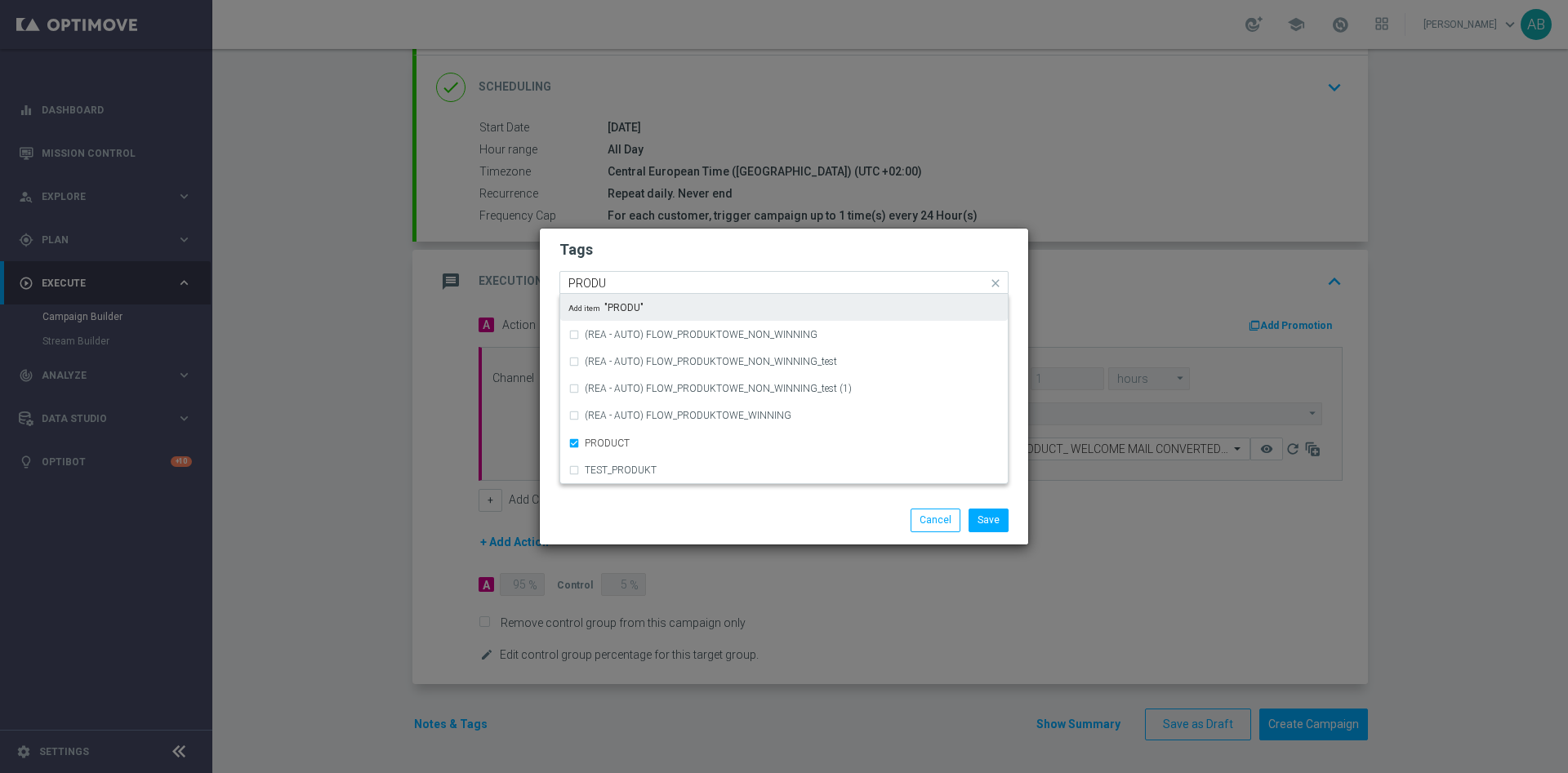
click at [663, 279] on input "PRODU" at bounding box center [778, 283] width 419 height 14
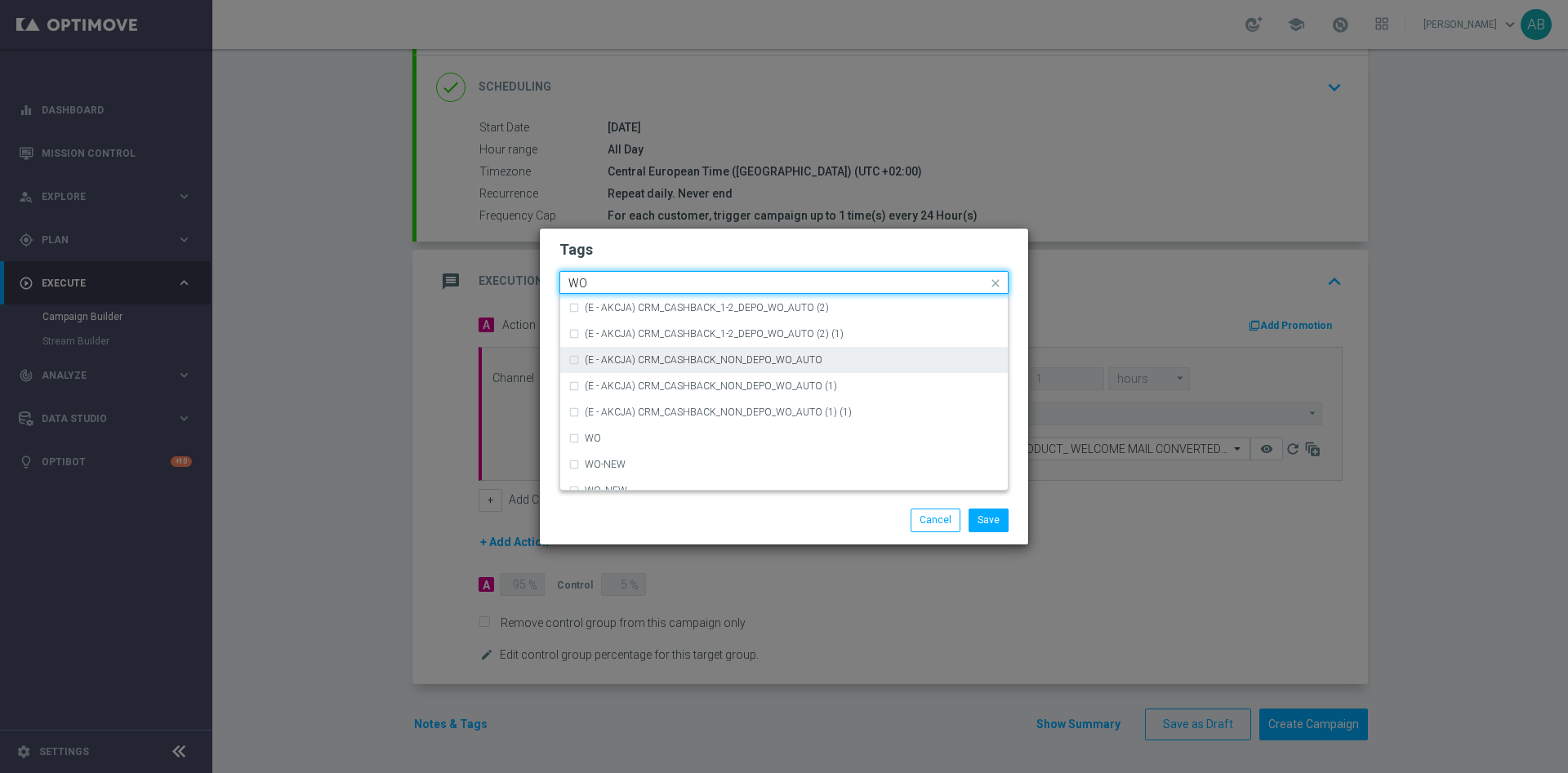
scroll to position [39, 0]
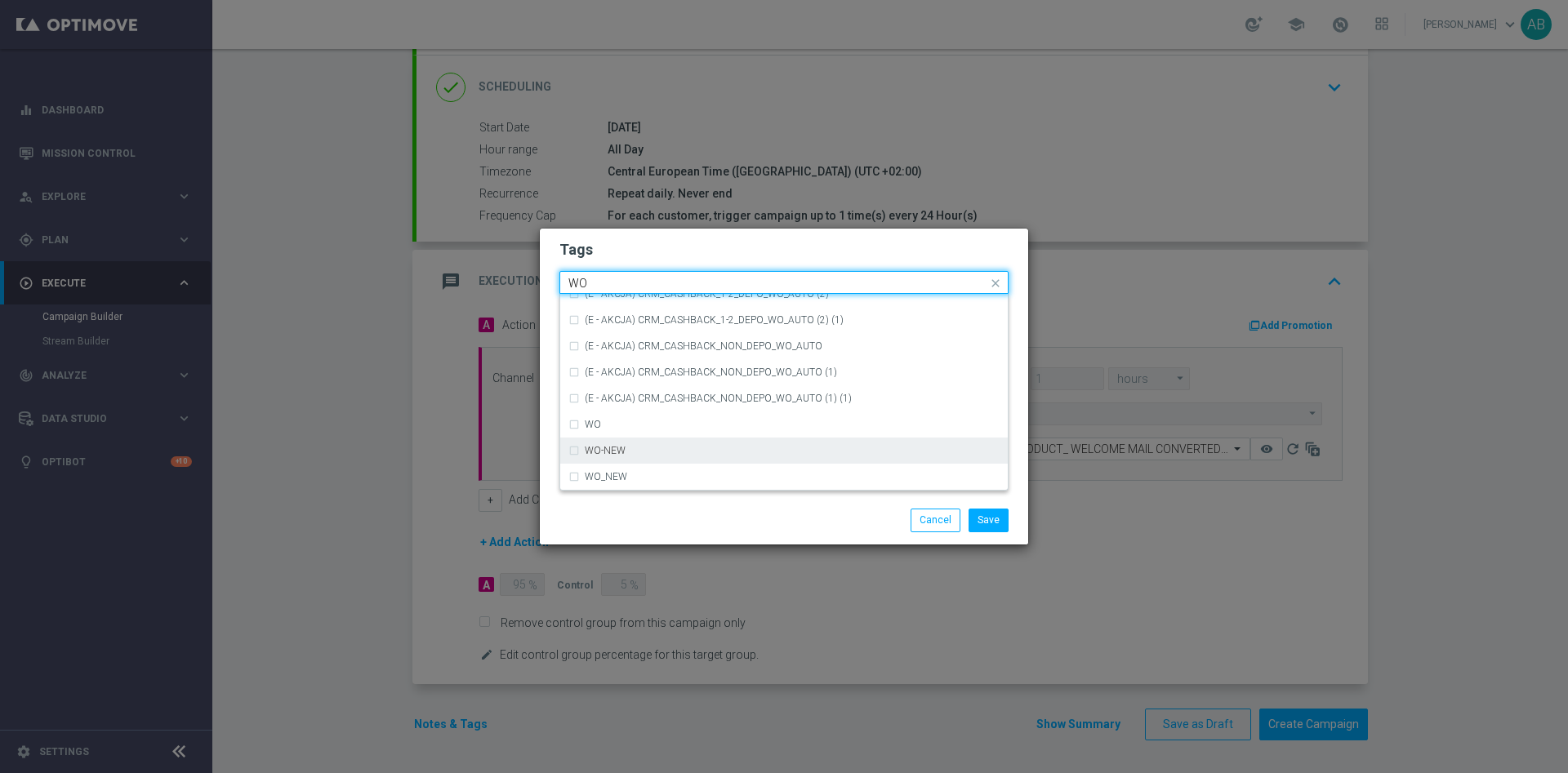
click at [646, 444] on div "WO-NEW" at bounding box center [784, 450] width 431 height 26
type input "WO"
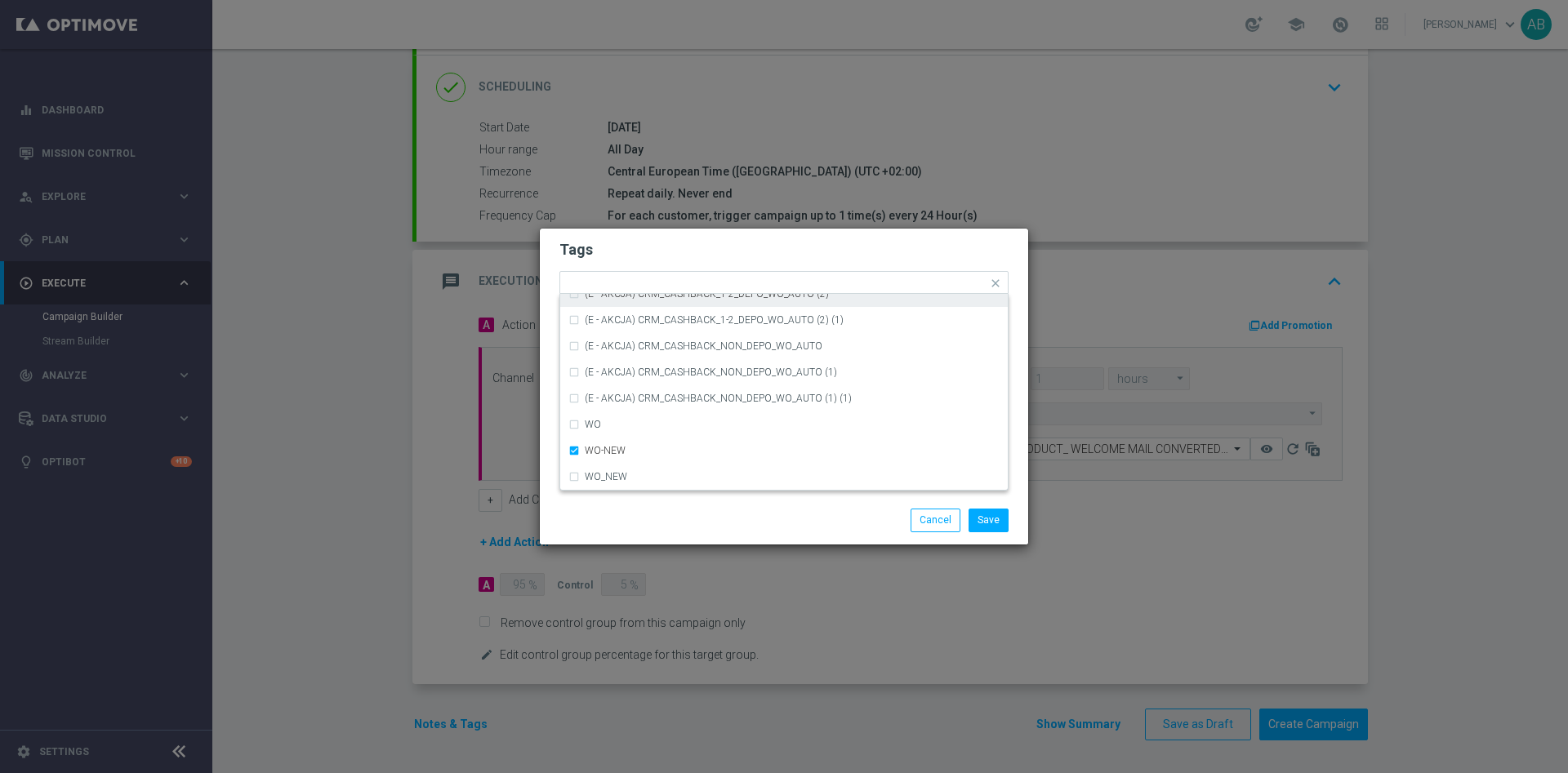
click at [742, 253] on h2 "Tags" at bounding box center [784, 249] width 449 height 20
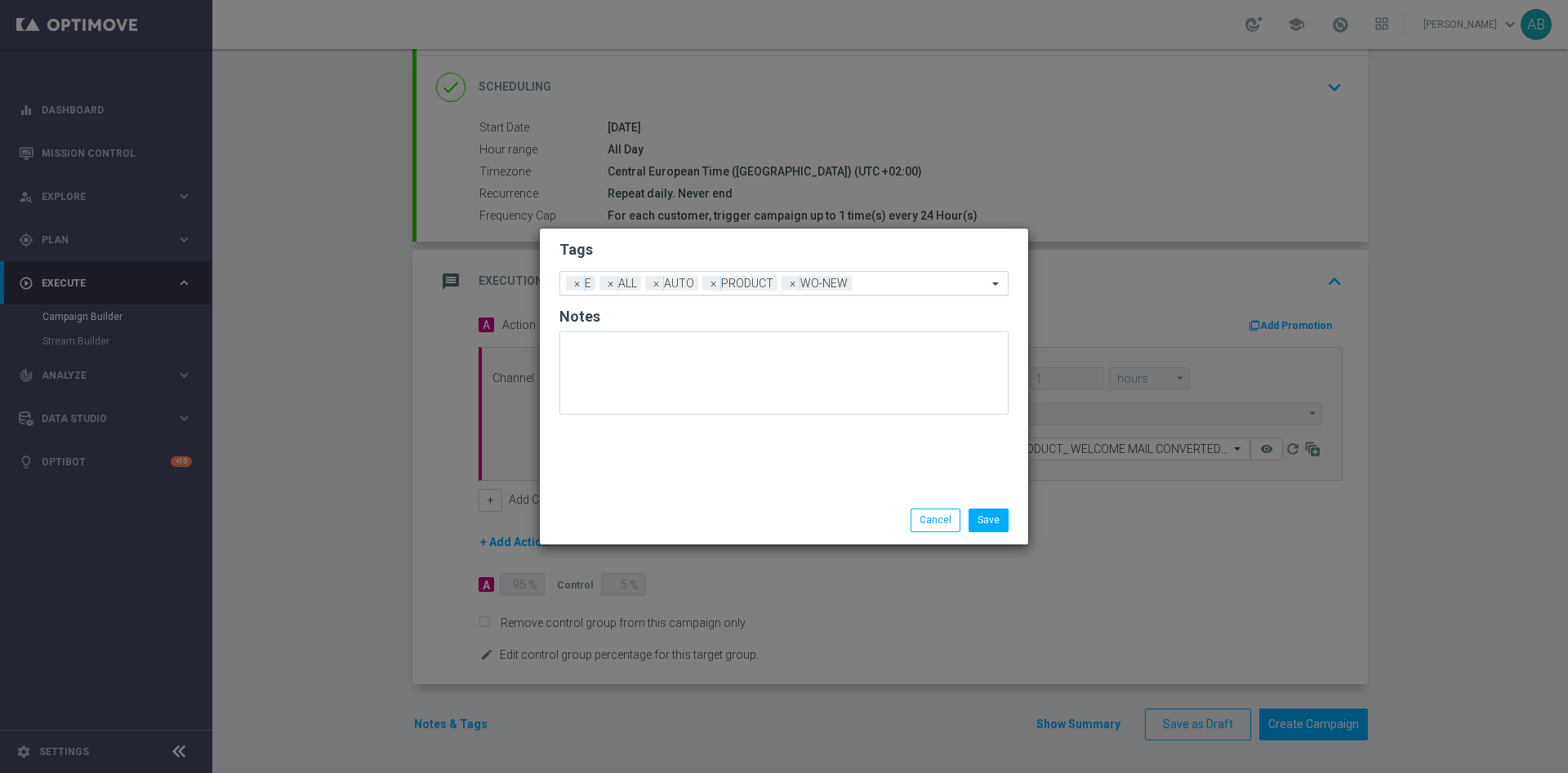
click at [792, 287] on span "×" at bounding box center [792, 283] width 14 height 14
click at [824, 284] on input "text" at bounding box center [885, 284] width 204 height 14
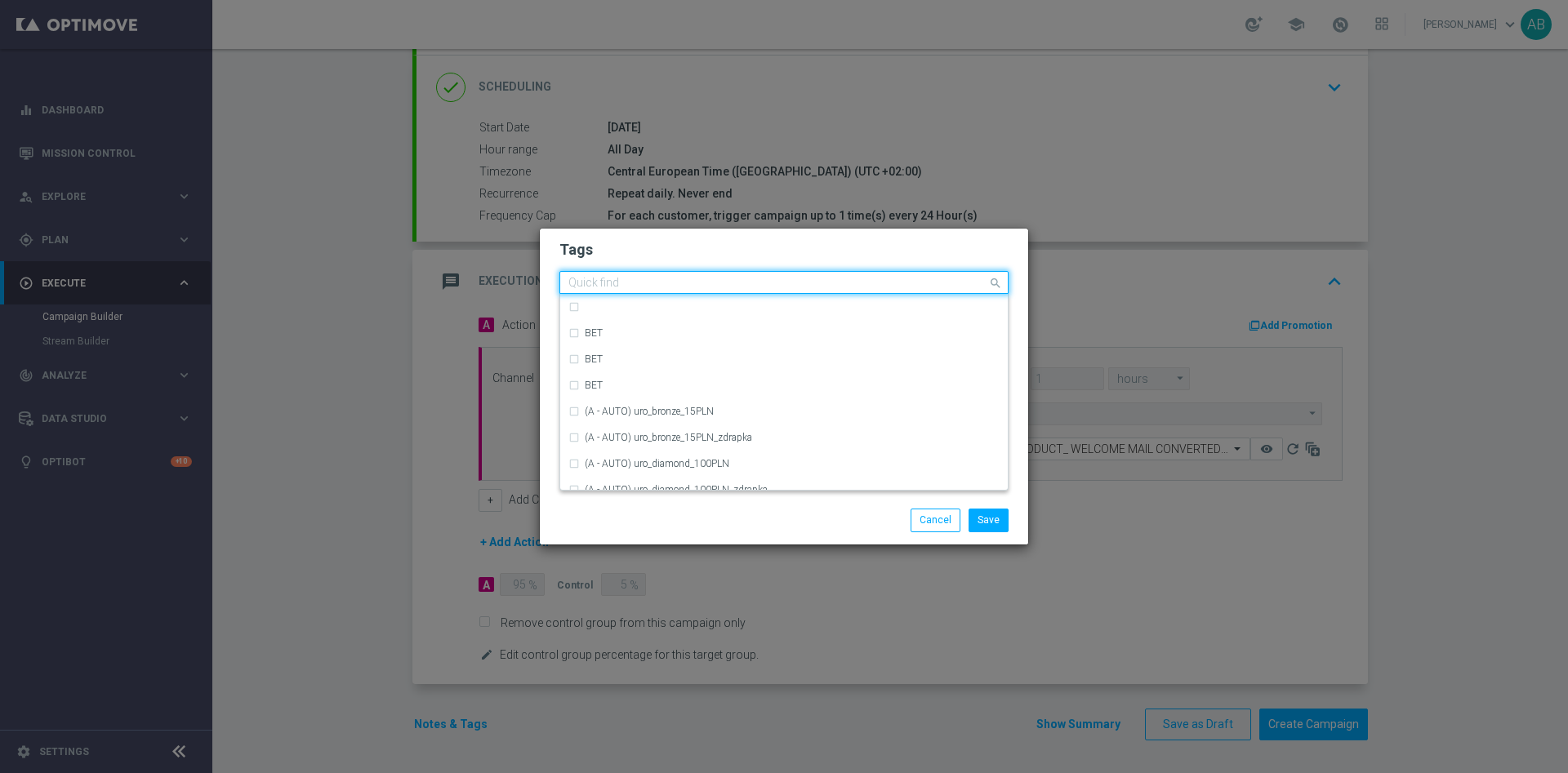
click at [824, 284] on input "text" at bounding box center [778, 283] width 419 height 14
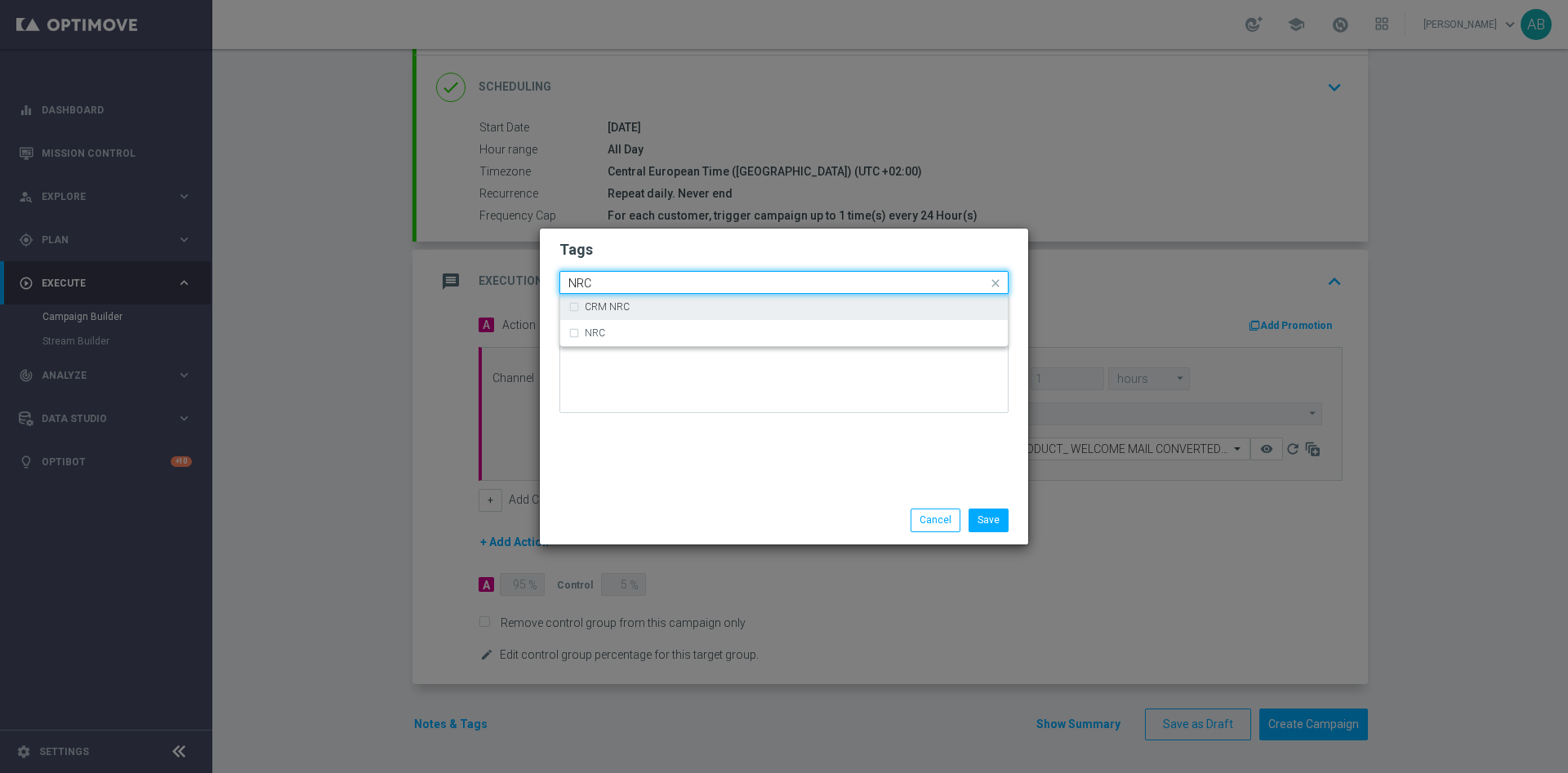
click at [810, 302] on div "CRM NRC" at bounding box center [791, 307] width 415 height 10
type input "NRC"
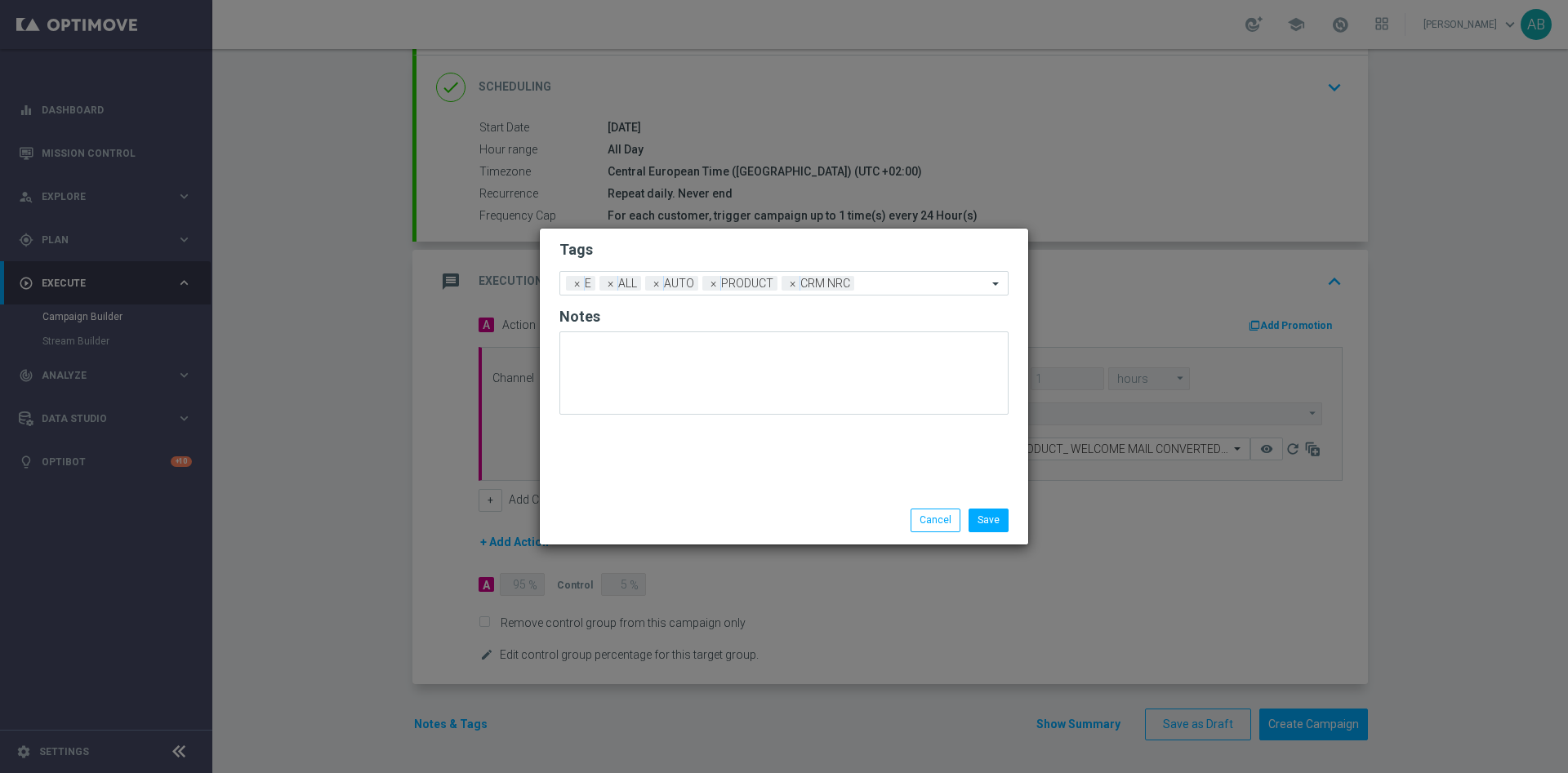
click at [819, 266] on form "Tags Add a new tag × E × ALL × AUTO × PRODUCT × CRM NRC Notes" at bounding box center [784, 331] width 449 height 191
click at [980, 518] on button "Save" at bounding box center [988, 519] width 40 height 23
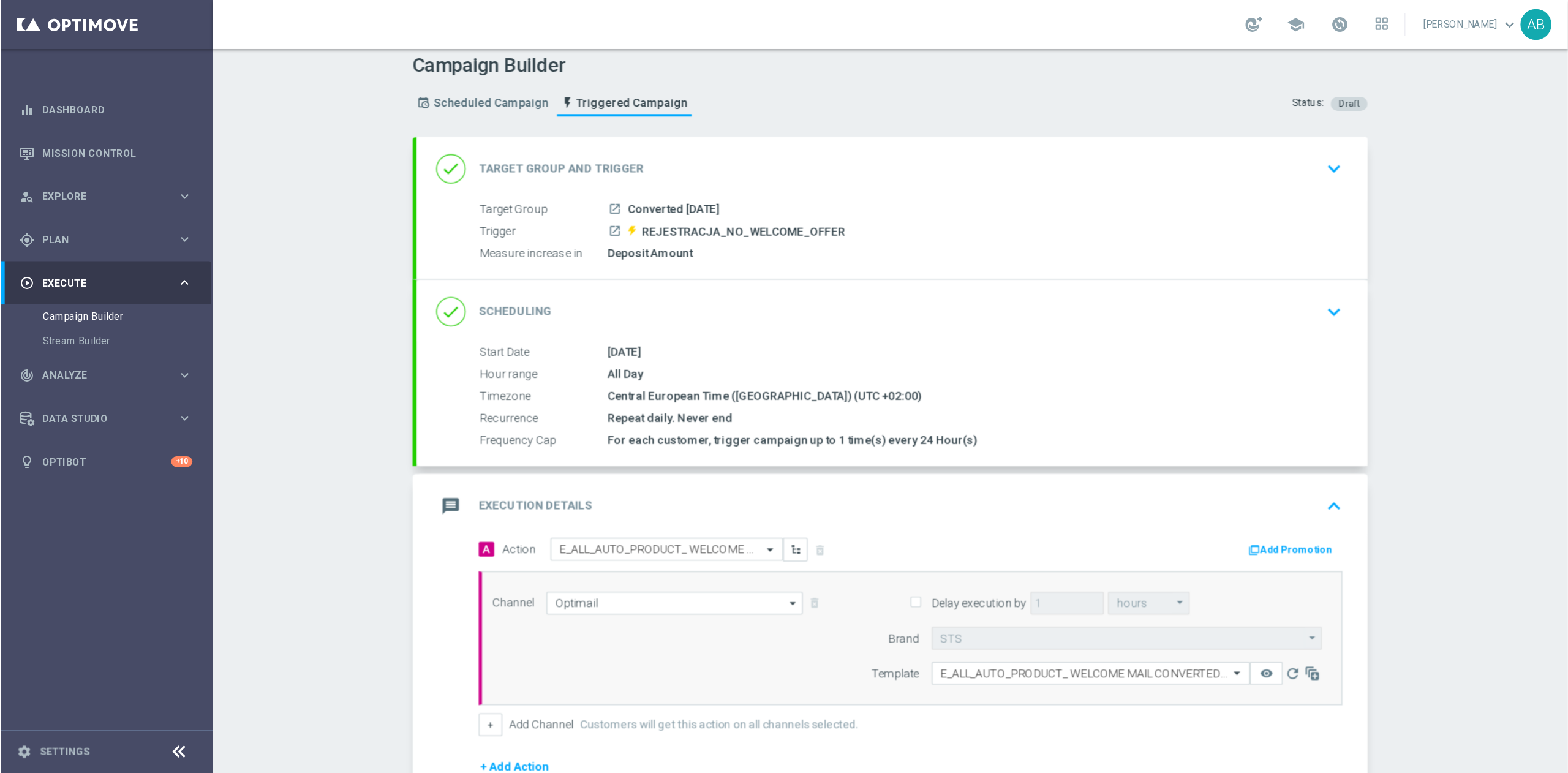
scroll to position [0, 0]
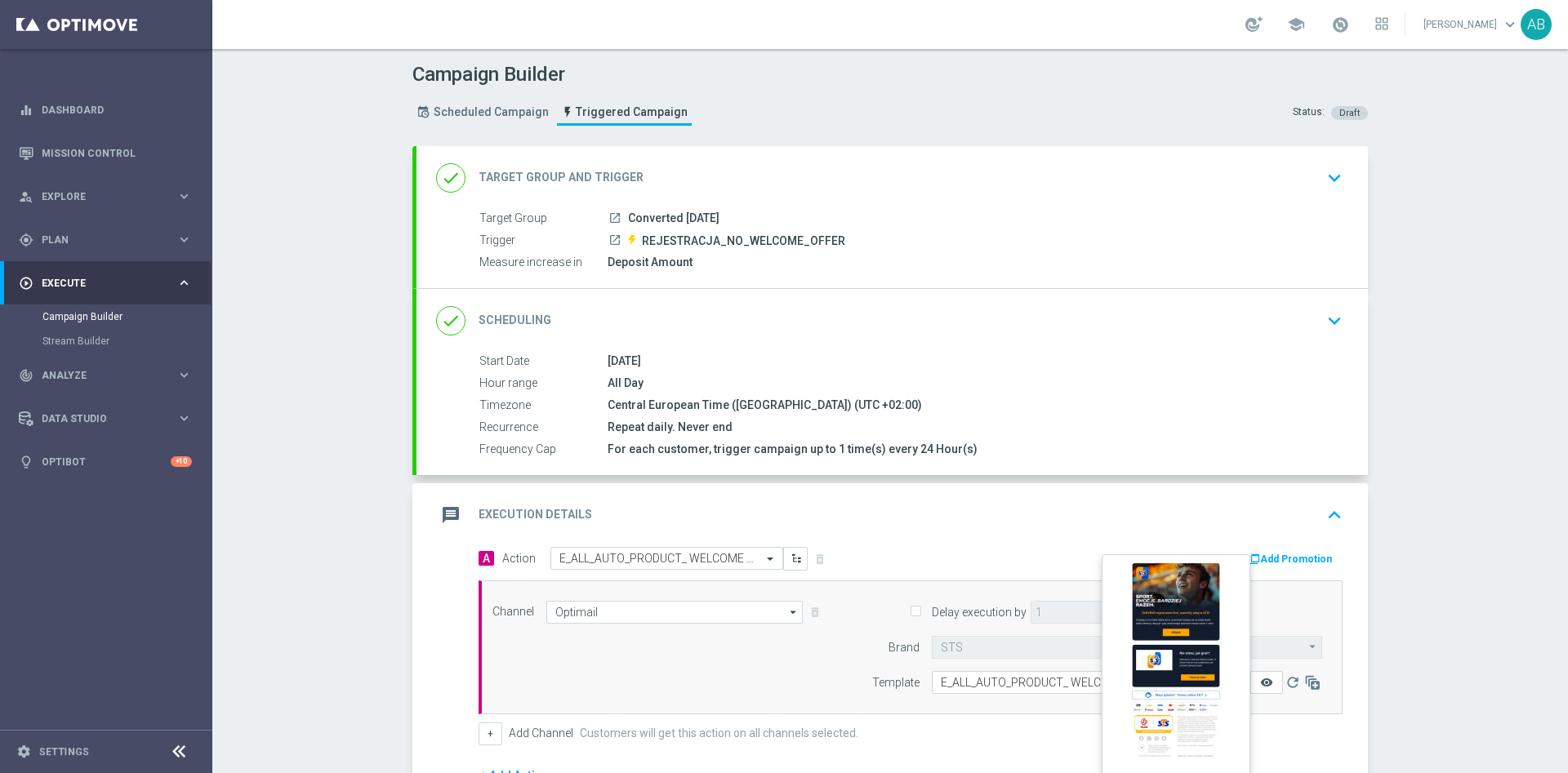
click at [1260, 683] on icon "remove_red_eye" at bounding box center [1266, 682] width 13 height 13
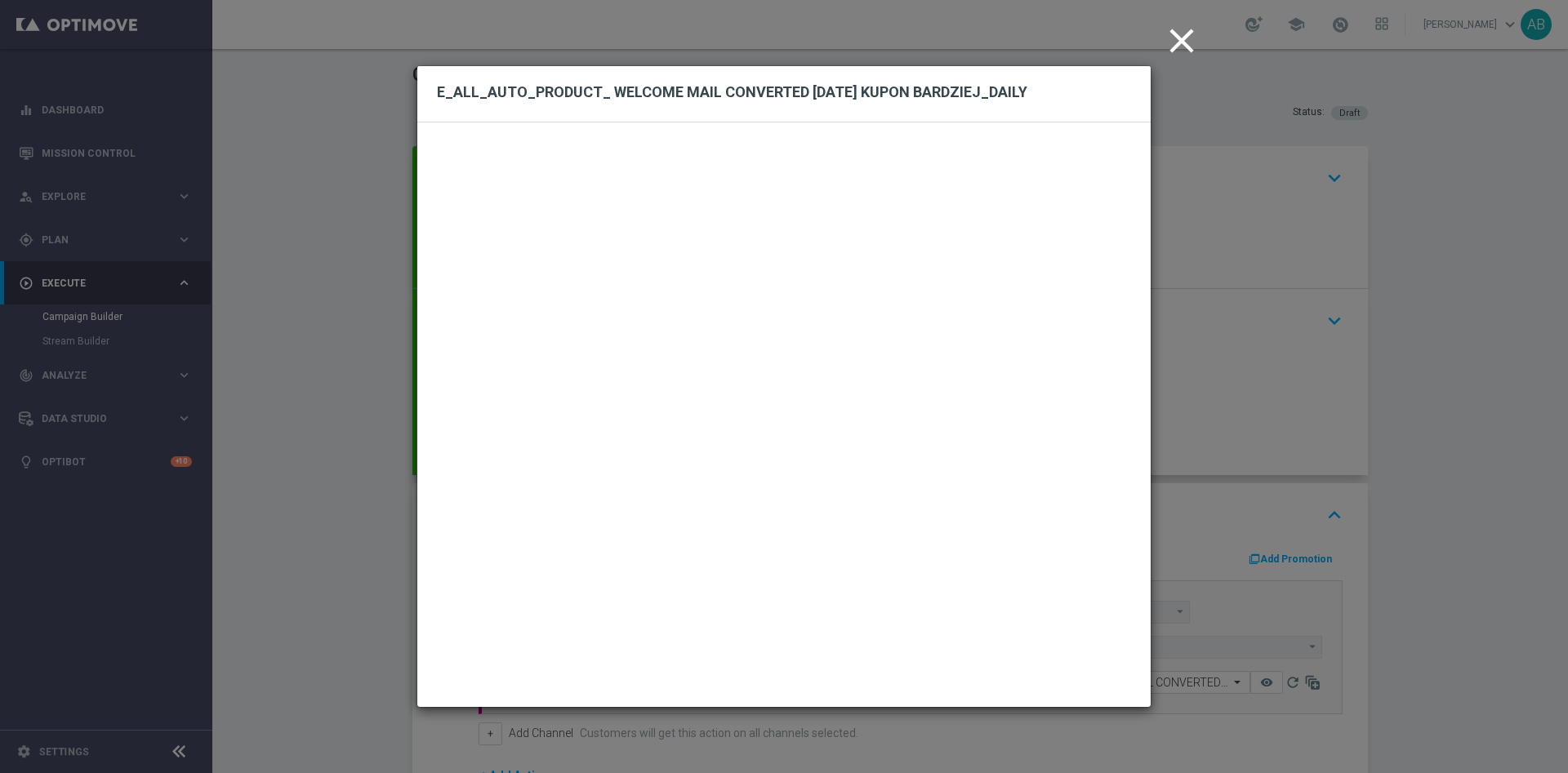
click at [1186, 49] on icon "close" at bounding box center [1181, 41] width 41 height 41
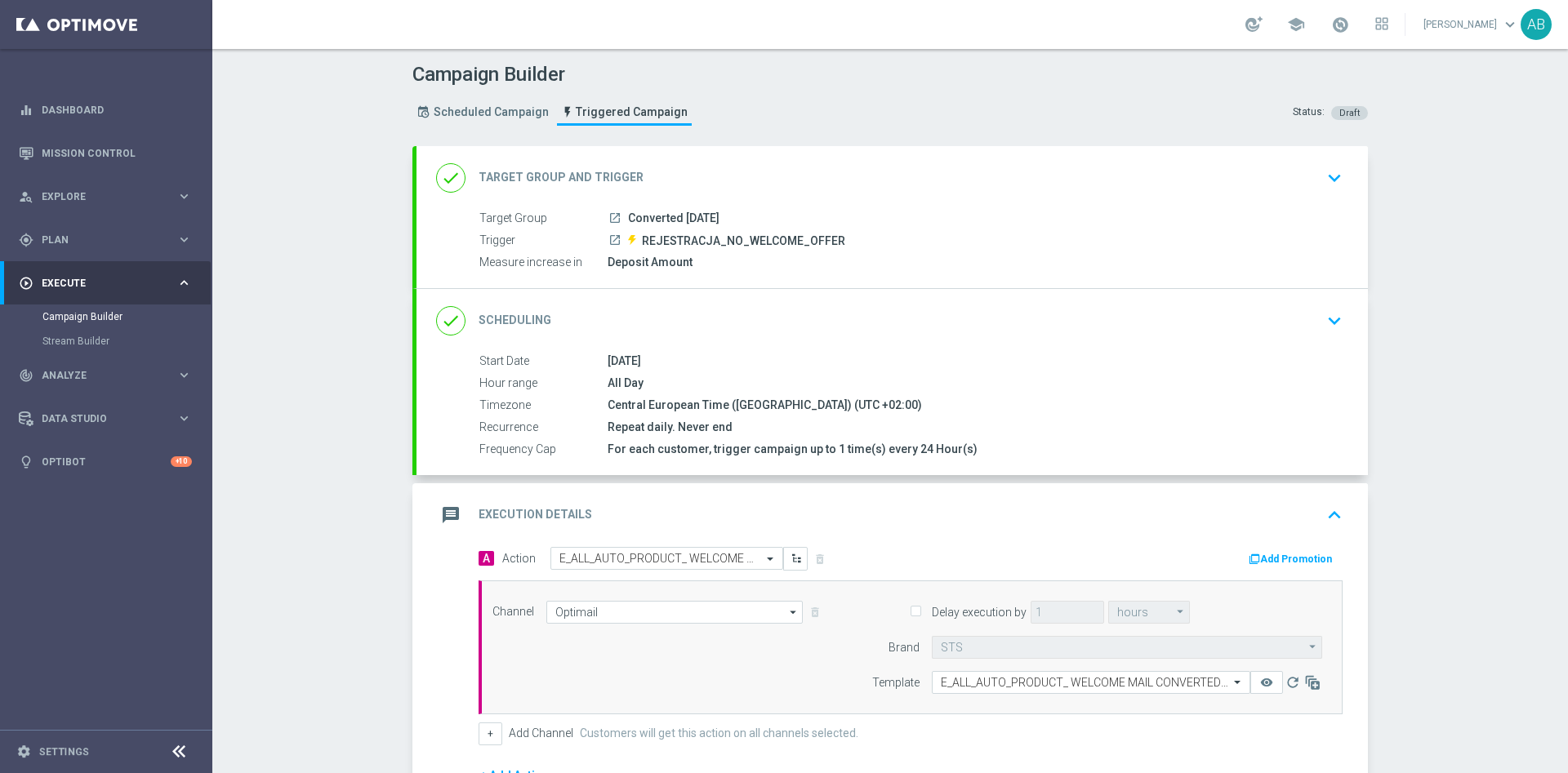
click at [1490, 170] on div "Campaign Builder Scheduled Campaign Triggered Campaign Status: Draft done Targe…" at bounding box center [889, 411] width 1355 height 724
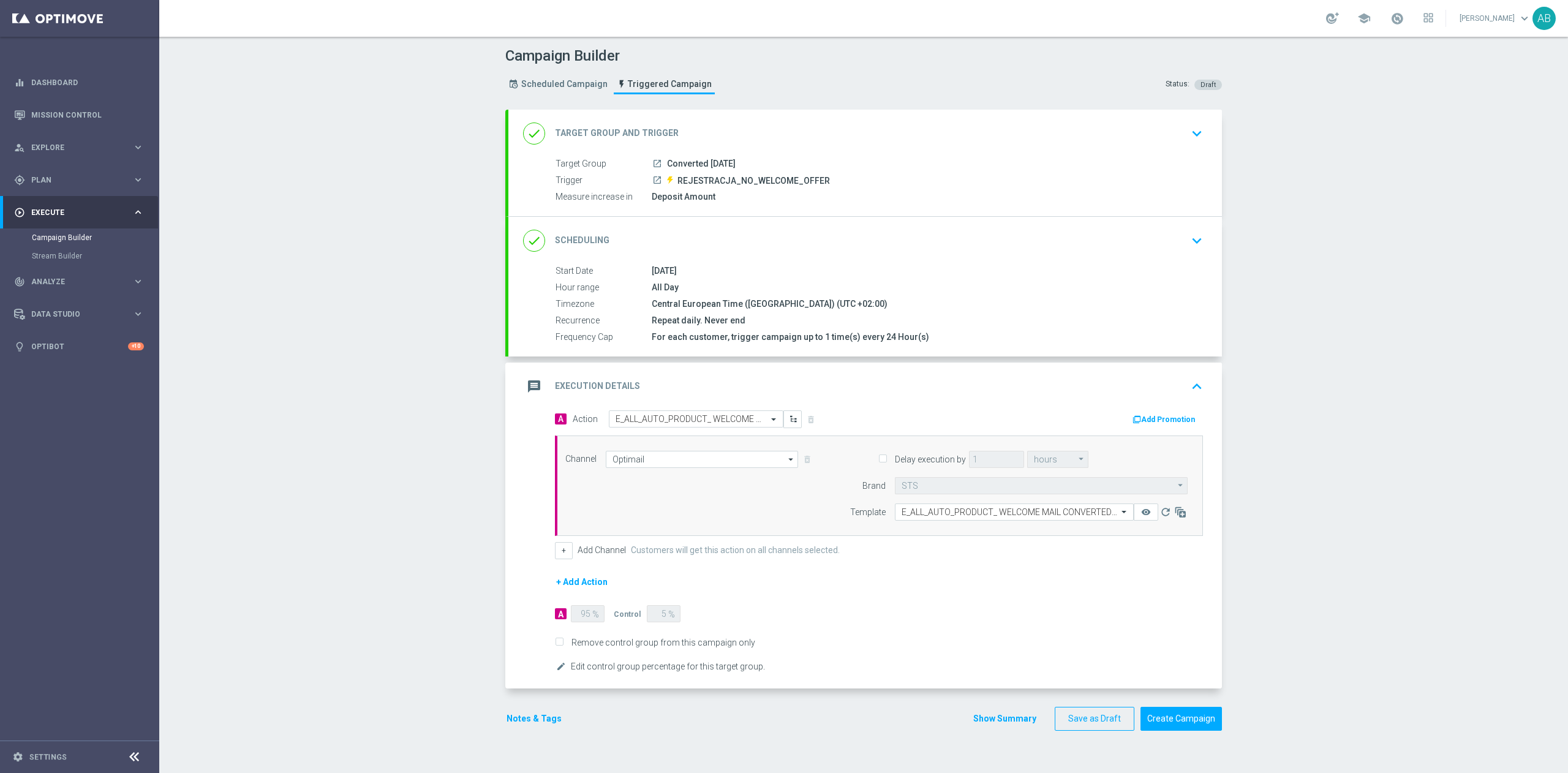
drag, startPoint x: 1160, startPoint y: 3, endPoint x: 443, endPoint y: 401, distance: 820.1
click at [440, 401] on div "Campaign Builder Scheduled Campaign Triggered Campaign Status: Draft done Targe…" at bounding box center [863, 405] width 1409 height 736
click at [1176, 252] on button "keyboard_arrow_down" at bounding box center [1197, 241] width 21 height 23
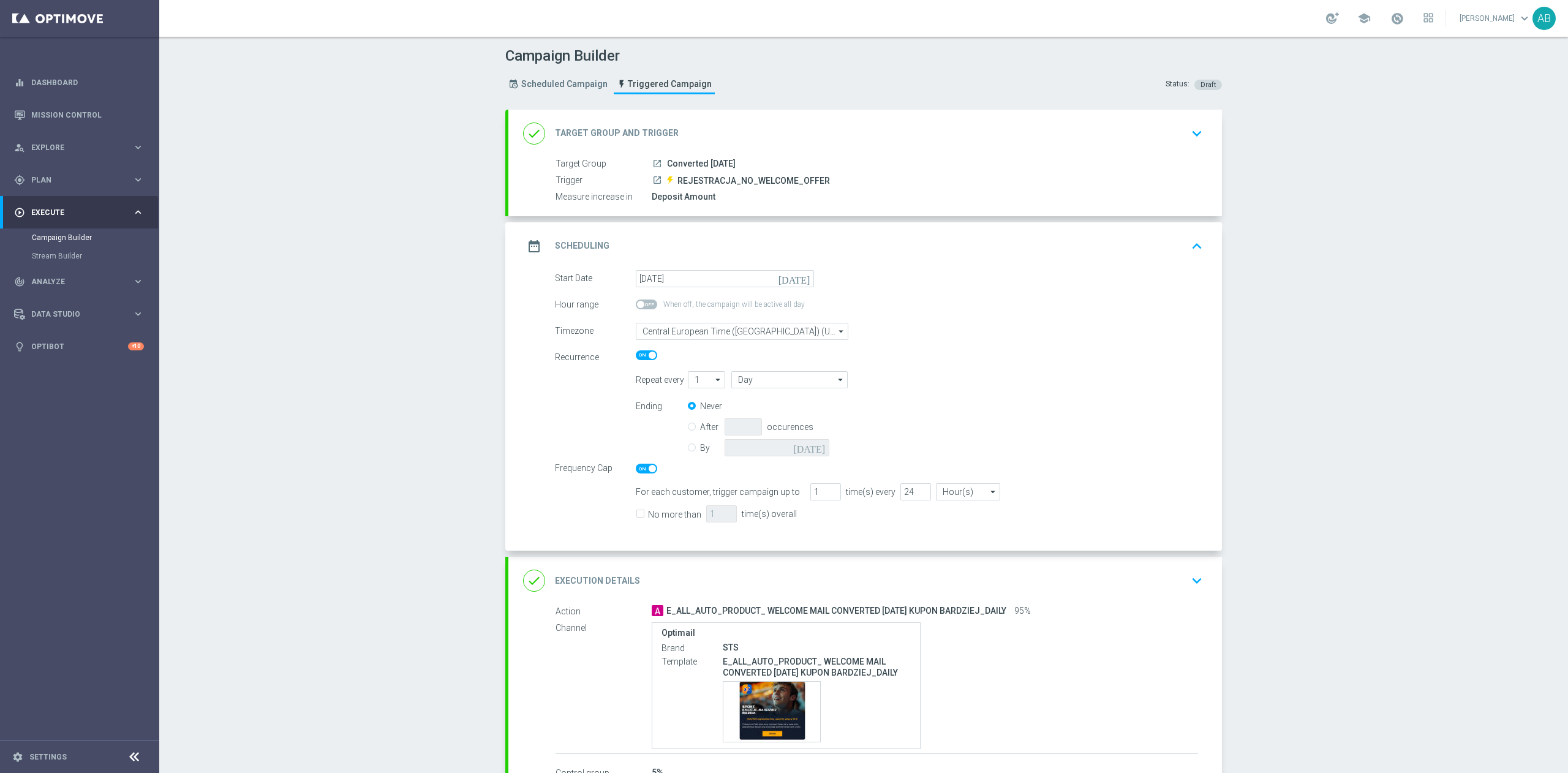
click at [637, 519] on span "No more than" at bounding box center [668, 512] width 66 height 15
click at [636, 518] on input "No more than" at bounding box center [640, 516] width 8 height 8
checkbox input "true"
click at [1176, 579] on icon "keyboard_arrow_down" at bounding box center [1197, 580] width 19 height 19
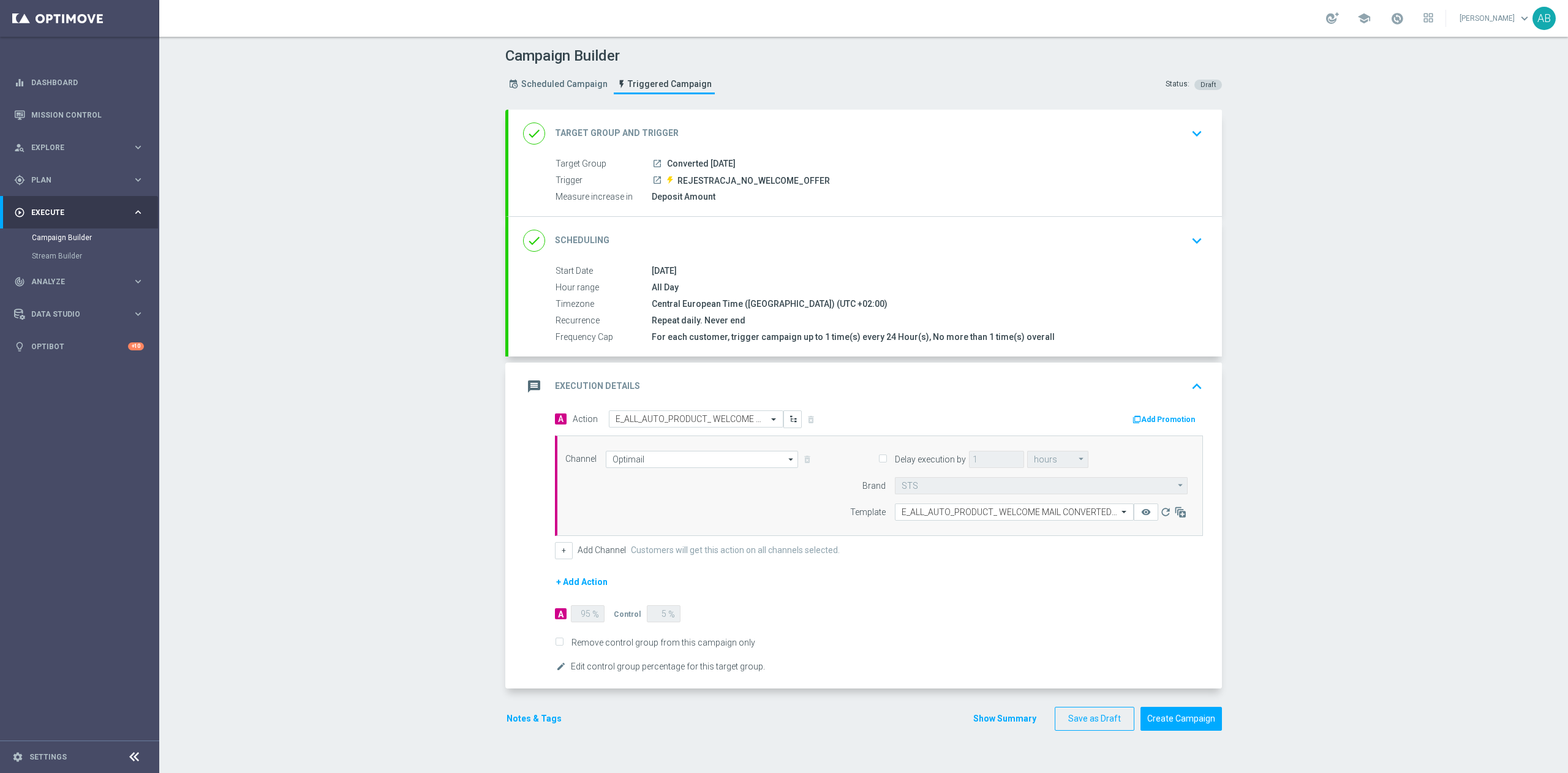
click at [537, 579] on button "Notes & Tags" at bounding box center [534, 719] width 58 height 15
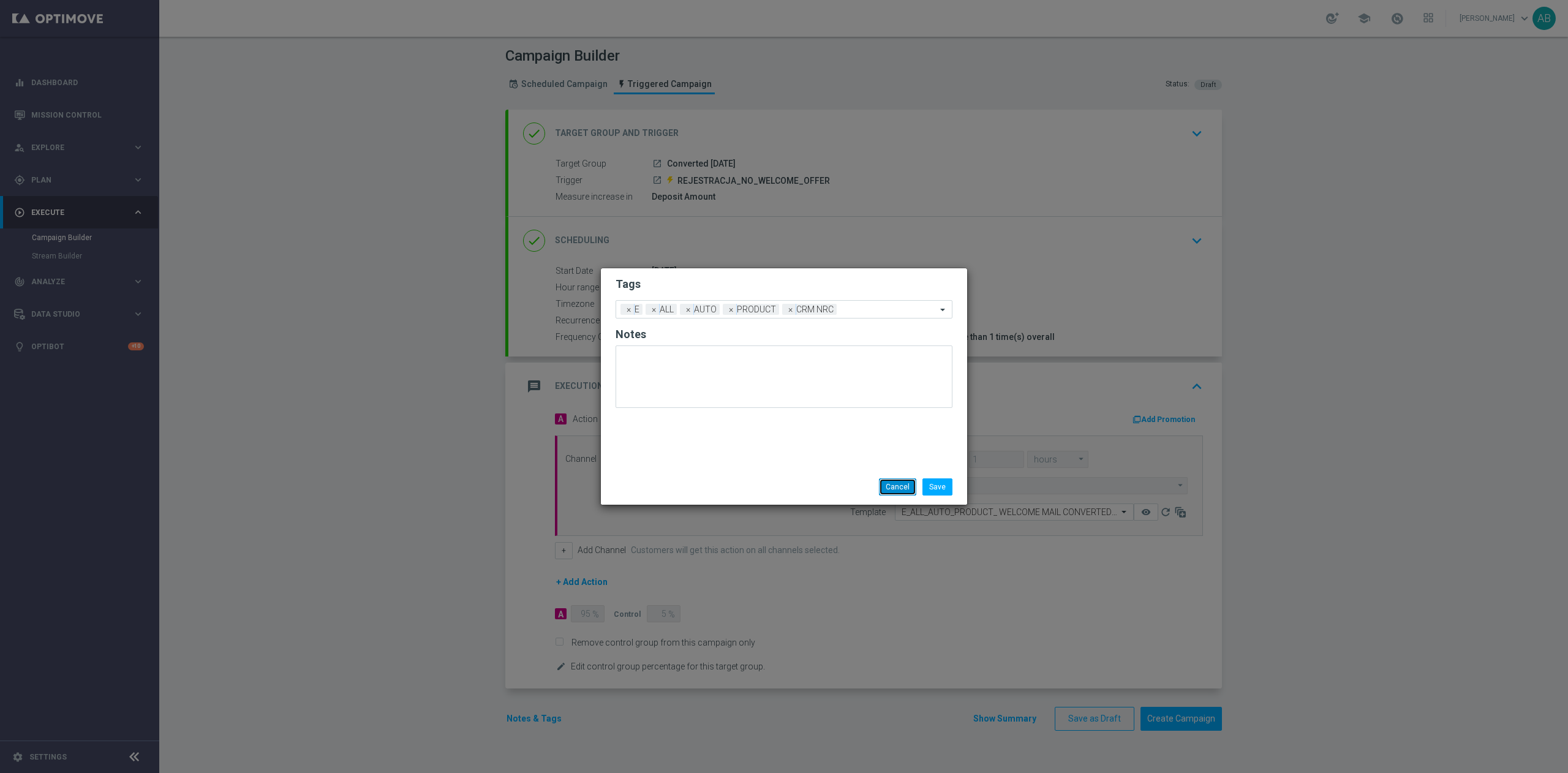
click at [881, 478] on button "Cancel" at bounding box center [898, 487] width 37 height 17
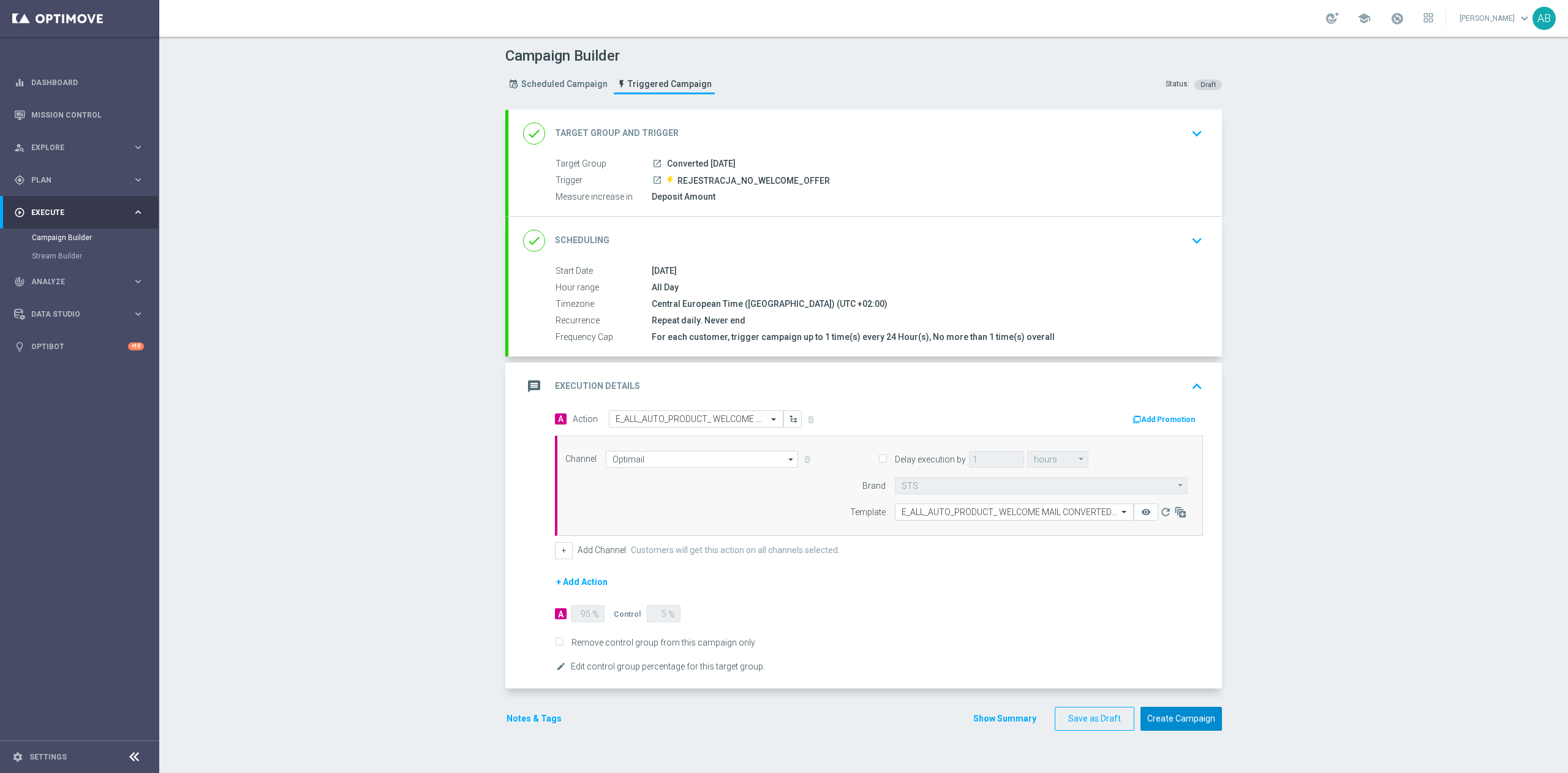
click at [1176, 579] on button "Create Campaign" at bounding box center [1181, 718] width 82 height 24
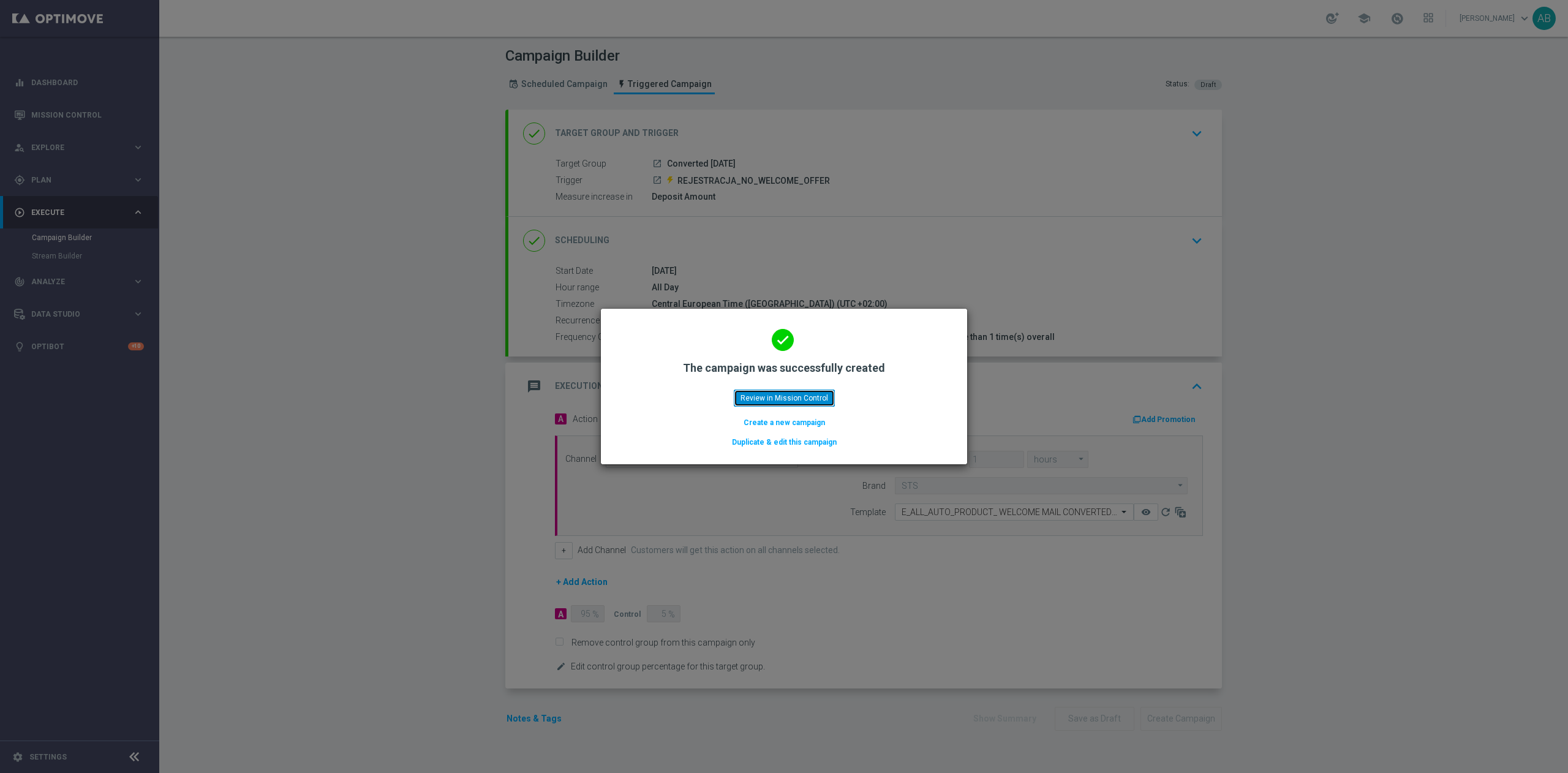
click at [817, 399] on button "Review in Mission Control" at bounding box center [785, 398] width 101 height 17
